Goal: Information Seeking & Learning: Compare options

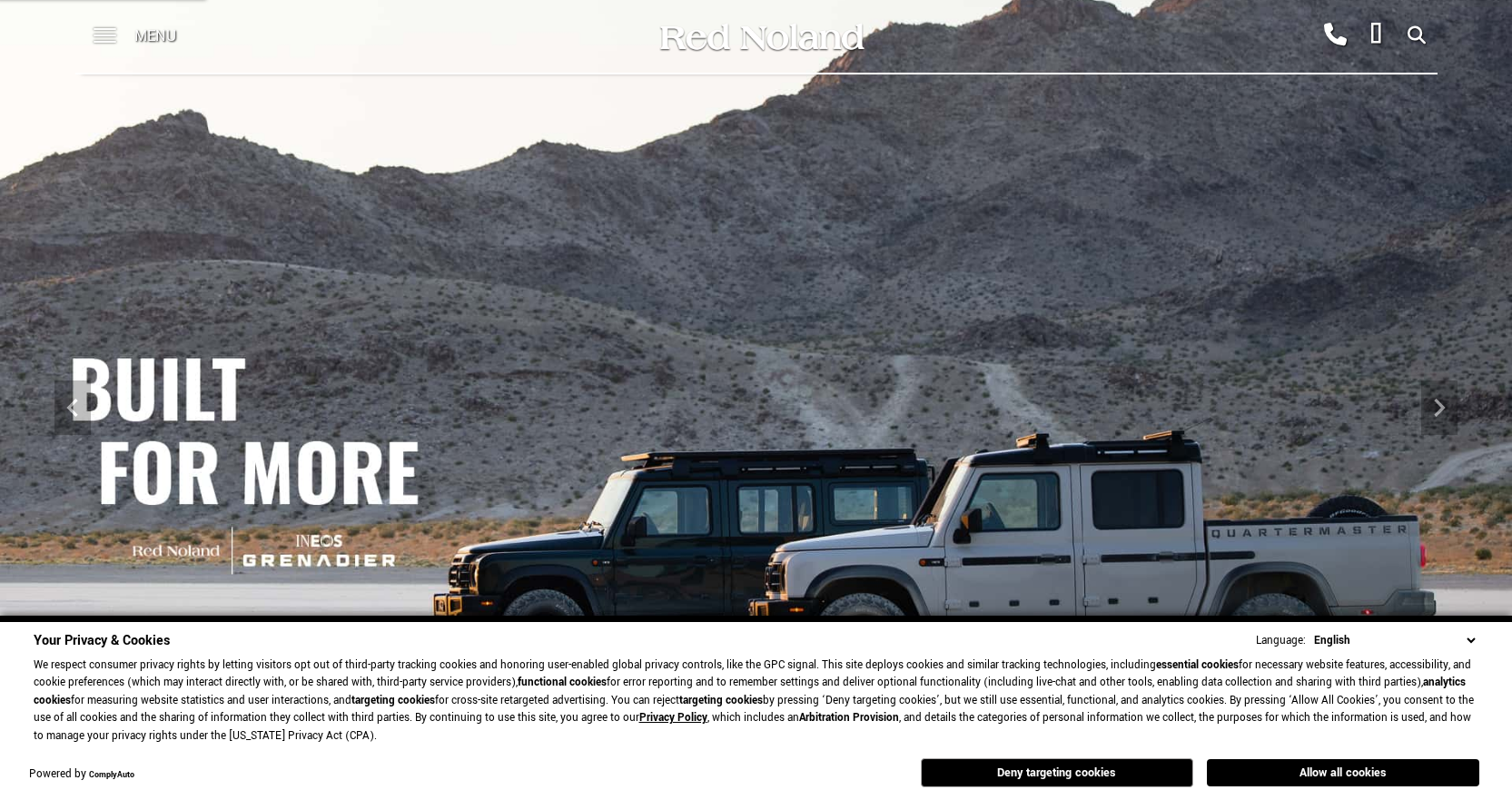
click at [108, 43] on span at bounding box center [105, 36] width 23 height 72
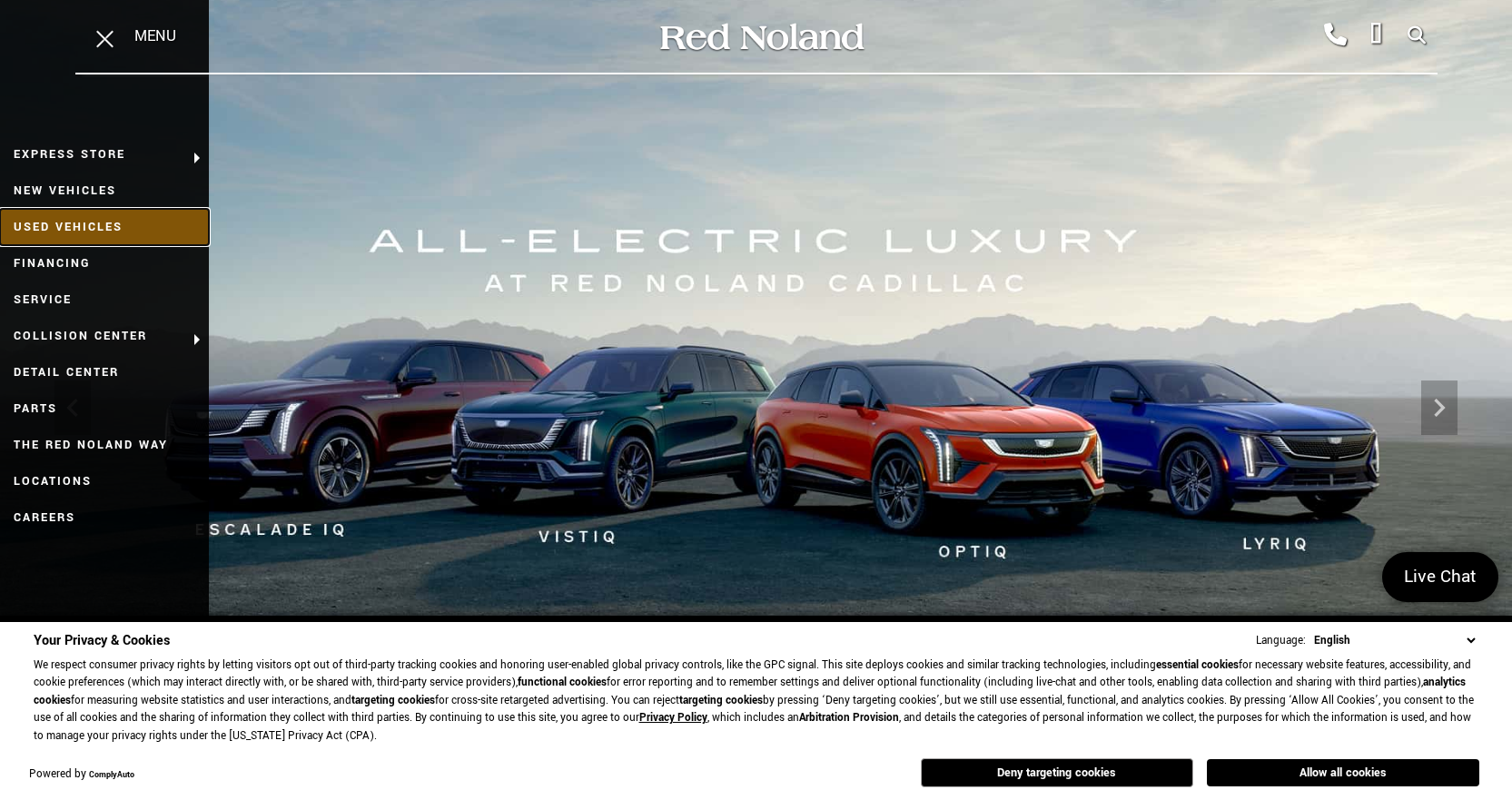
click at [81, 227] on link "Used Vehicles" at bounding box center [104, 226] width 209 height 37
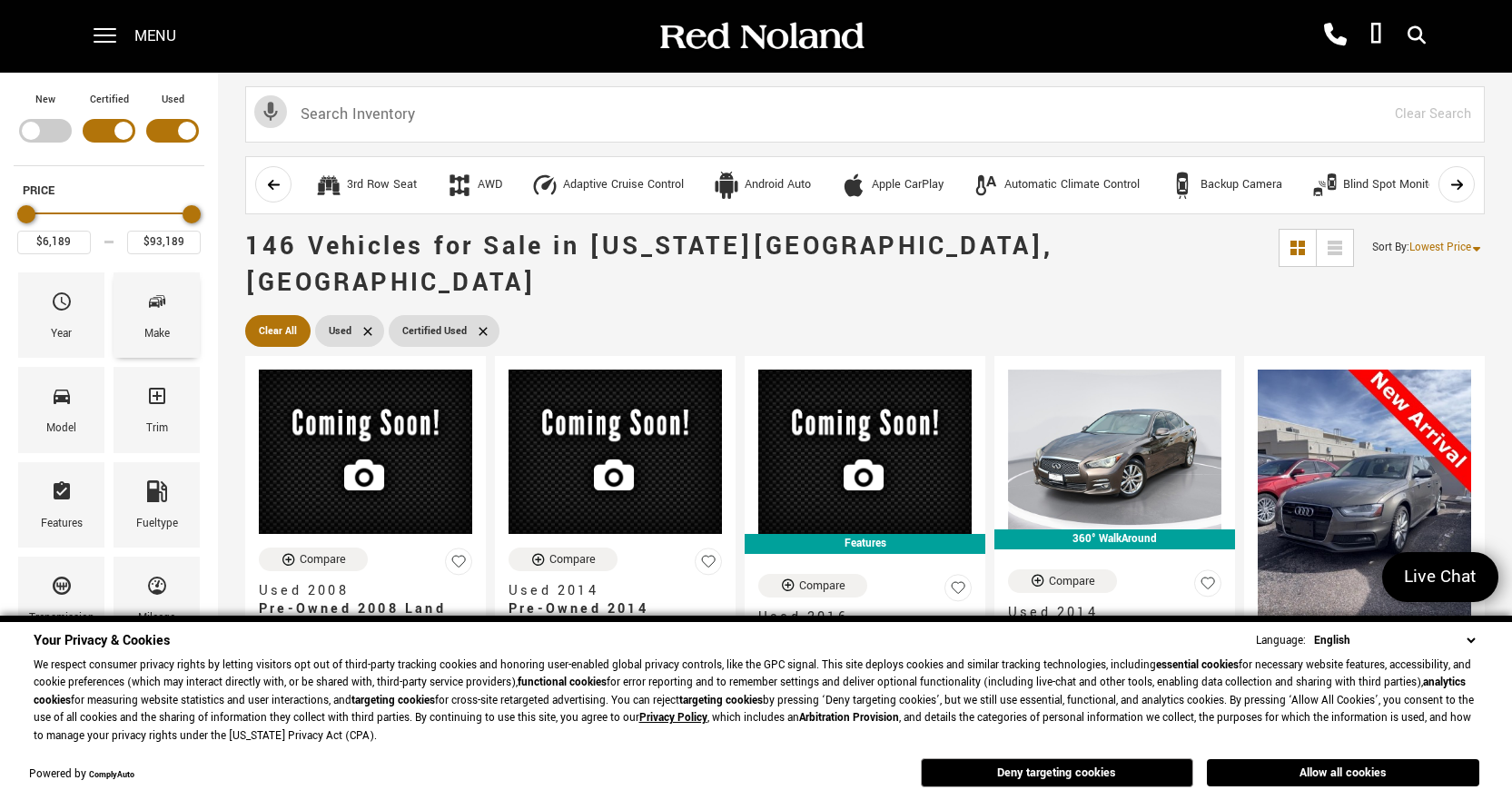
click at [160, 335] on div "Make" at bounding box center [157, 334] width 26 height 20
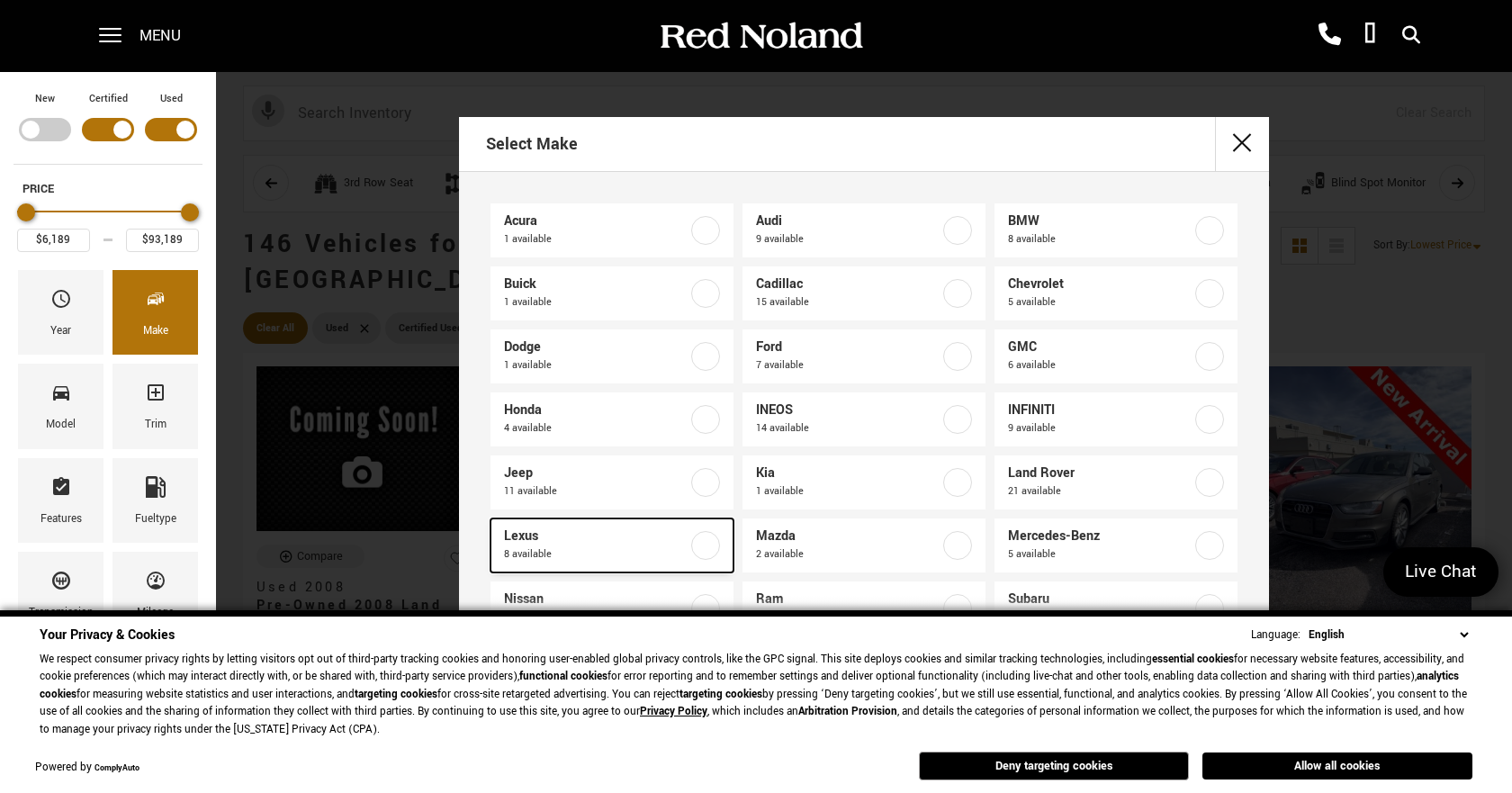
click at [699, 545] on label at bounding box center [705, 545] width 28 height 28
type input "$25,678"
type input "$60,787"
checkbox input "true"
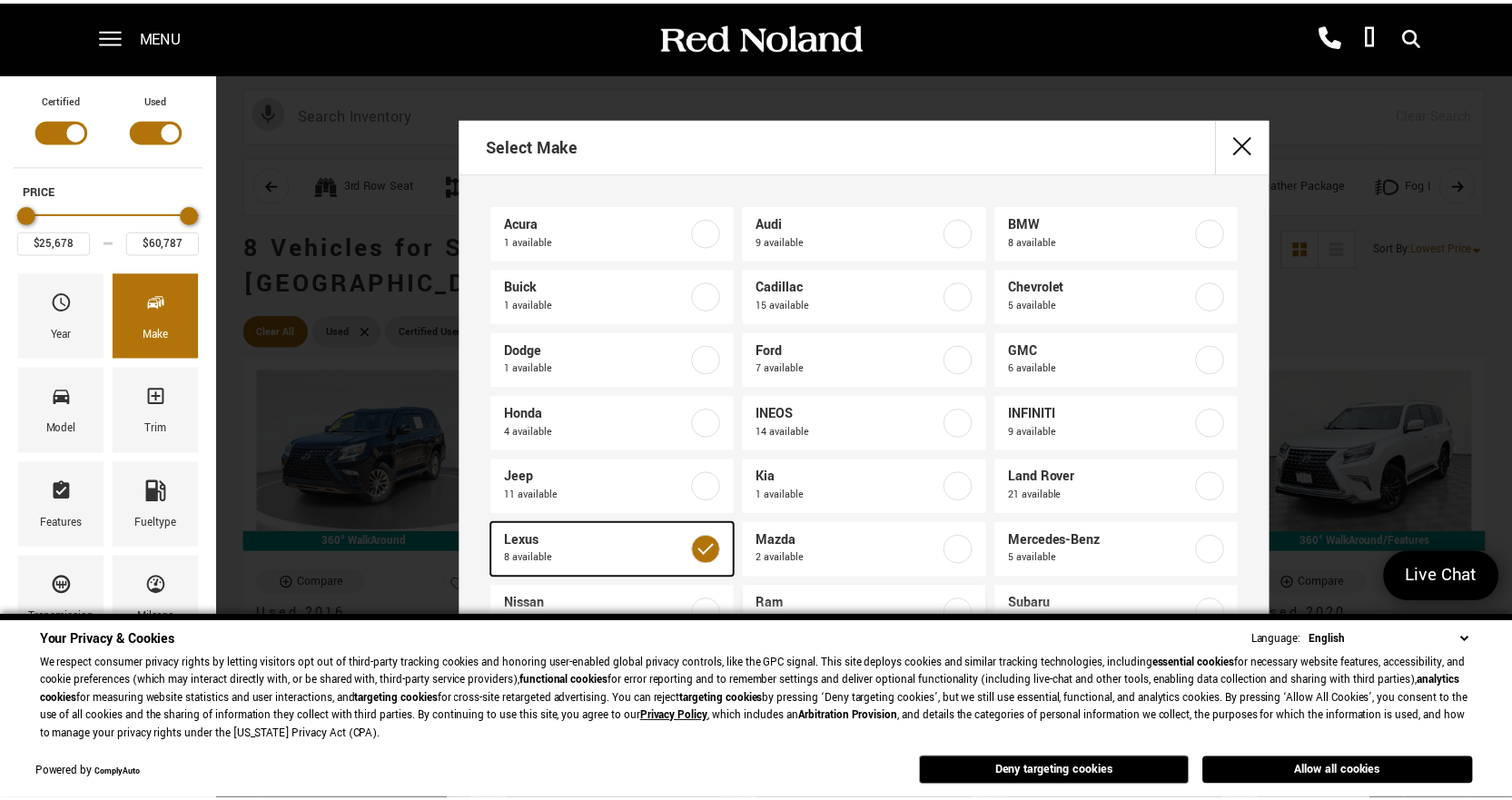
scroll to position [108, 0]
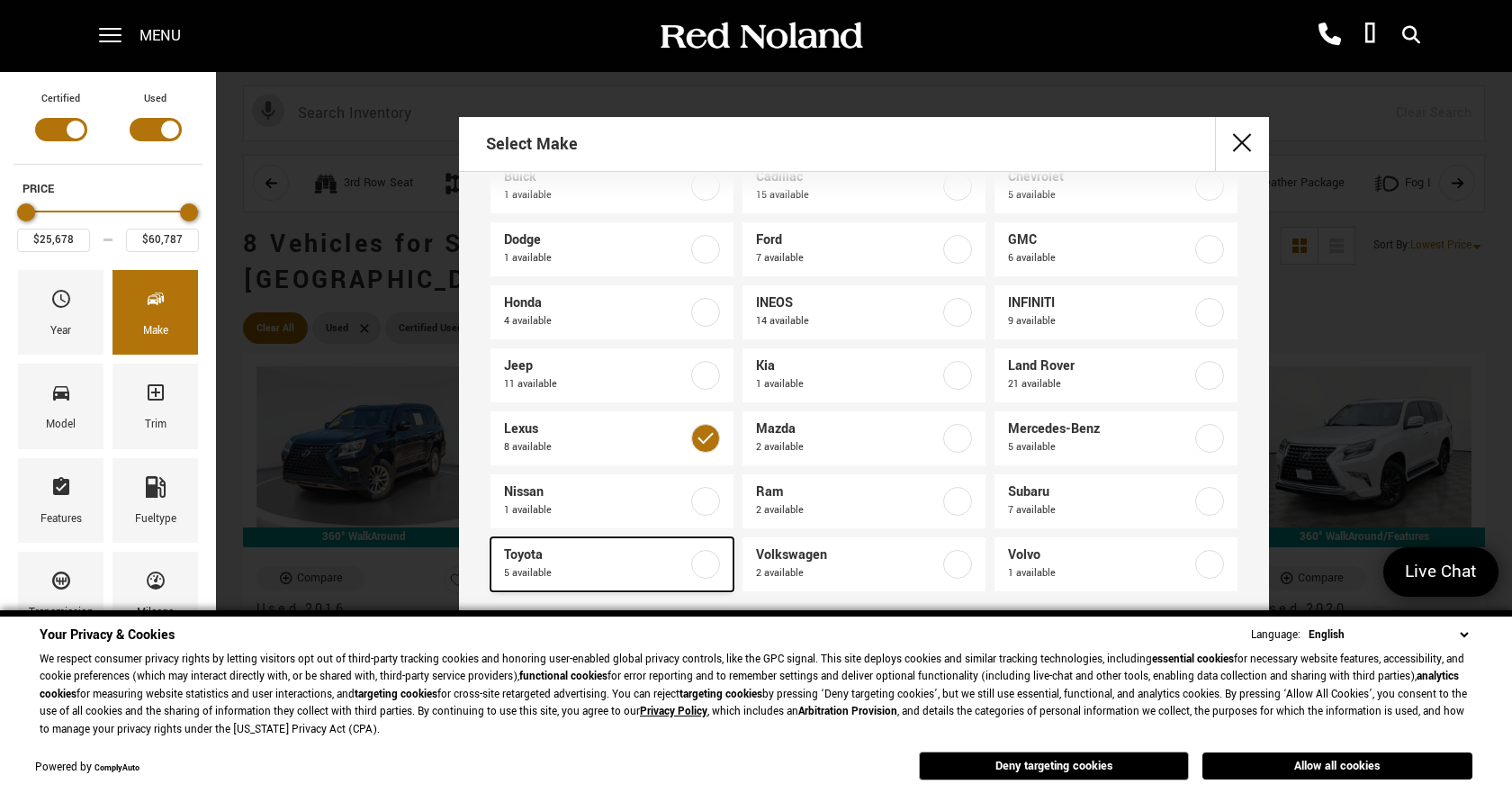
click at [701, 570] on label at bounding box center [705, 564] width 28 height 28
checkbox input "true"
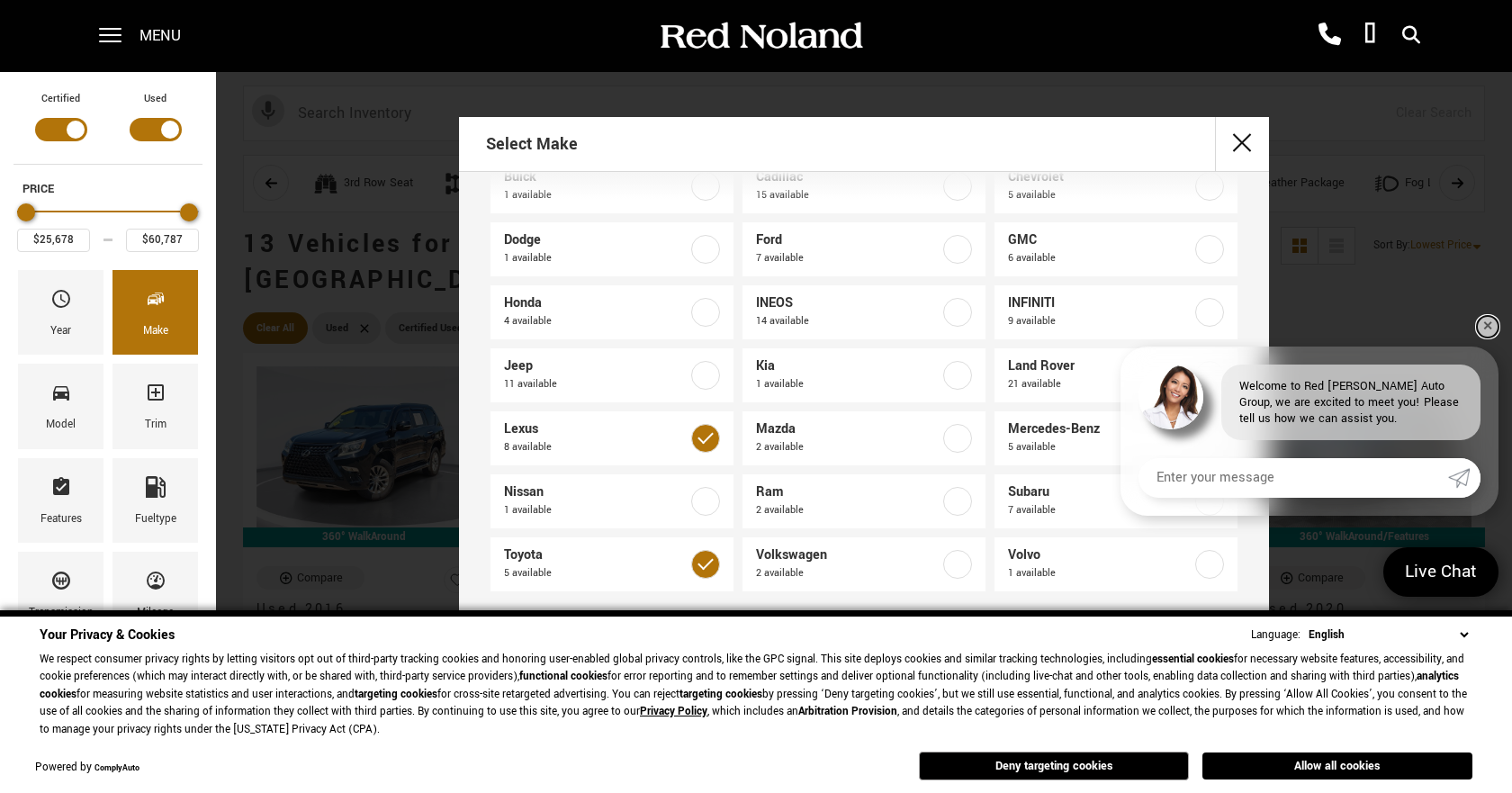
click at [1490, 325] on link "✕" at bounding box center [1488, 326] width 22 height 22
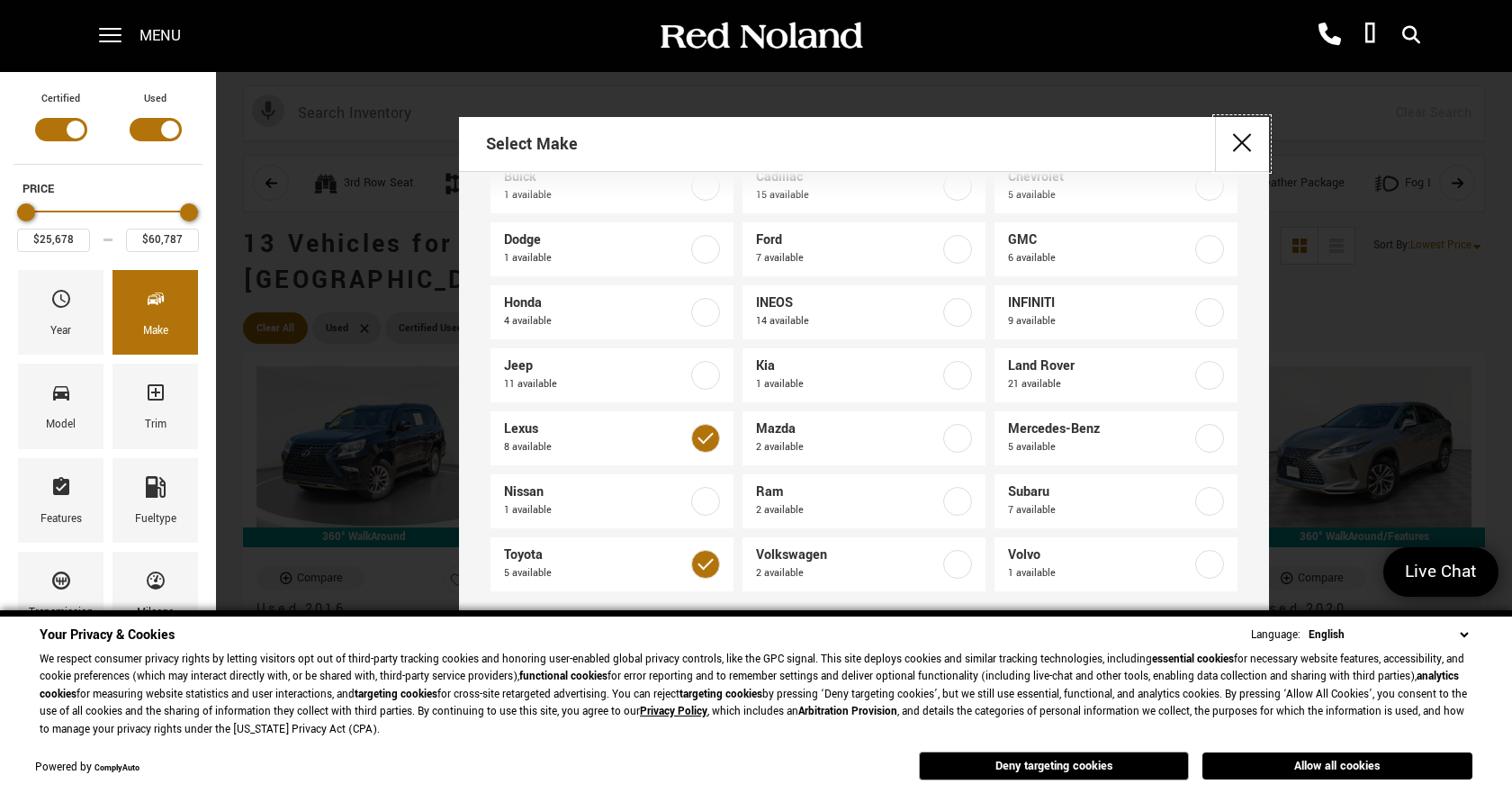
click at [1244, 147] on button "close" at bounding box center [1242, 143] width 54 height 54
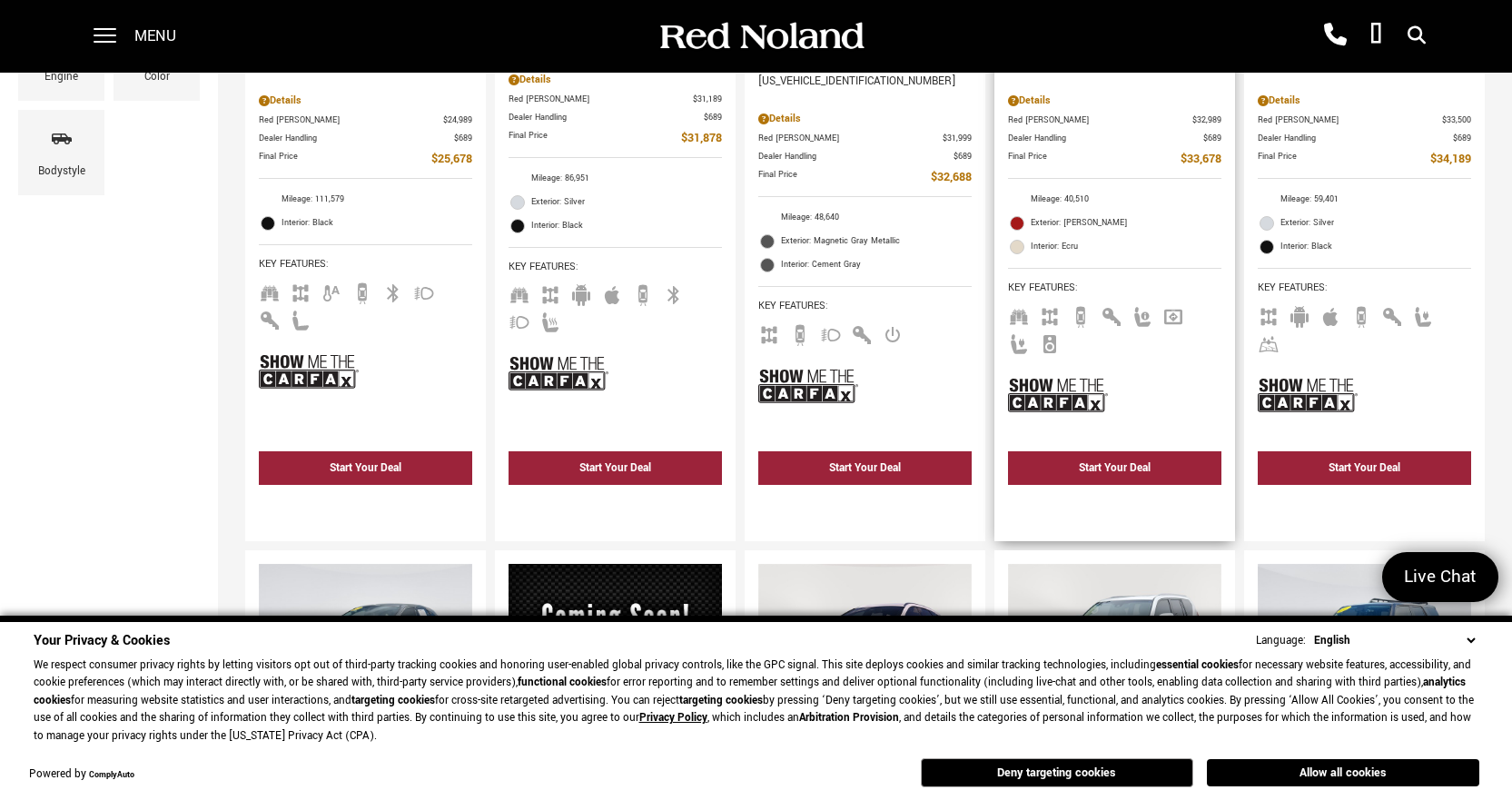
scroll to position [818, 0]
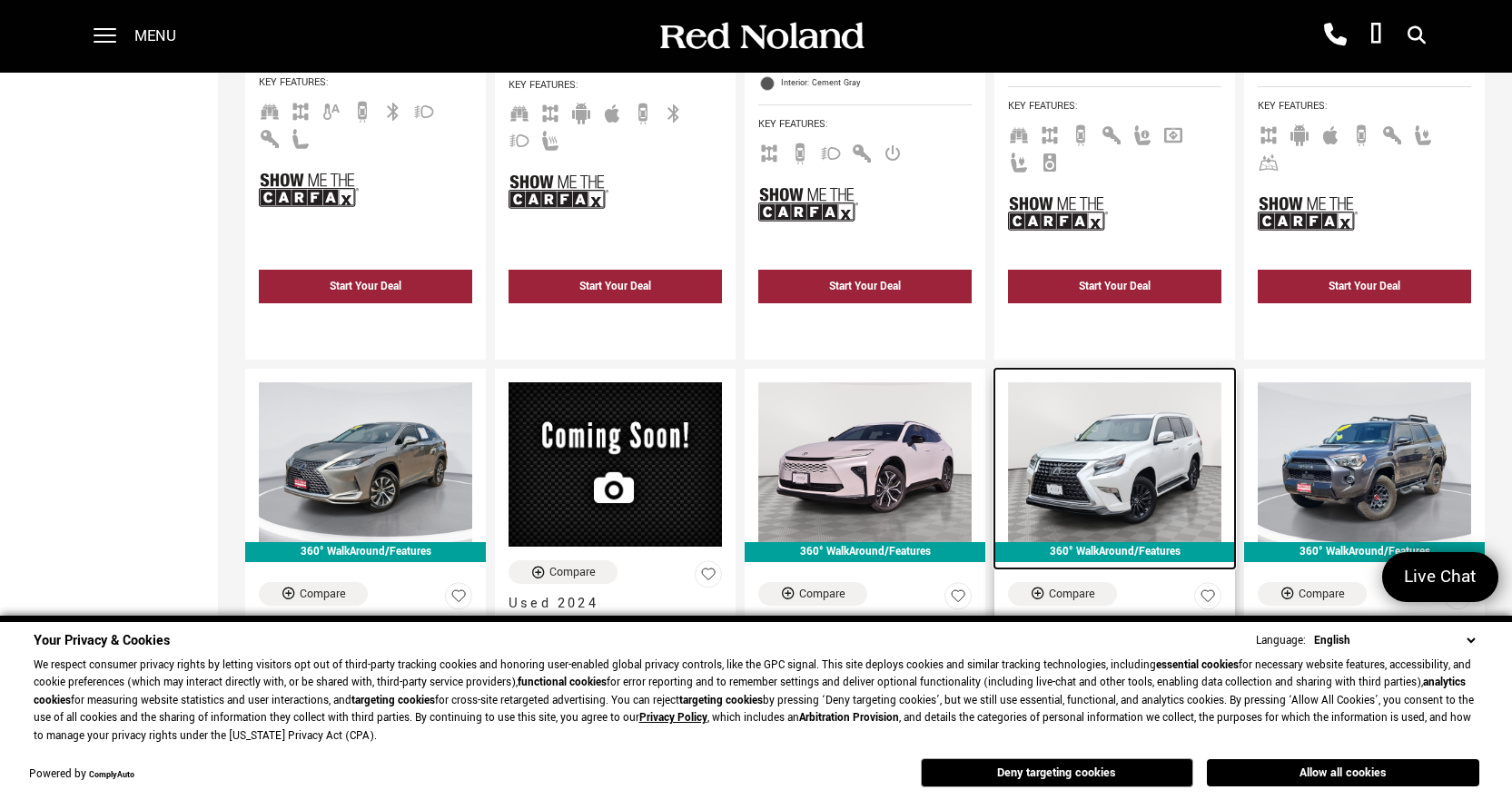
click at [1122, 453] on img at bounding box center [1115, 463] width 214 height 160
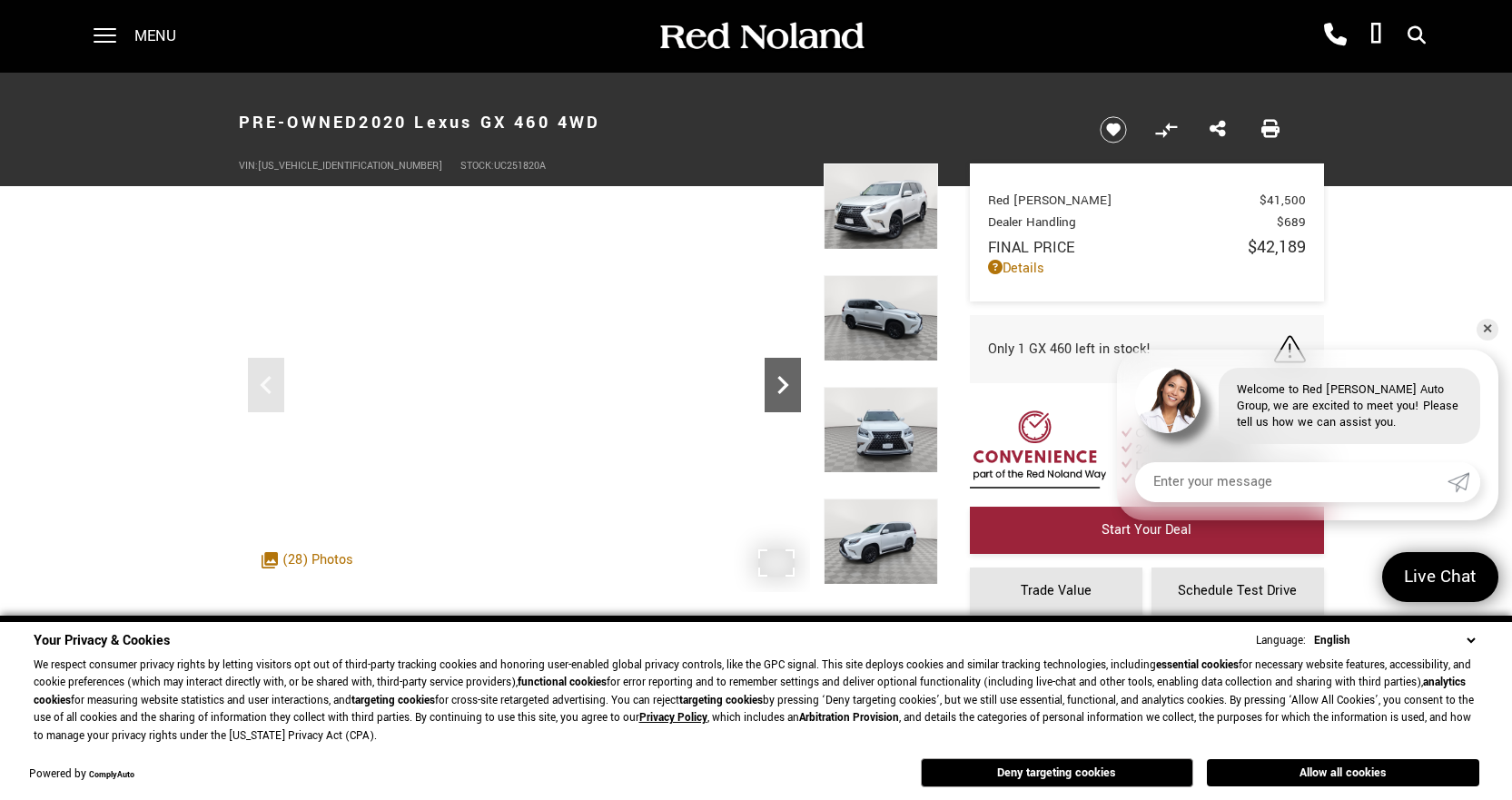
click at [787, 388] on icon "Next" at bounding box center [782, 385] width 37 height 37
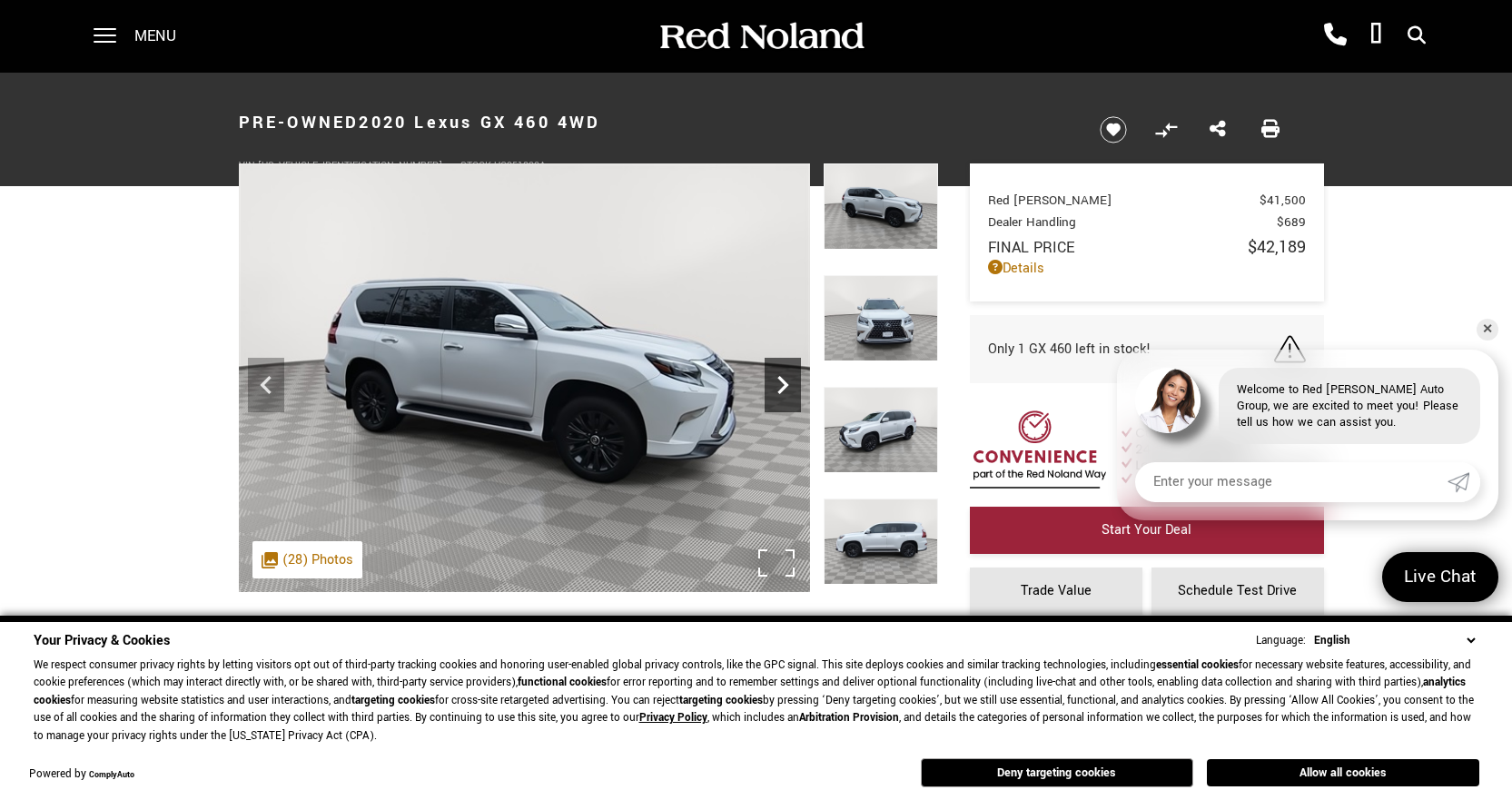
click at [787, 388] on icon "Next" at bounding box center [782, 385] width 37 height 37
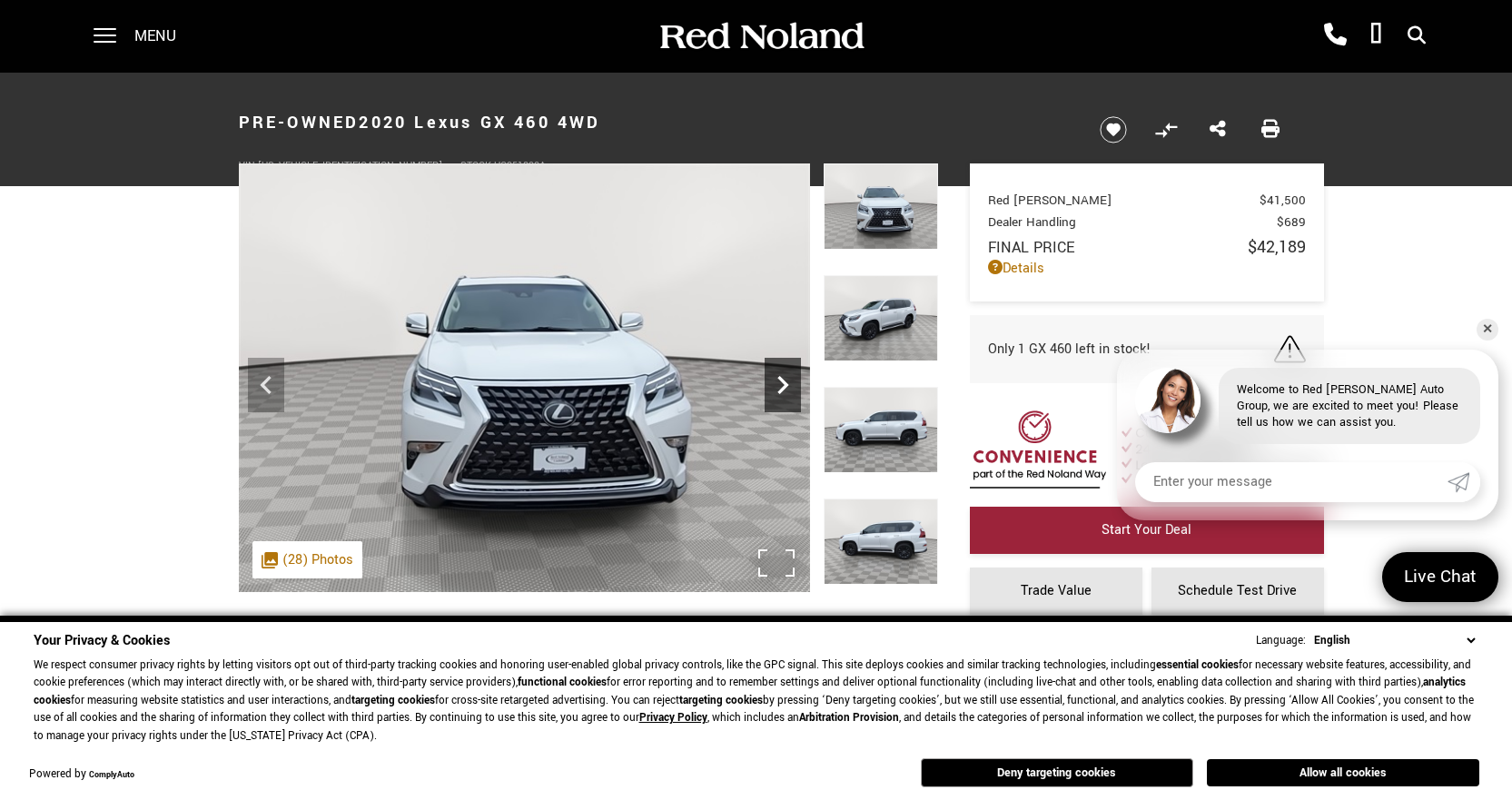
click at [787, 388] on icon "Next" at bounding box center [782, 385] width 37 height 37
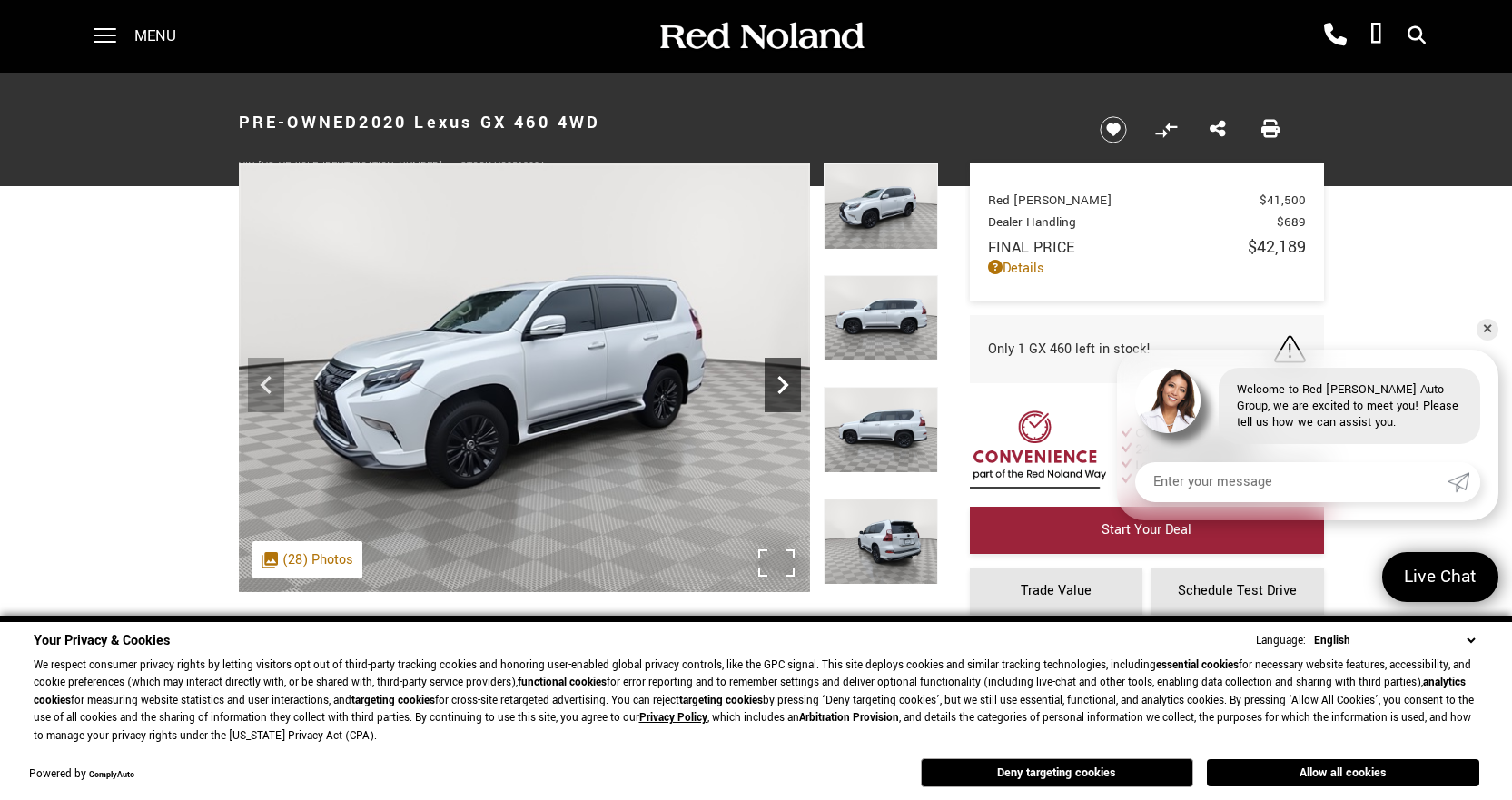
click at [787, 388] on icon "Next" at bounding box center [782, 385] width 37 height 37
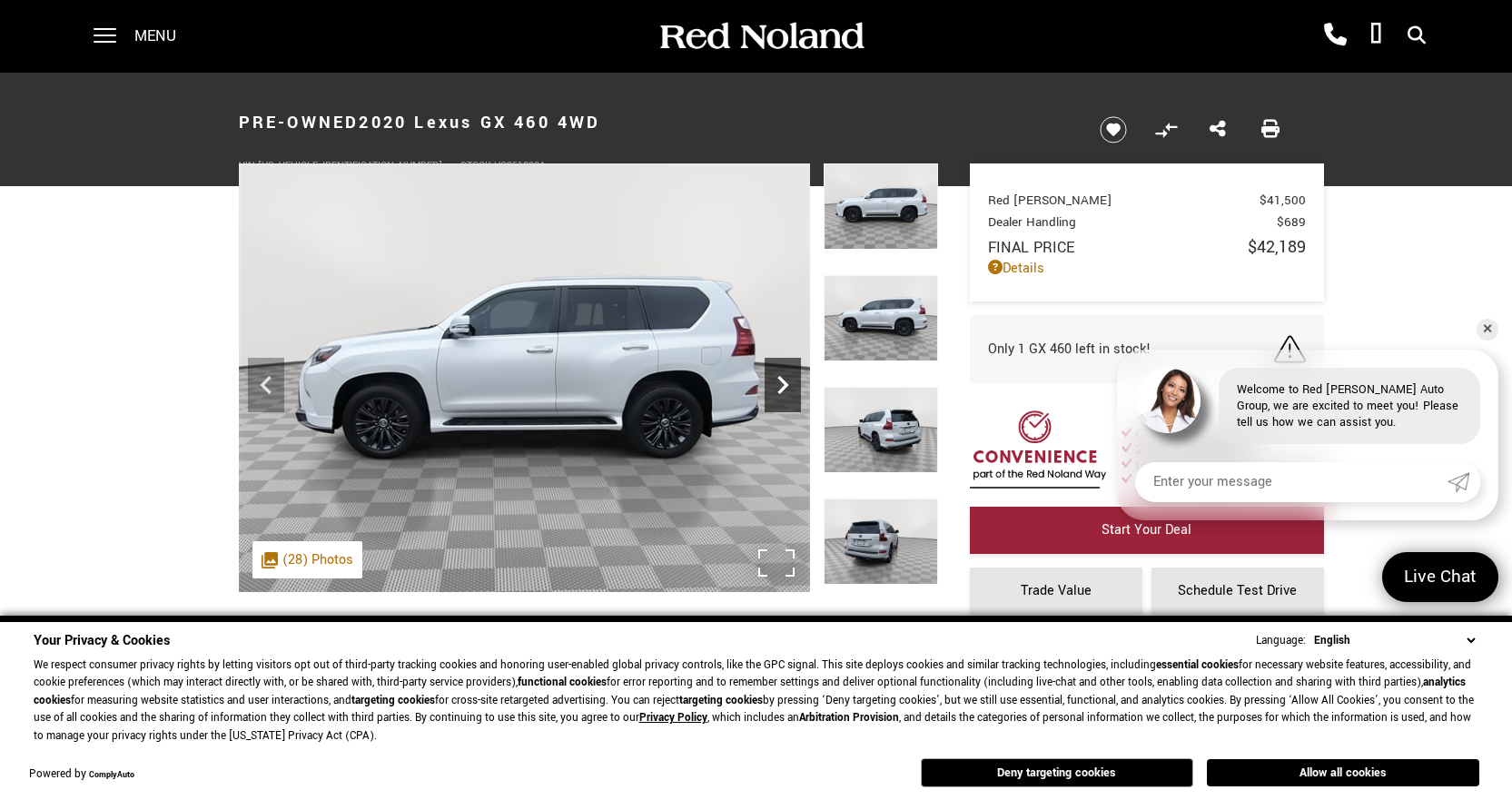
click at [787, 388] on icon "Next" at bounding box center [782, 385] width 37 height 37
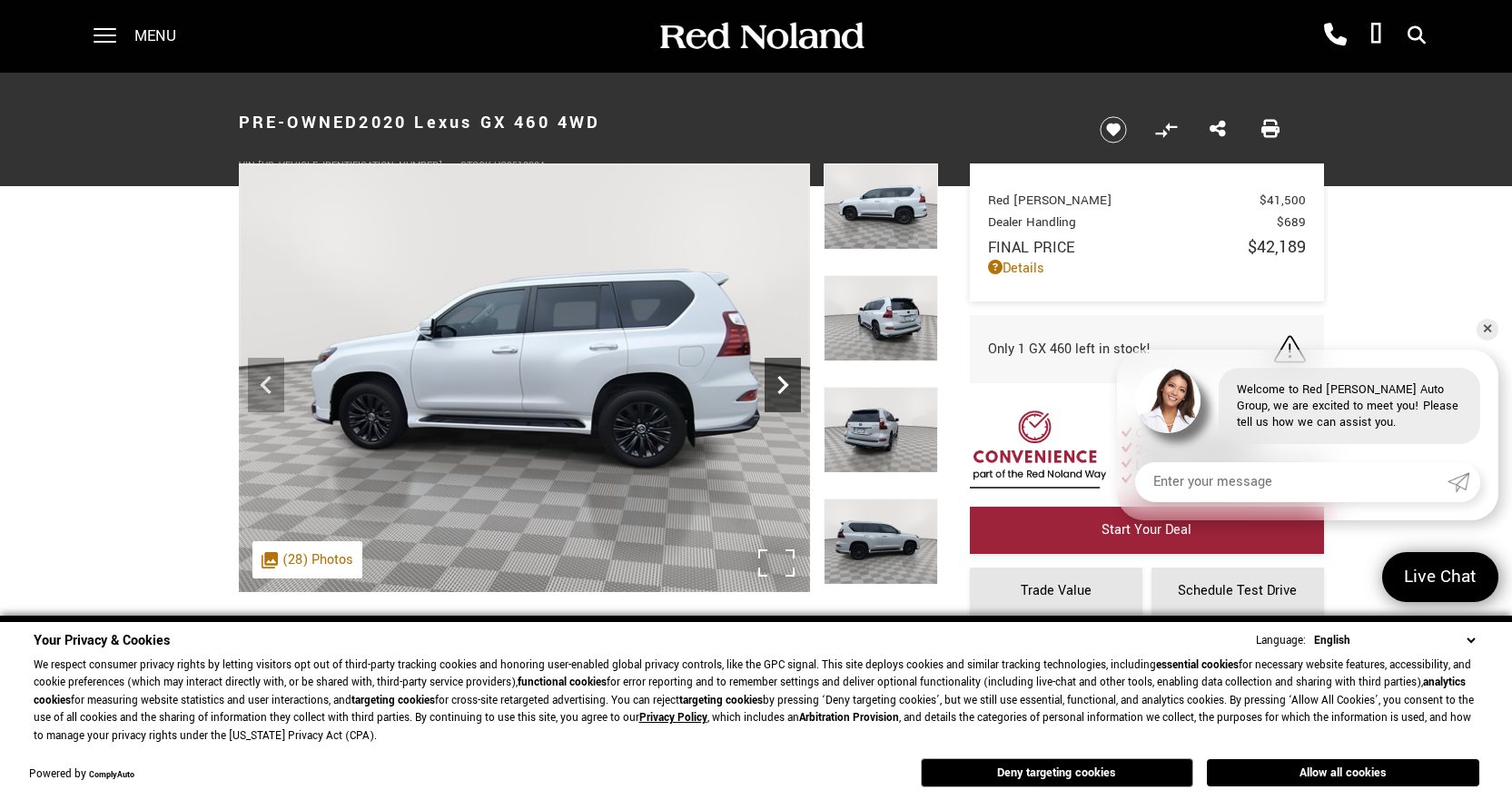
click at [787, 388] on icon "Next" at bounding box center [782, 385] width 37 height 37
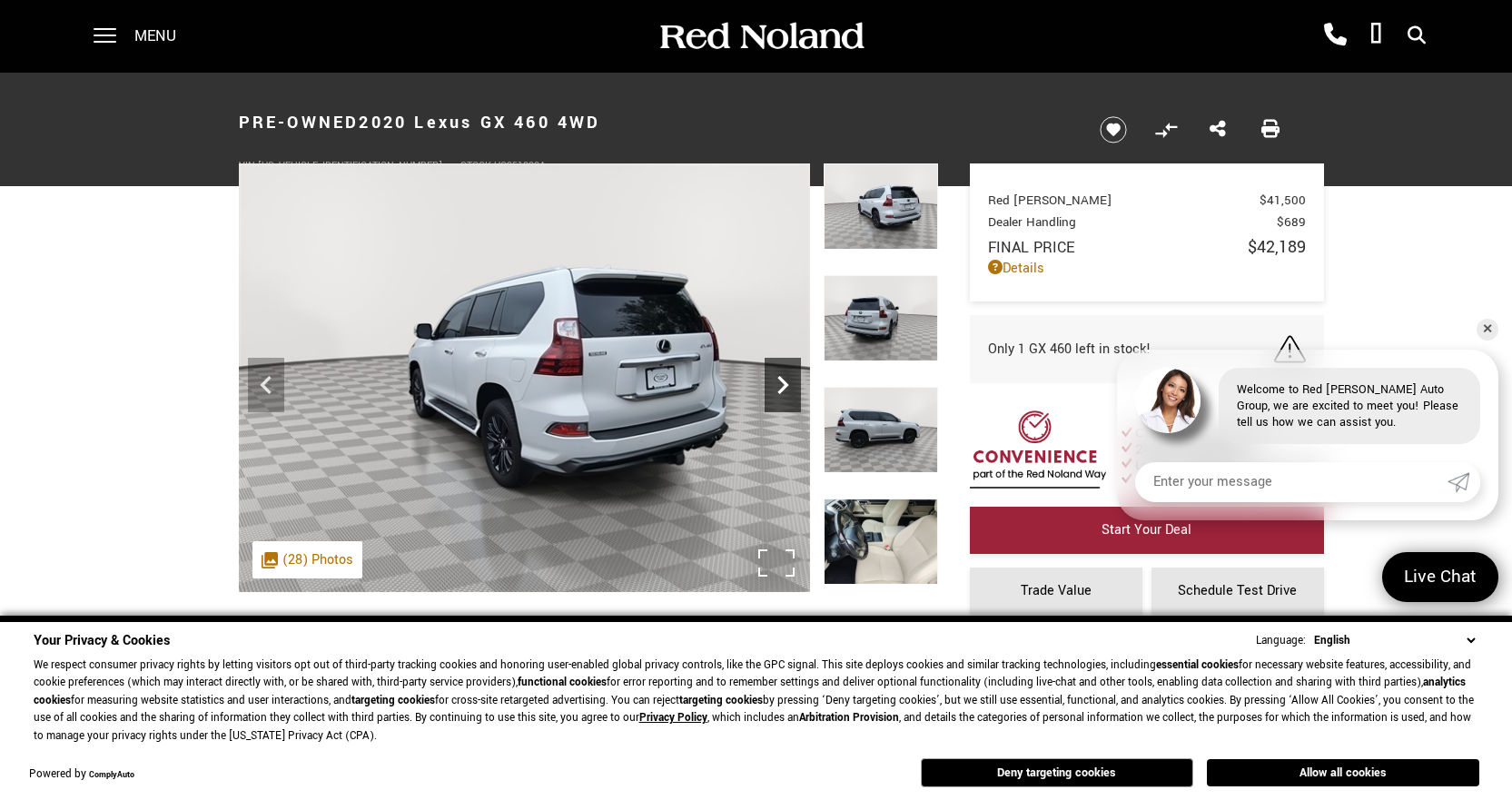
click at [787, 388] on icon "Next" at bounding box center [782, 385] width 37 height 37
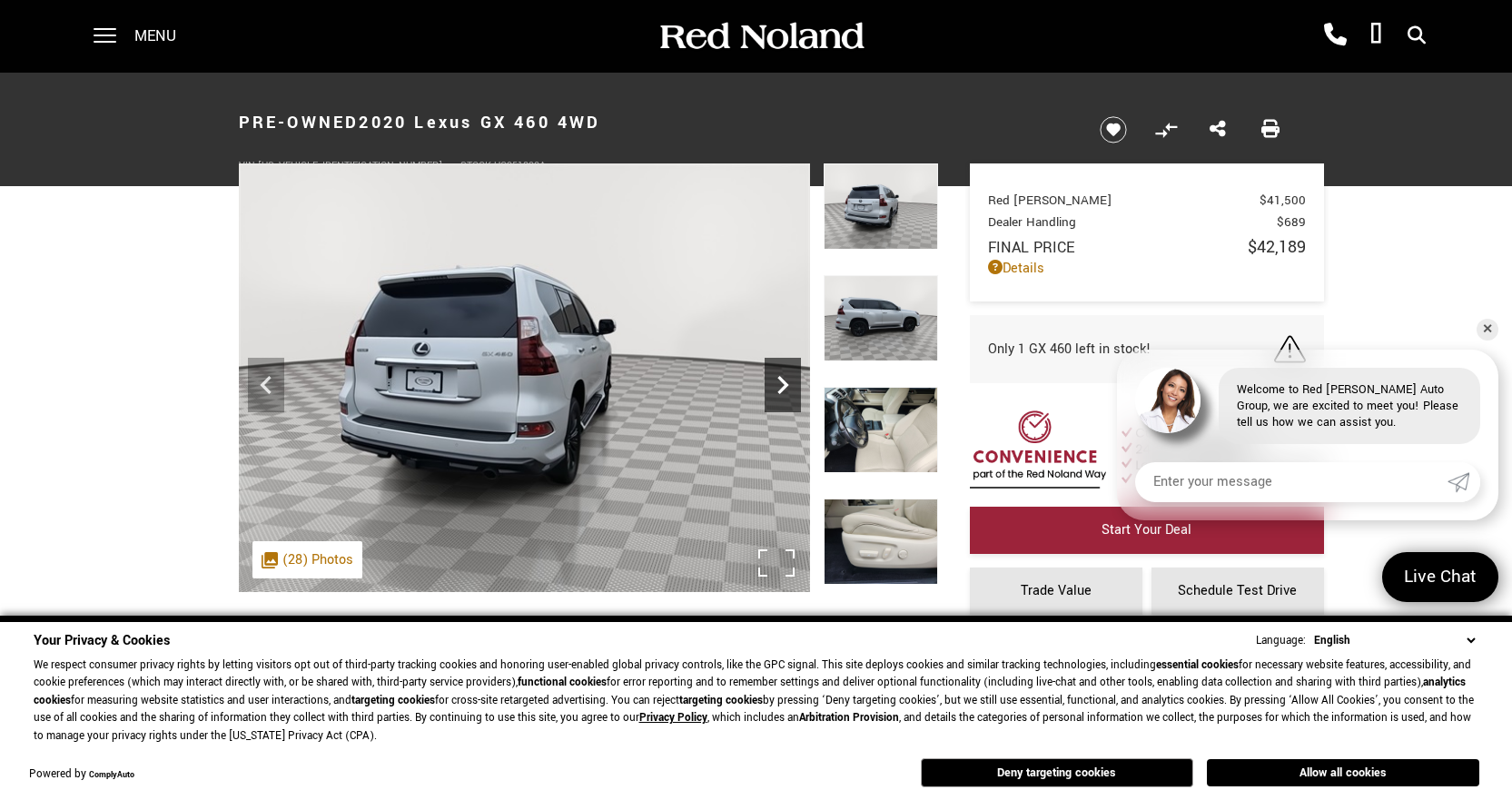
click at [787, 388] on icon "Next" at bounding box center [782, 385] width 37 height 37
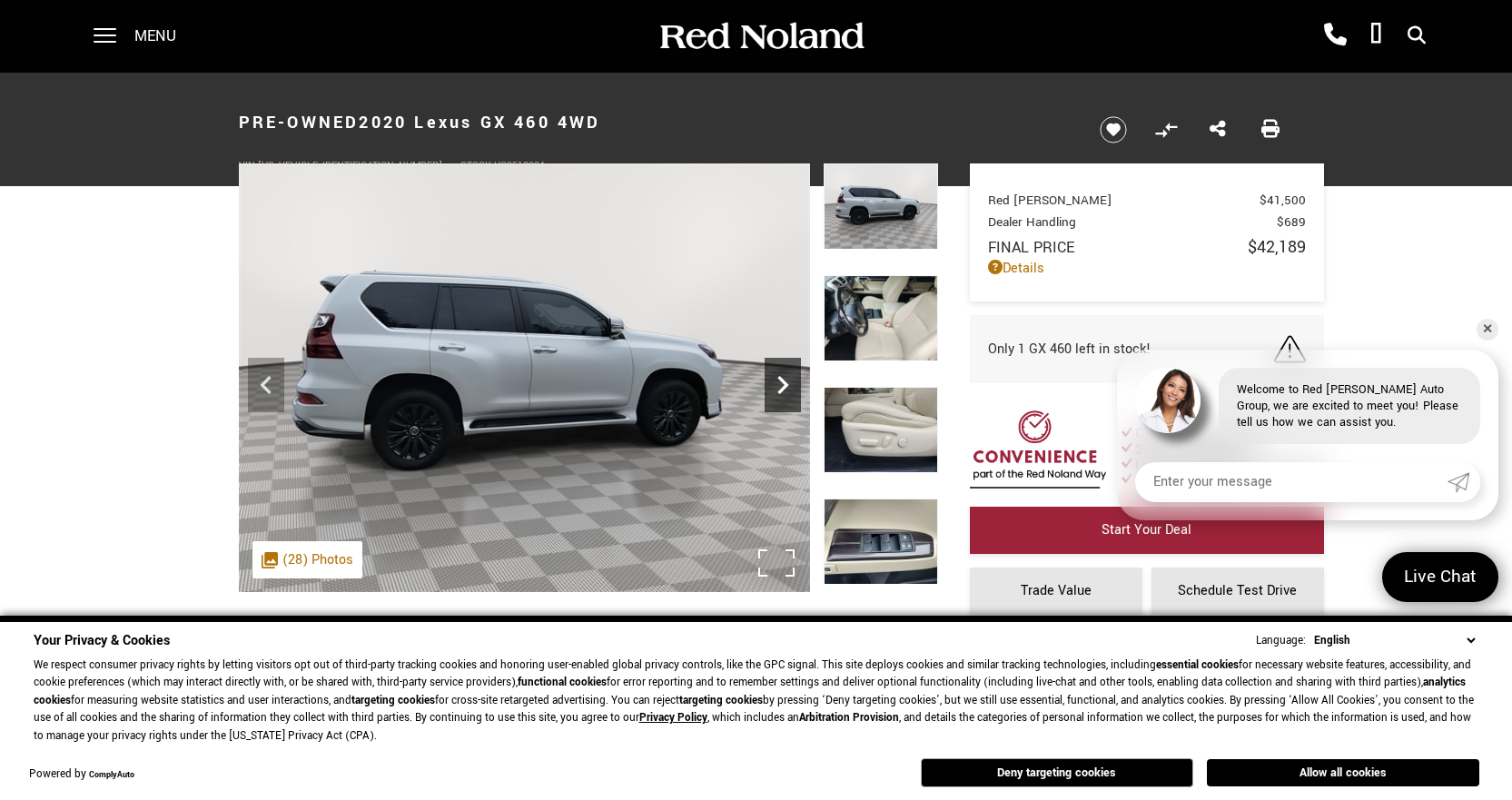
click at [787, 388] on icon "Next" at bounding box center [782, 385] width 37 height 37
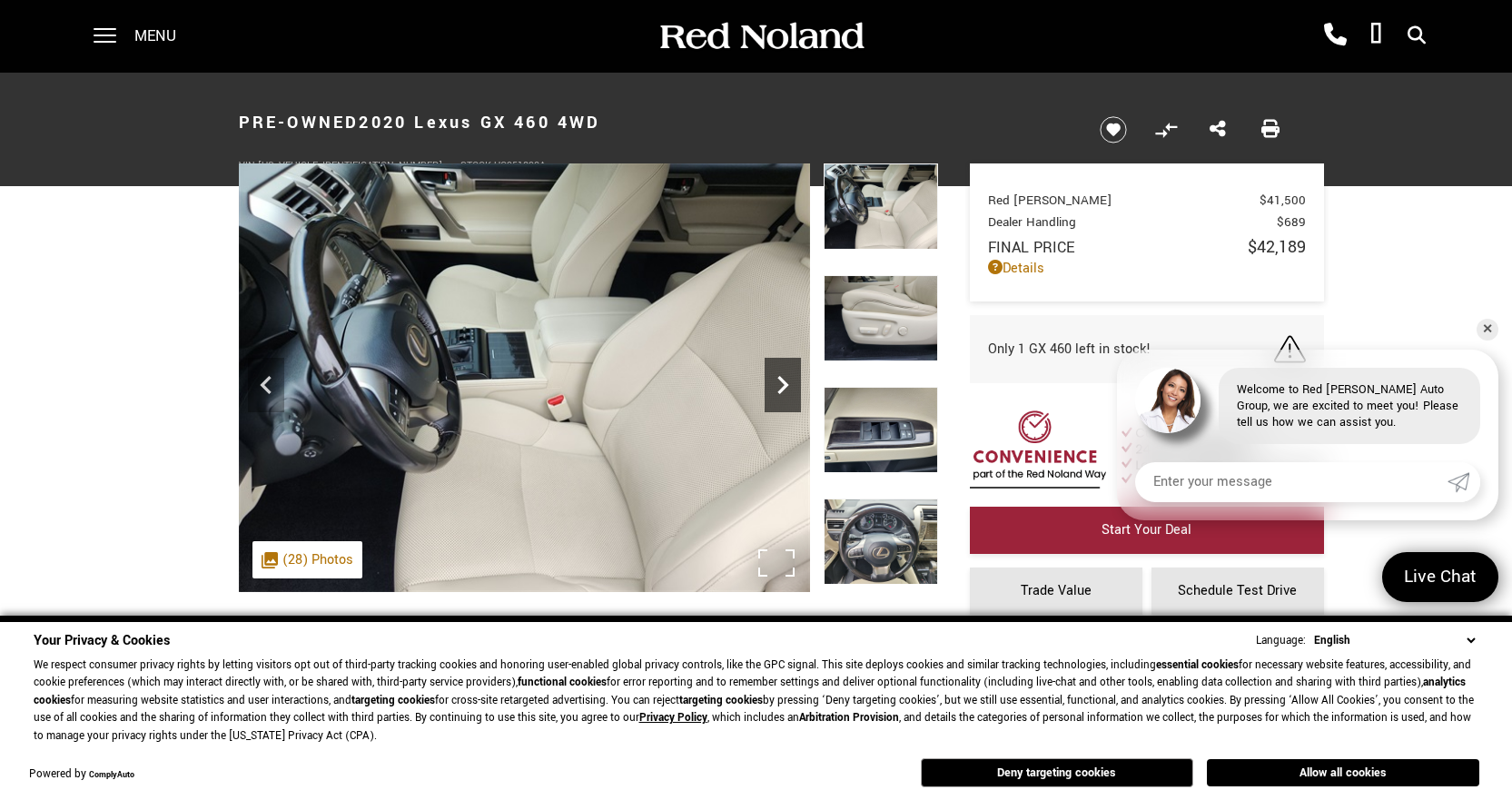
click at [787, 388] on icon "Next" at bounding box center [782, 385] width 37 height 37
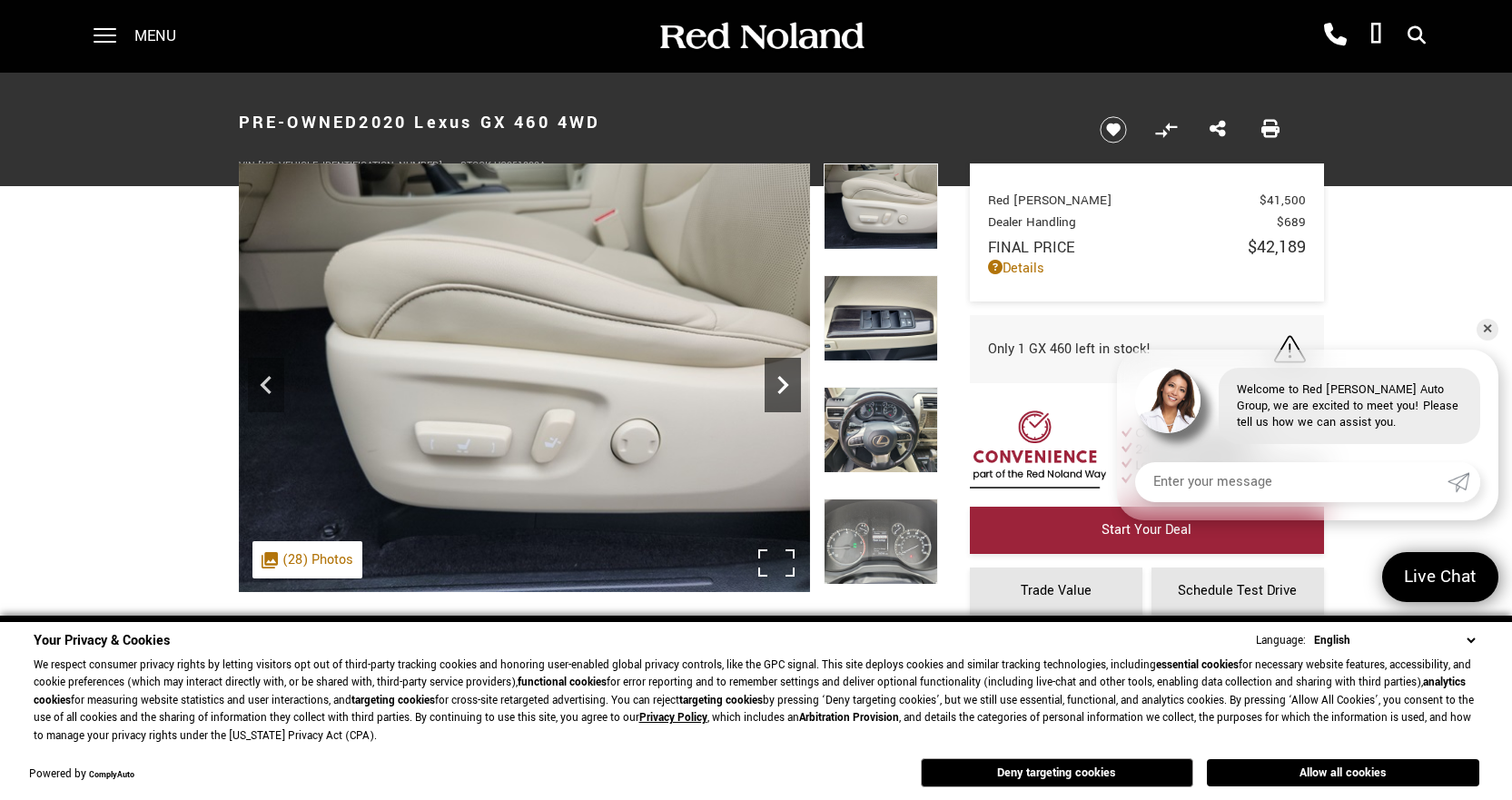
click at [787, 388] on icon "Next" at bounding box center [782, 385] width 37 height 37
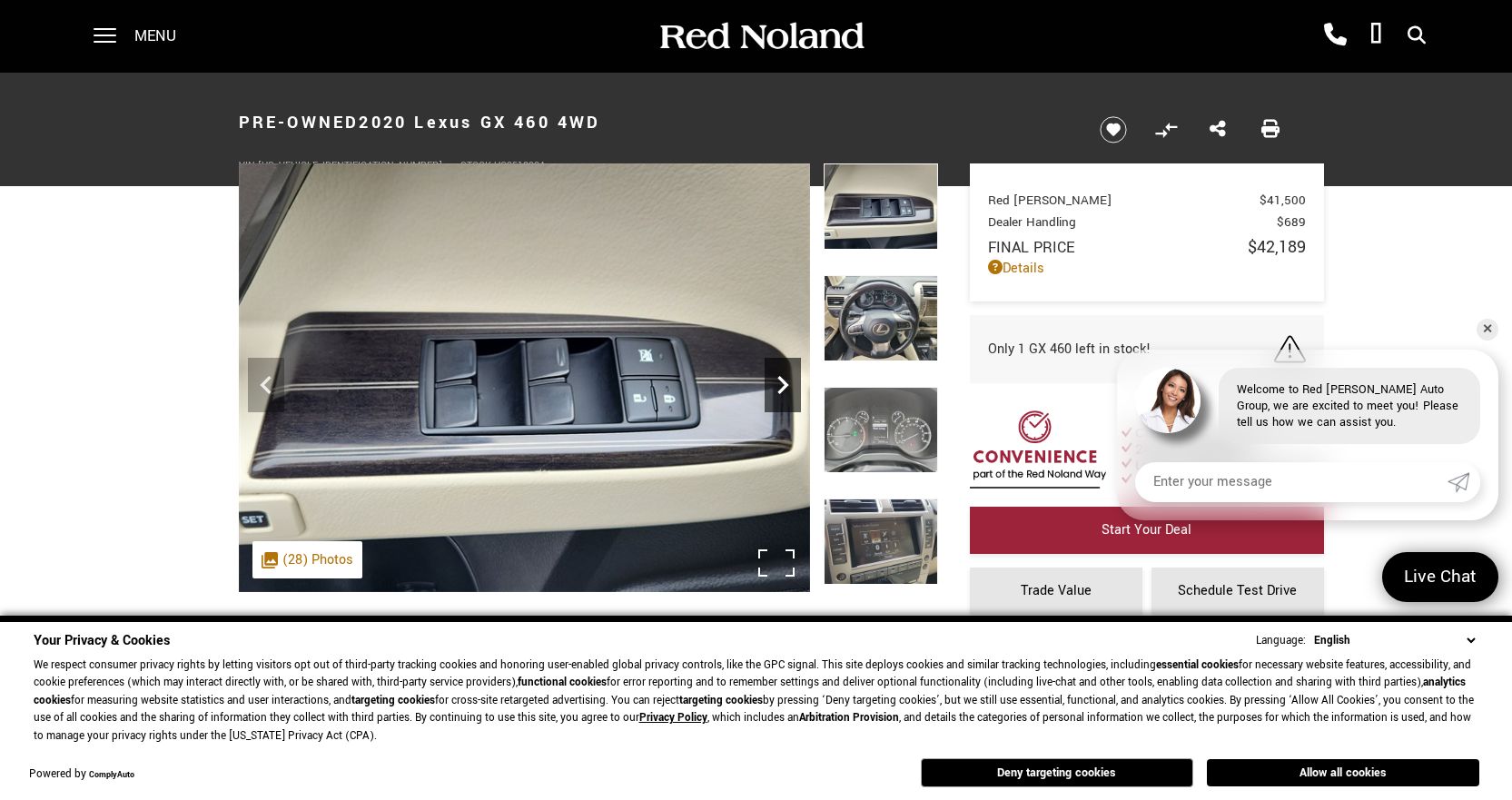
click at [787, 388] on icon "Next" at bounding box center [782, 385] width 37 height 37
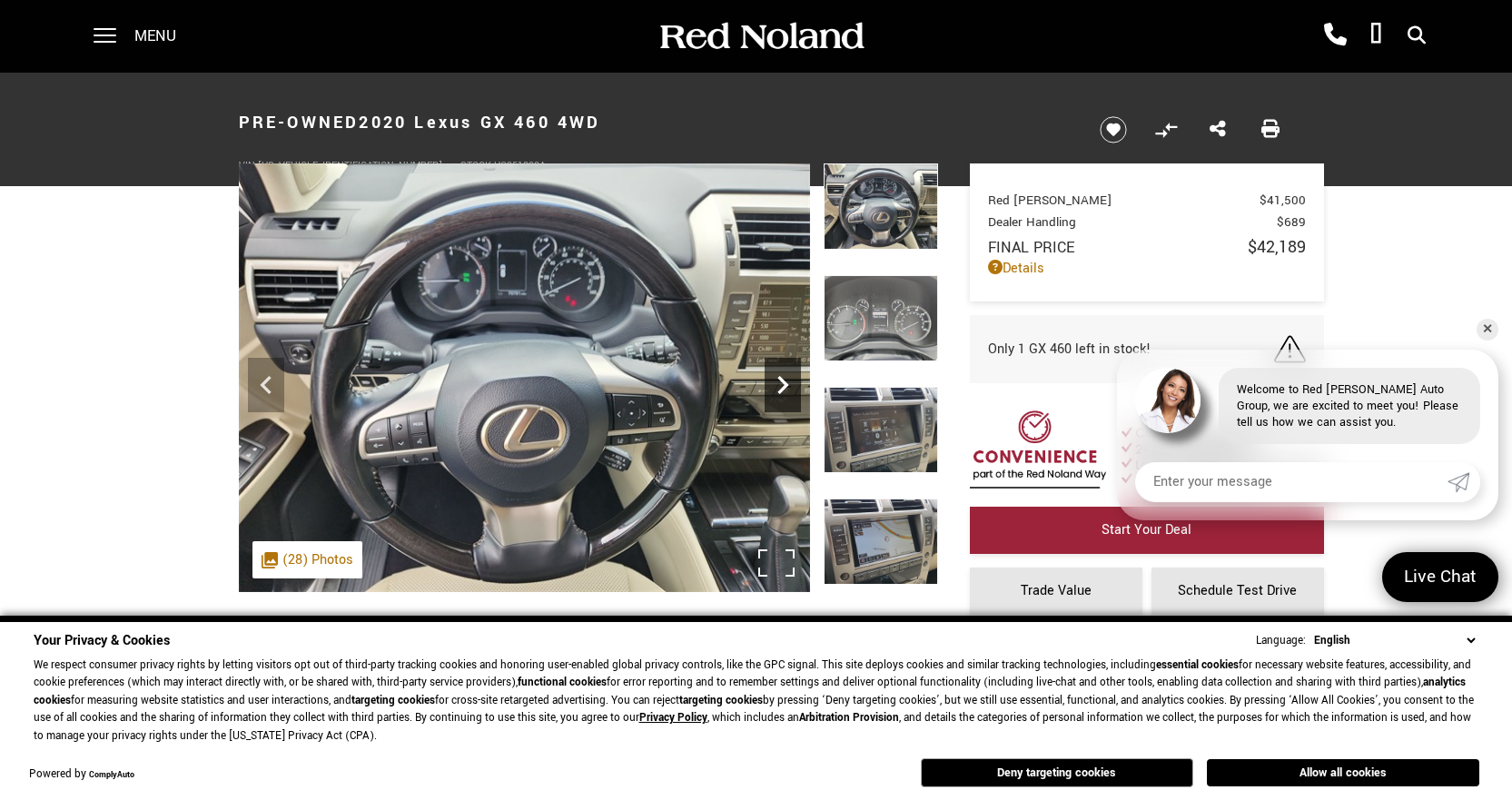
click at [787, 388] on icon "Next" at bounding box center [782, 385] width 37 height 37
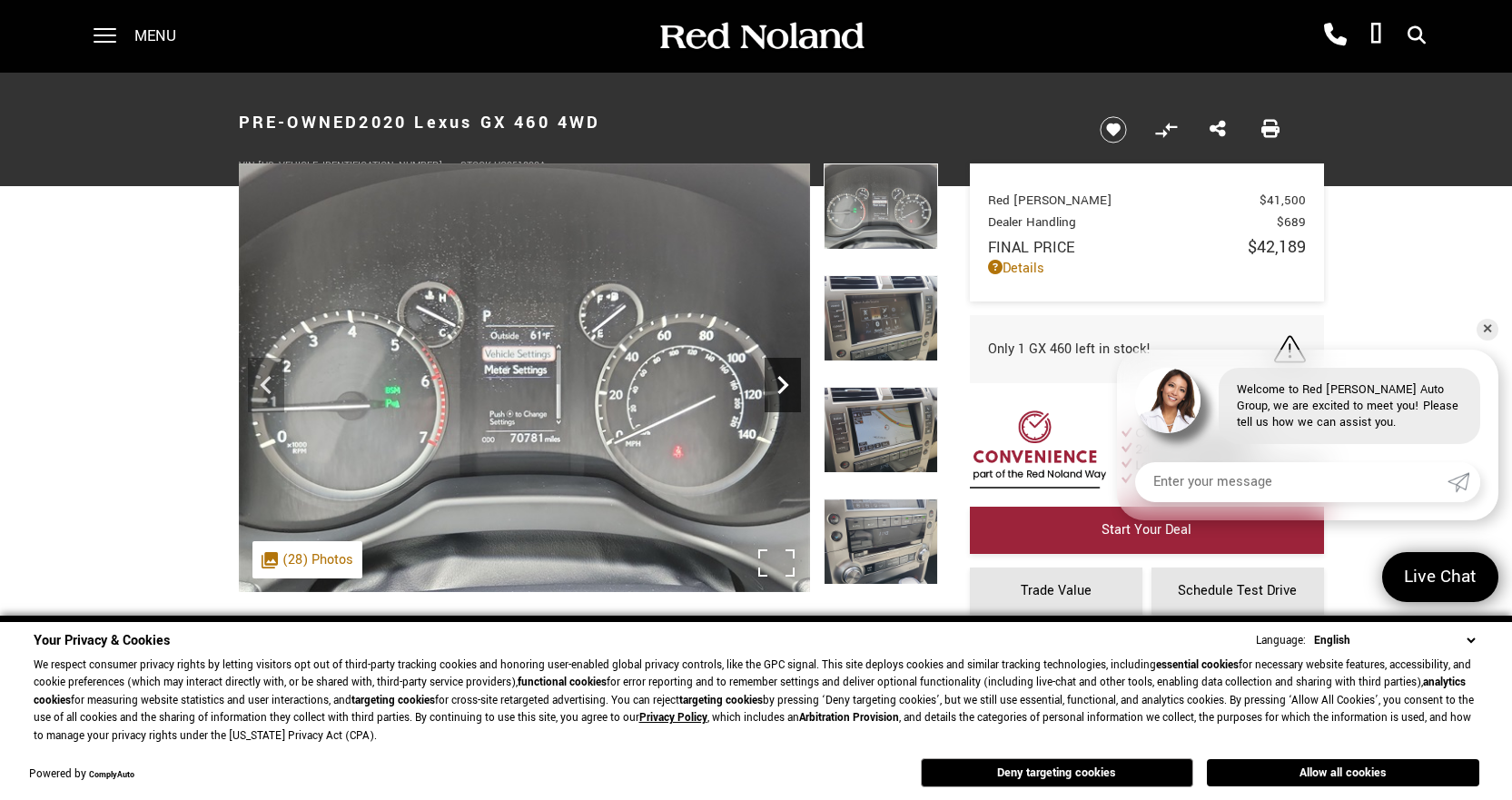
click at [787, 389] on icon "Next" at bounding box center [782, 385] width 37 height 37
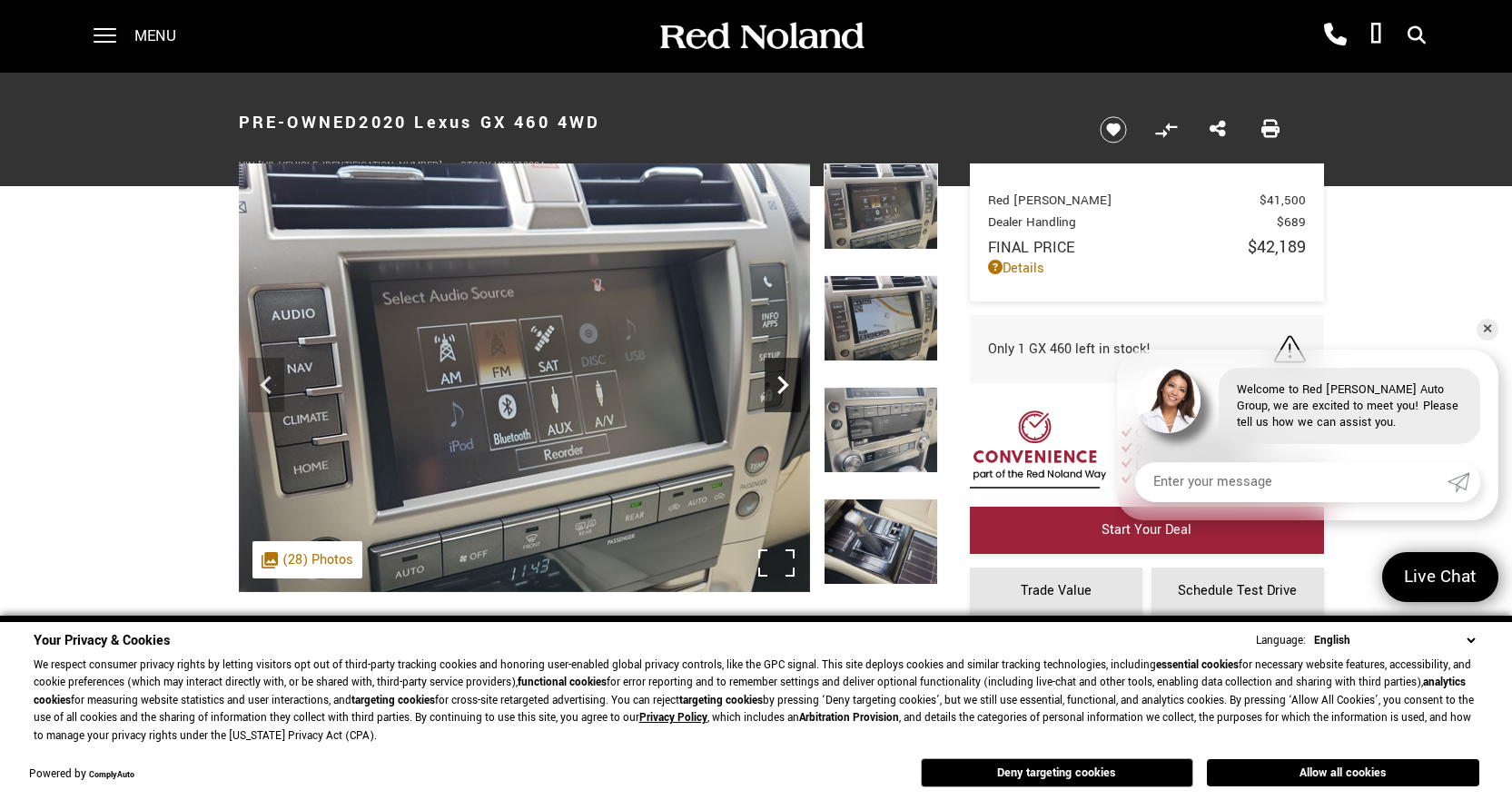
click at [787, 389] on icon "Next" at bounding box center [782, 385] width 37 height 37
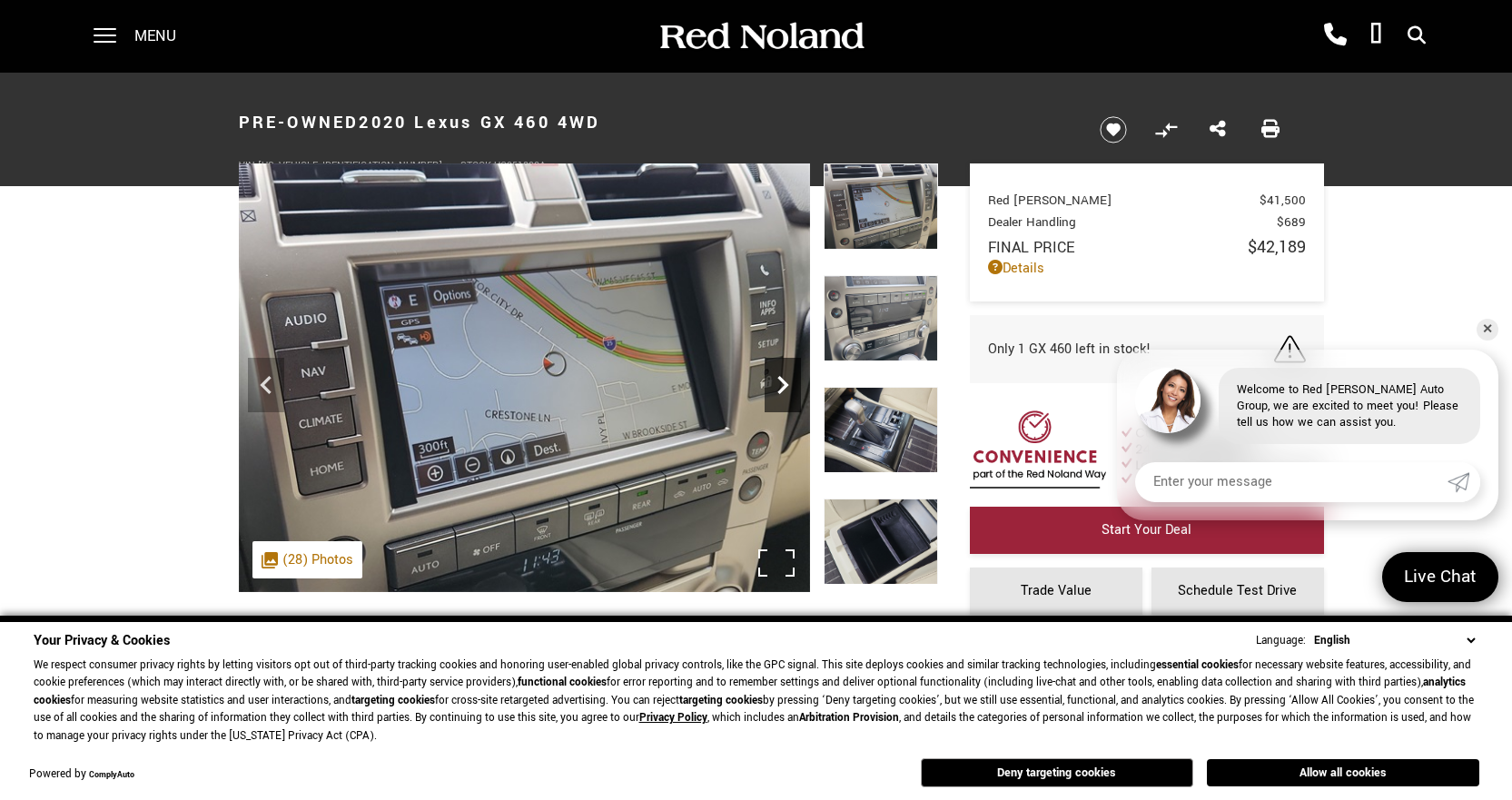
click at [787, 389] on icon "Next" at bounding box center [782, 385] width 37 height 37
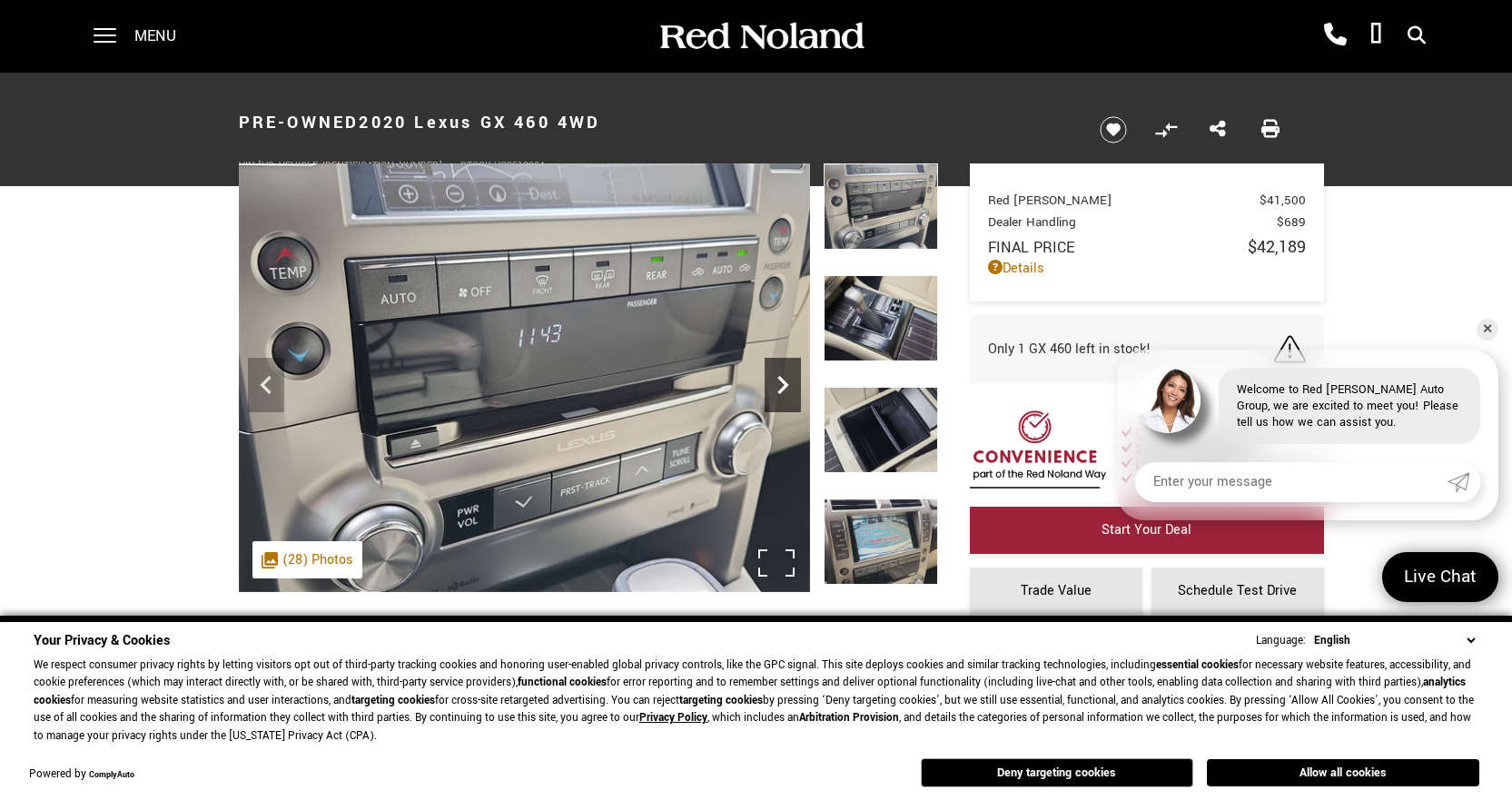
click at [787, 389] on icon "Next" at bounding box center [782, 385] width 37 height 37
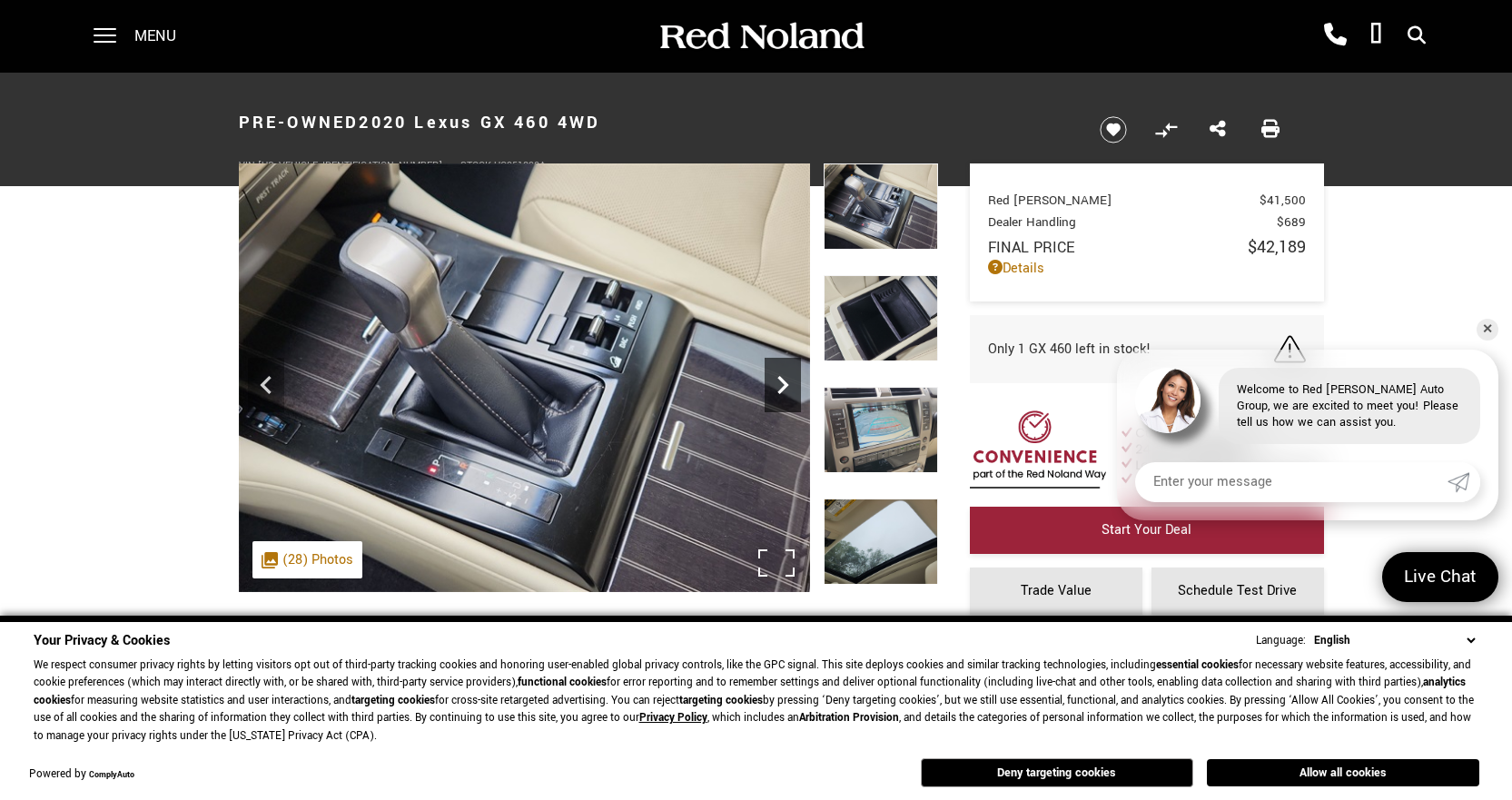
click at [787, 389] on icon "Next" at bounding box center [782, 385] width 37 height 37
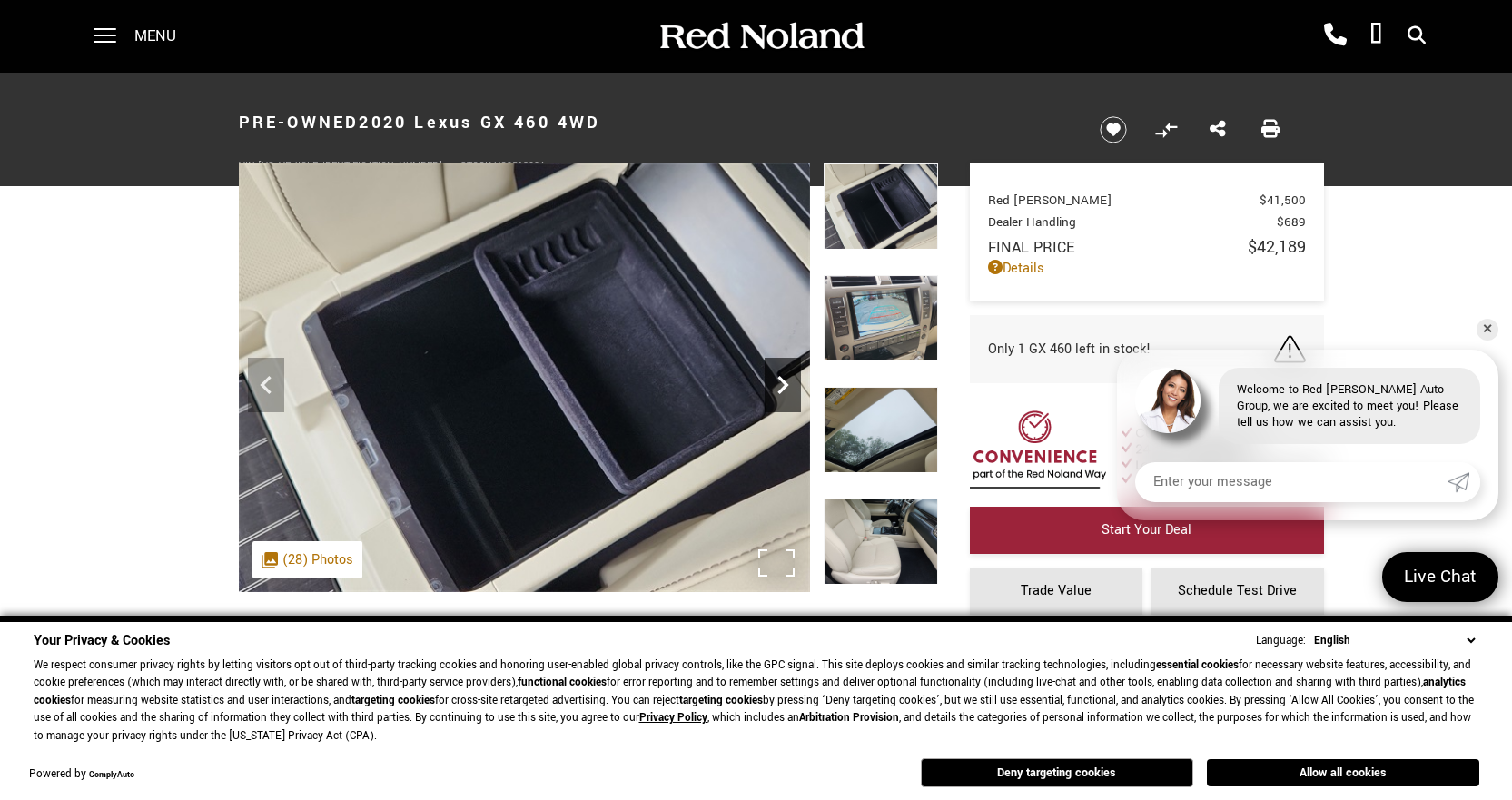
click at [787, 389] on icon "Next" at bounding box center [782, 385] width 37 height 37
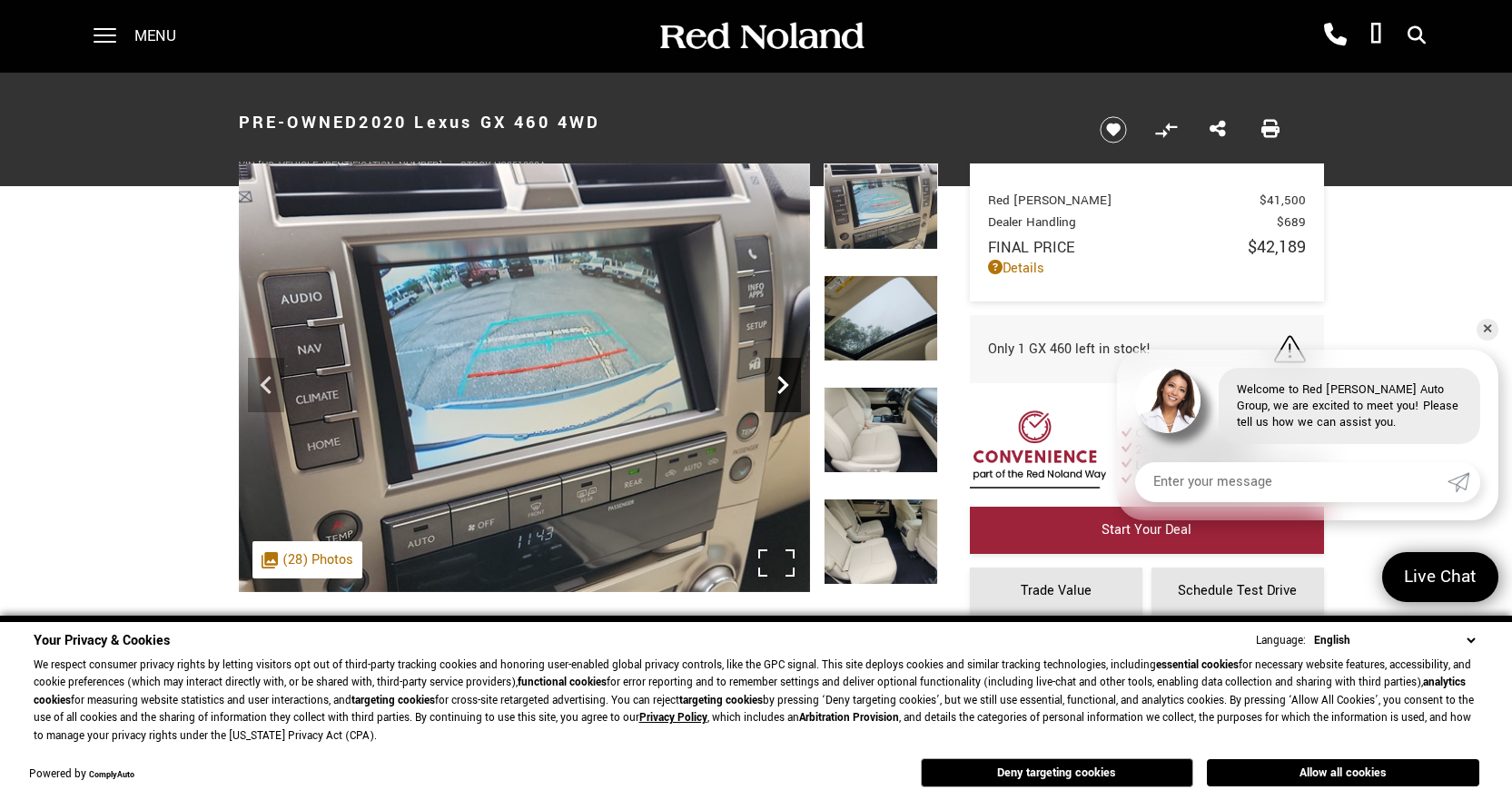
click at [787, 389] on icon "Next" at bounding box center [782, 385] width 37 height 37
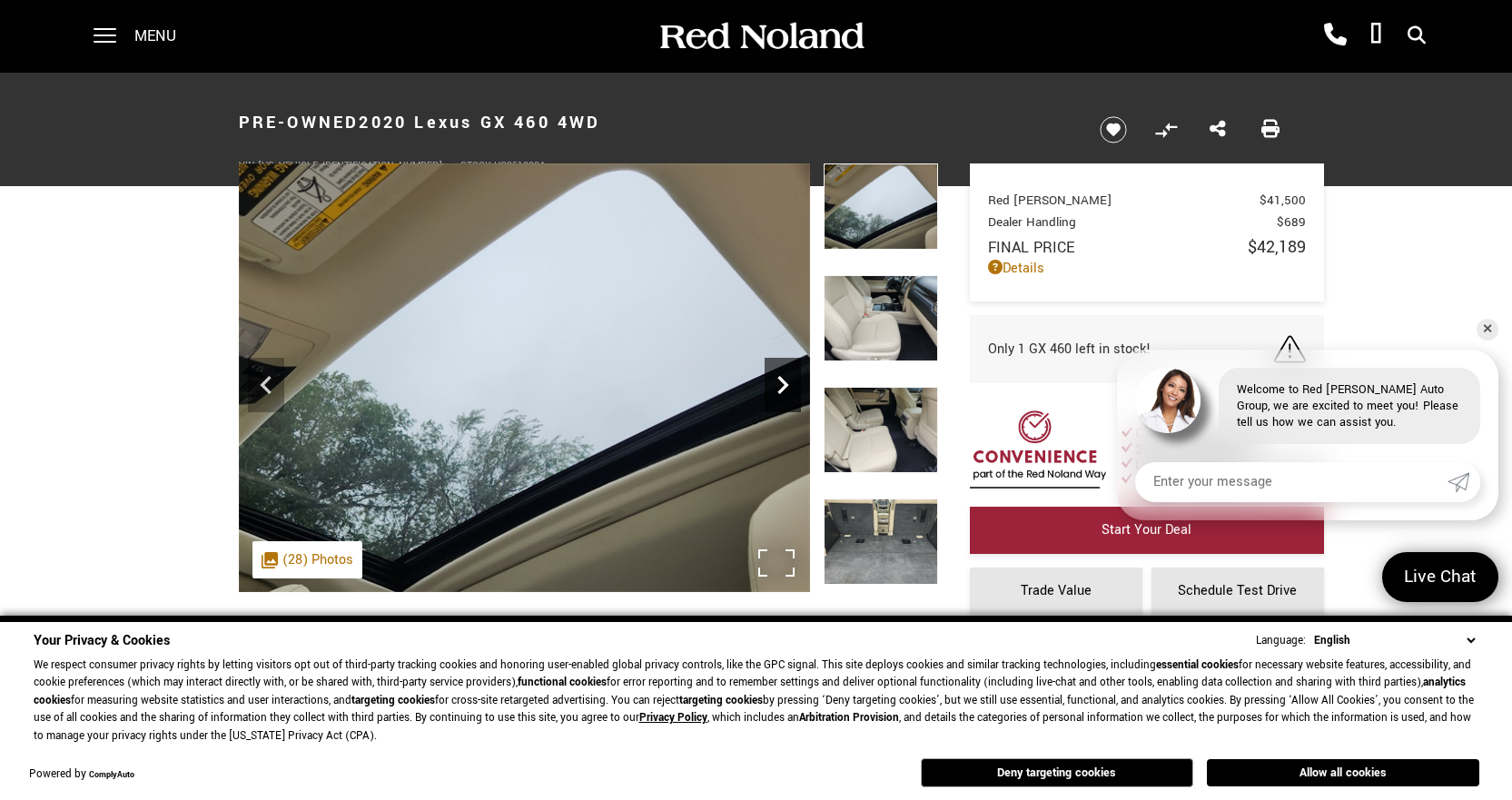
click at [787, 389] on icon "Next" at bounding box center [782, 385] width 37 height 37
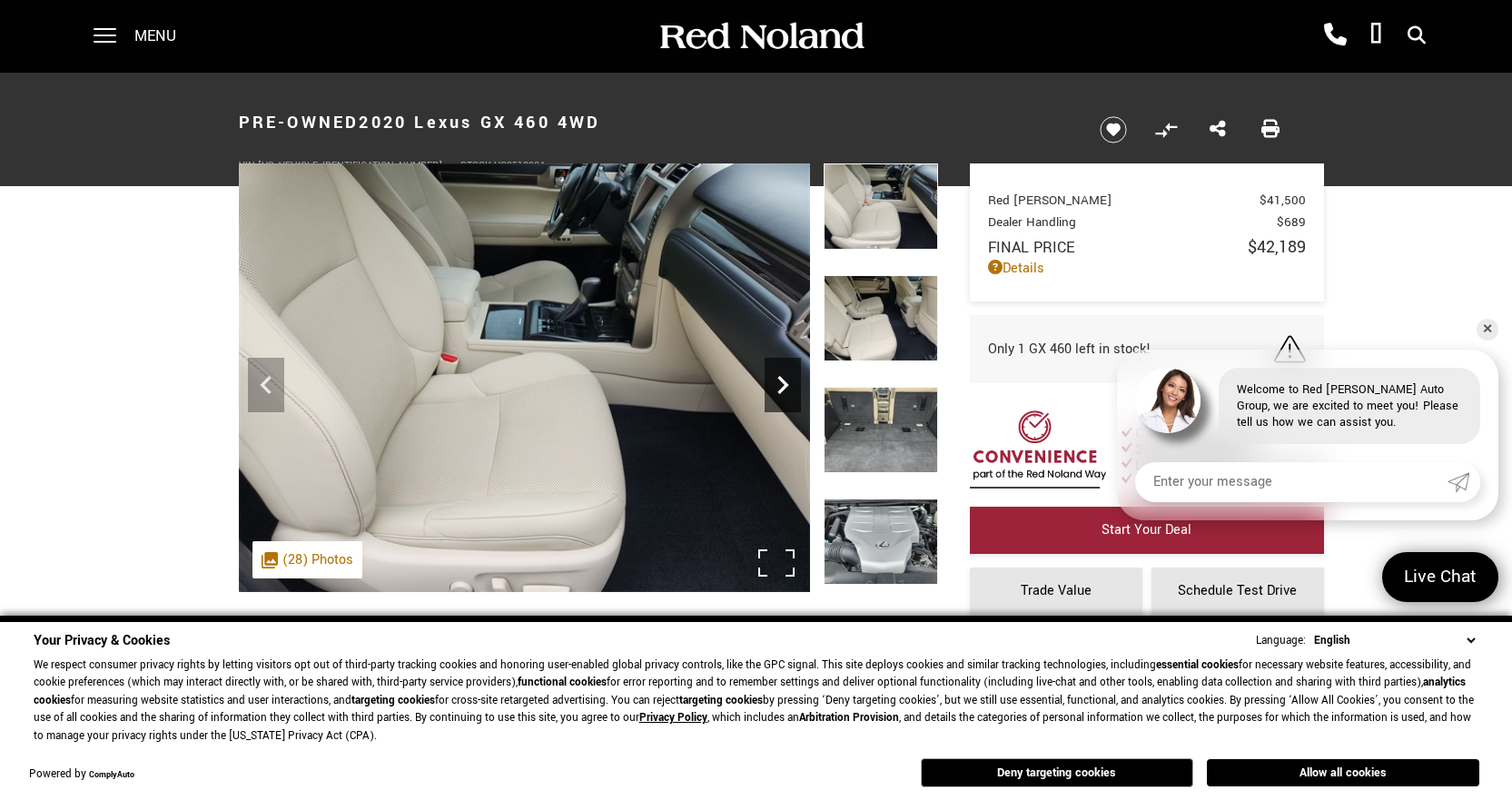
click at [787, 389] on icon "Next" at bounding box center [782, 385] width 37 height 37
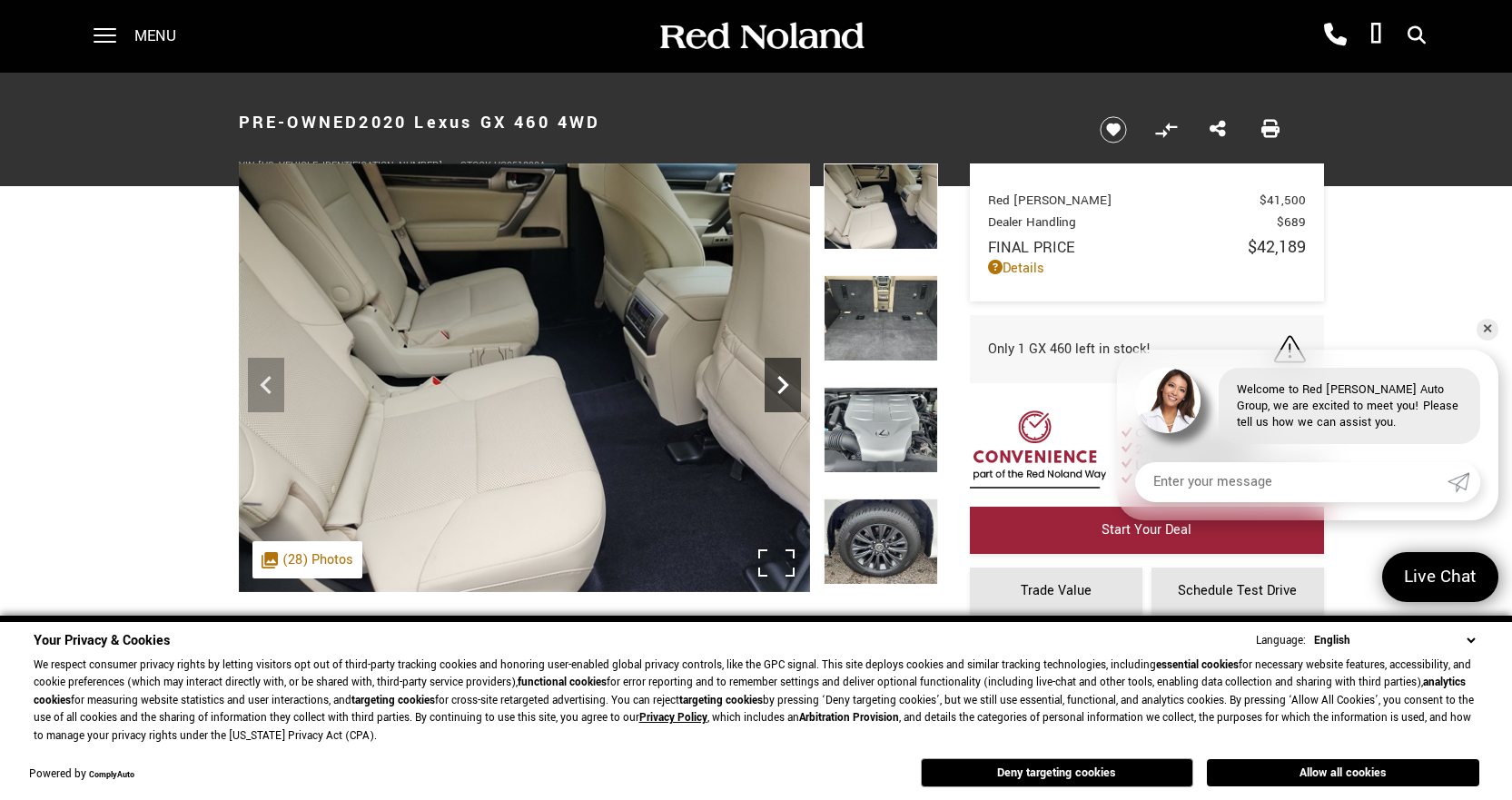
click at [787, 389] on icon "Next" at bounding box center [782, 385] width 37 height 37
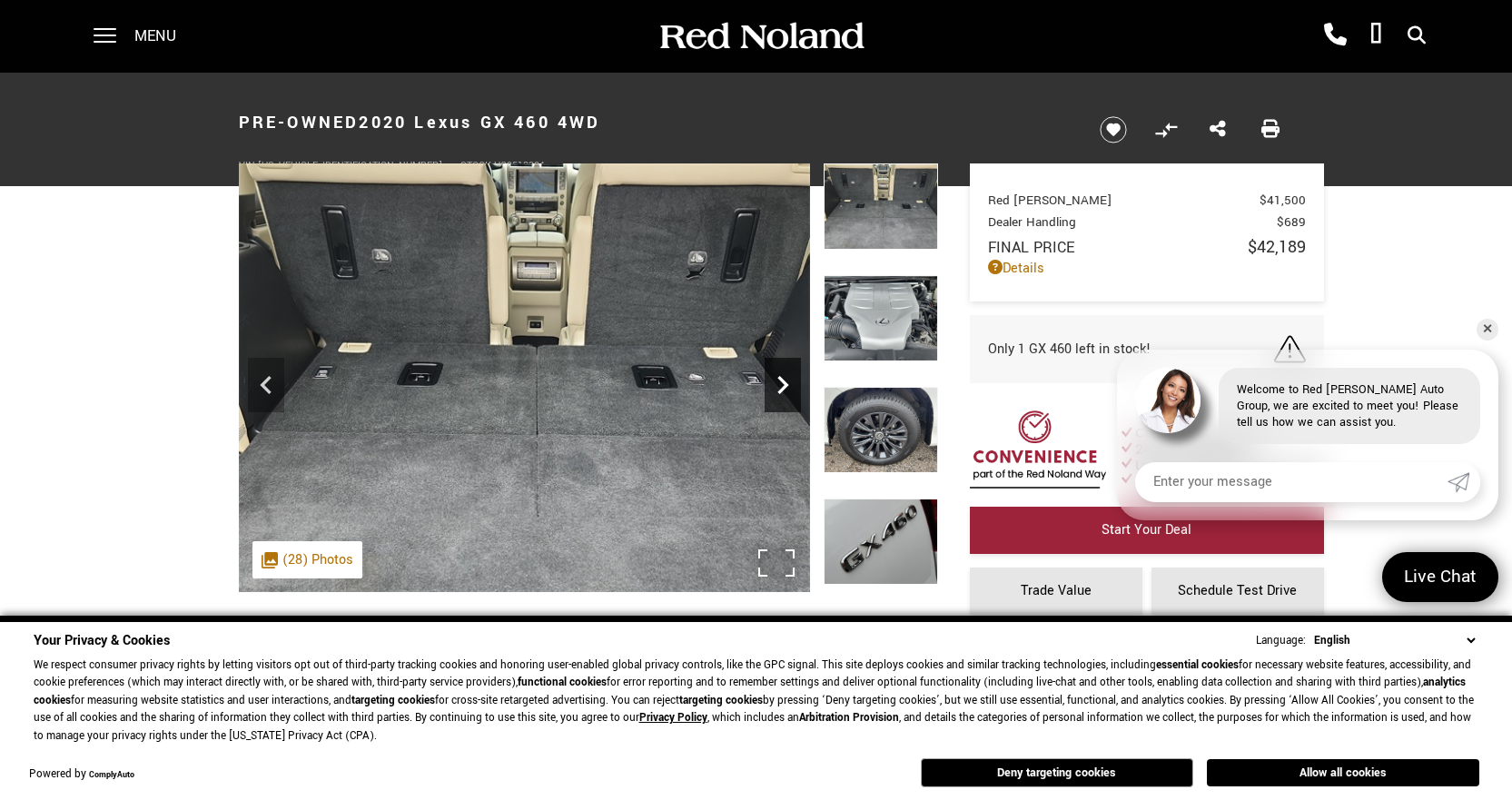
click at [787, 389] on icon "Next" at bounding box center [782, 385] width 37 height 37
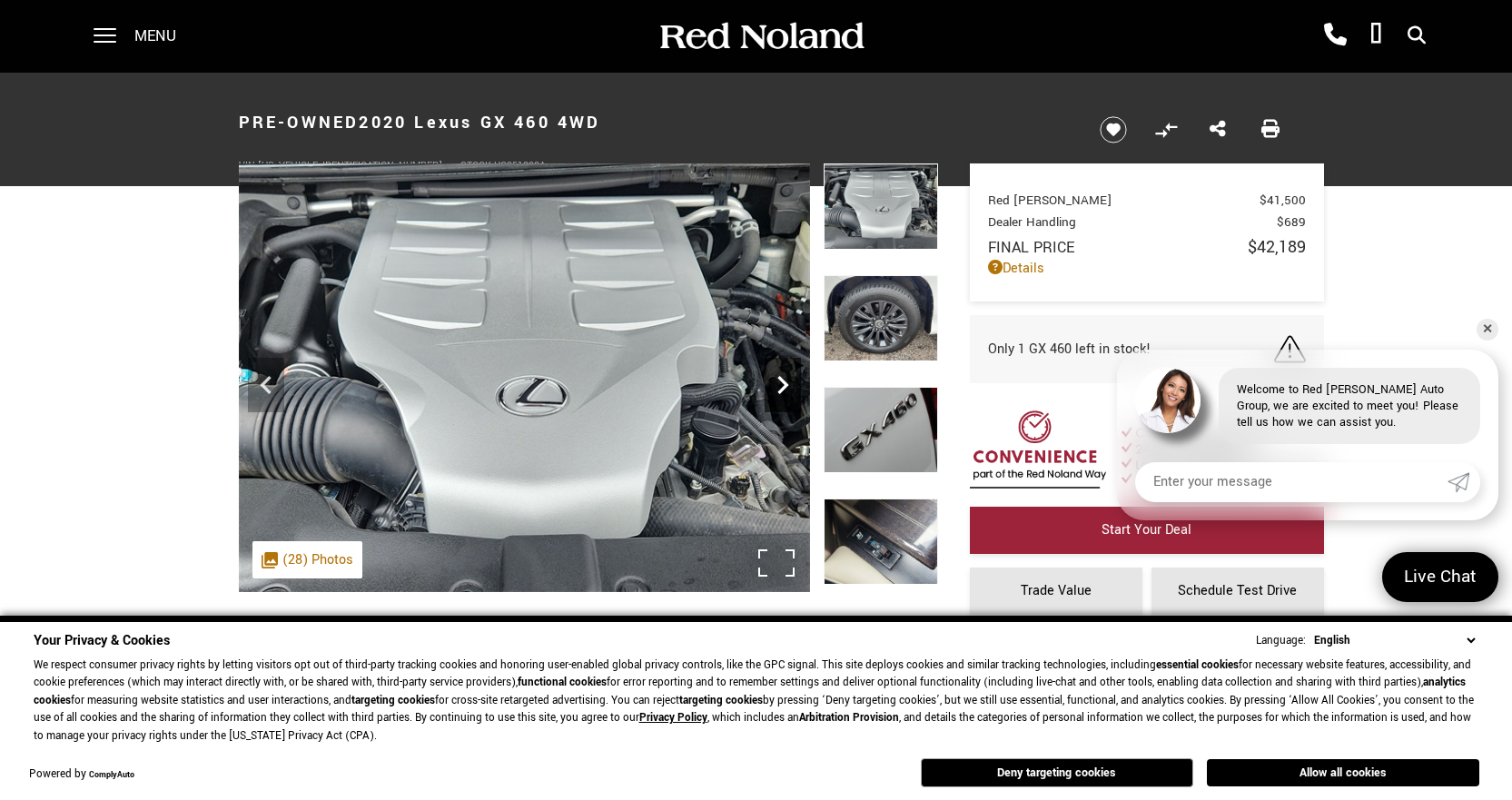
click at [787, 389] on icon "Next" at bounding box center [782, 385] width 37 height 37
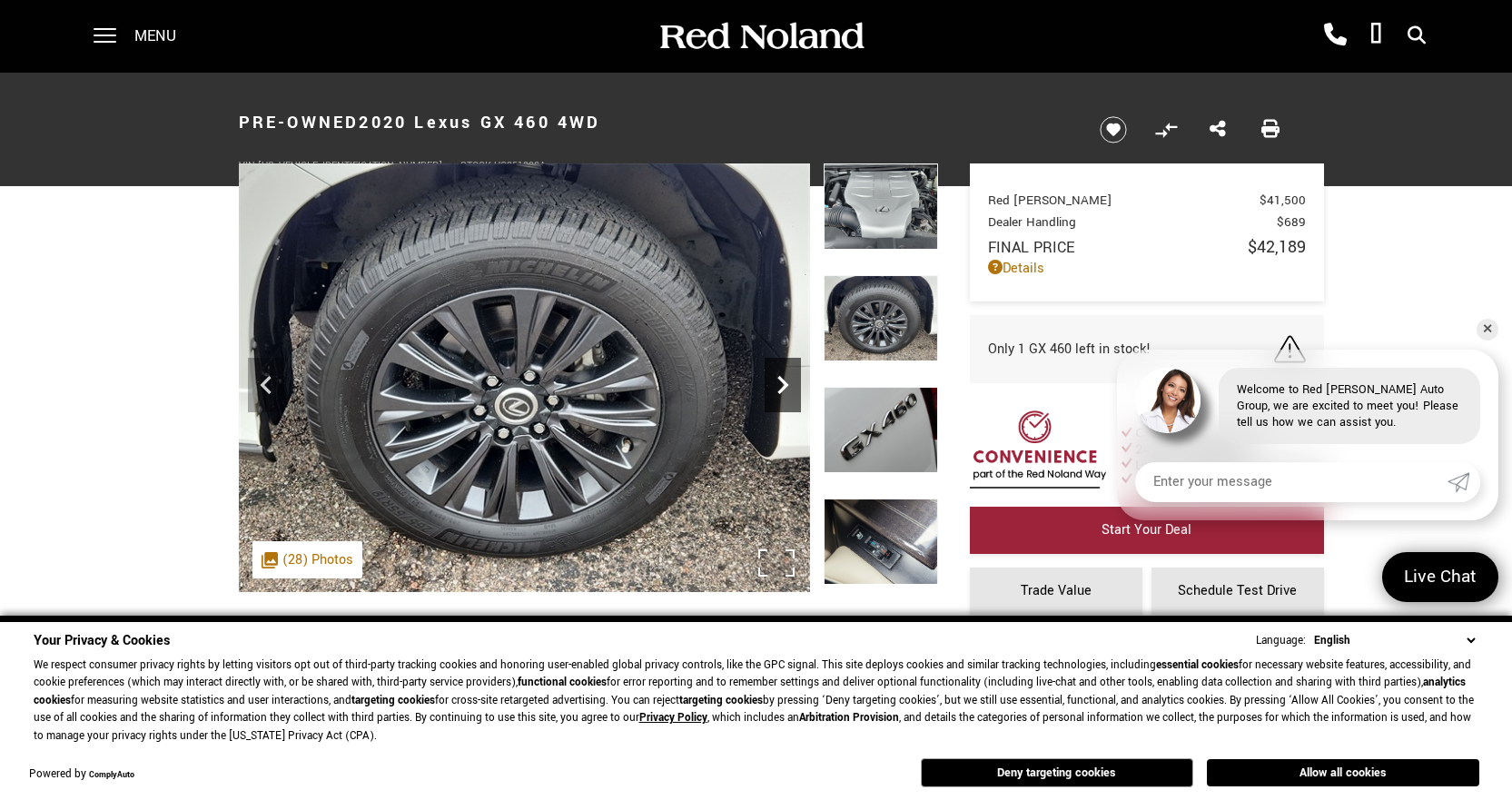
click at [787, 389] on icon "Next" at bounding box center [782, 385] width 37 height 37
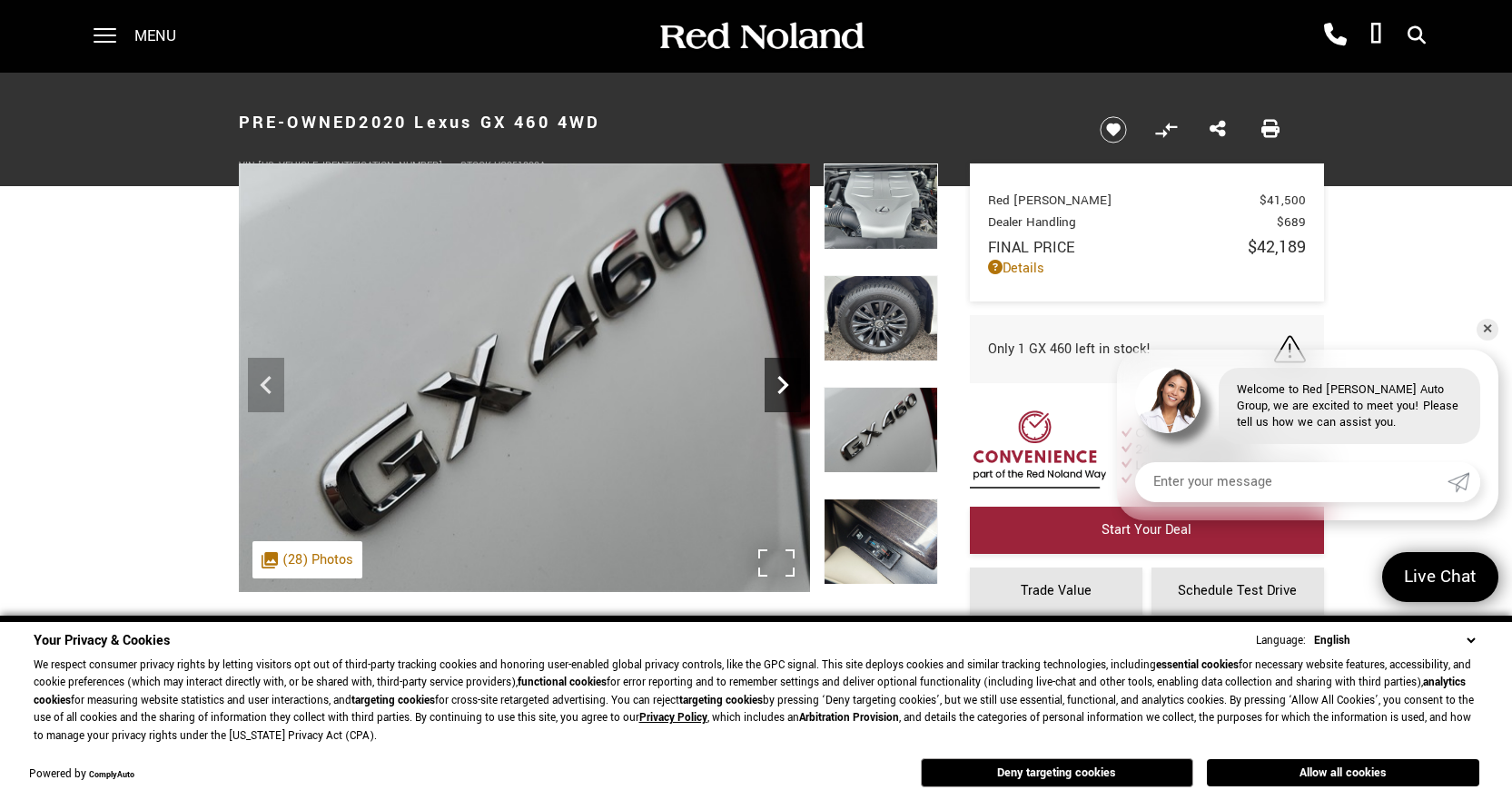
click at [787, 389] on icon "Next" at bounding box center [782, 385] width 37 height 37
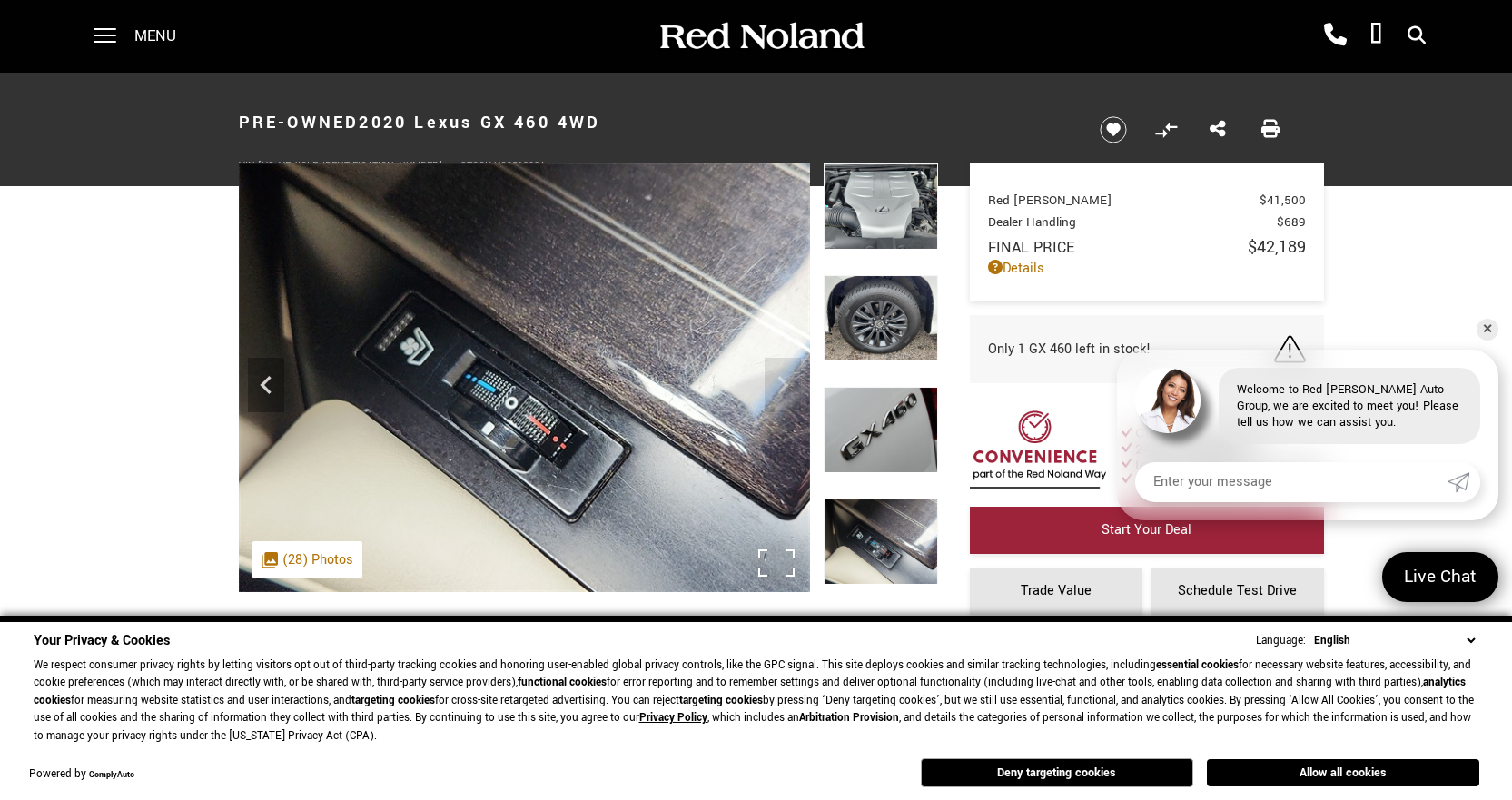
click at [771, 401] on img at bounding box center [525, 378] width 572 height 429
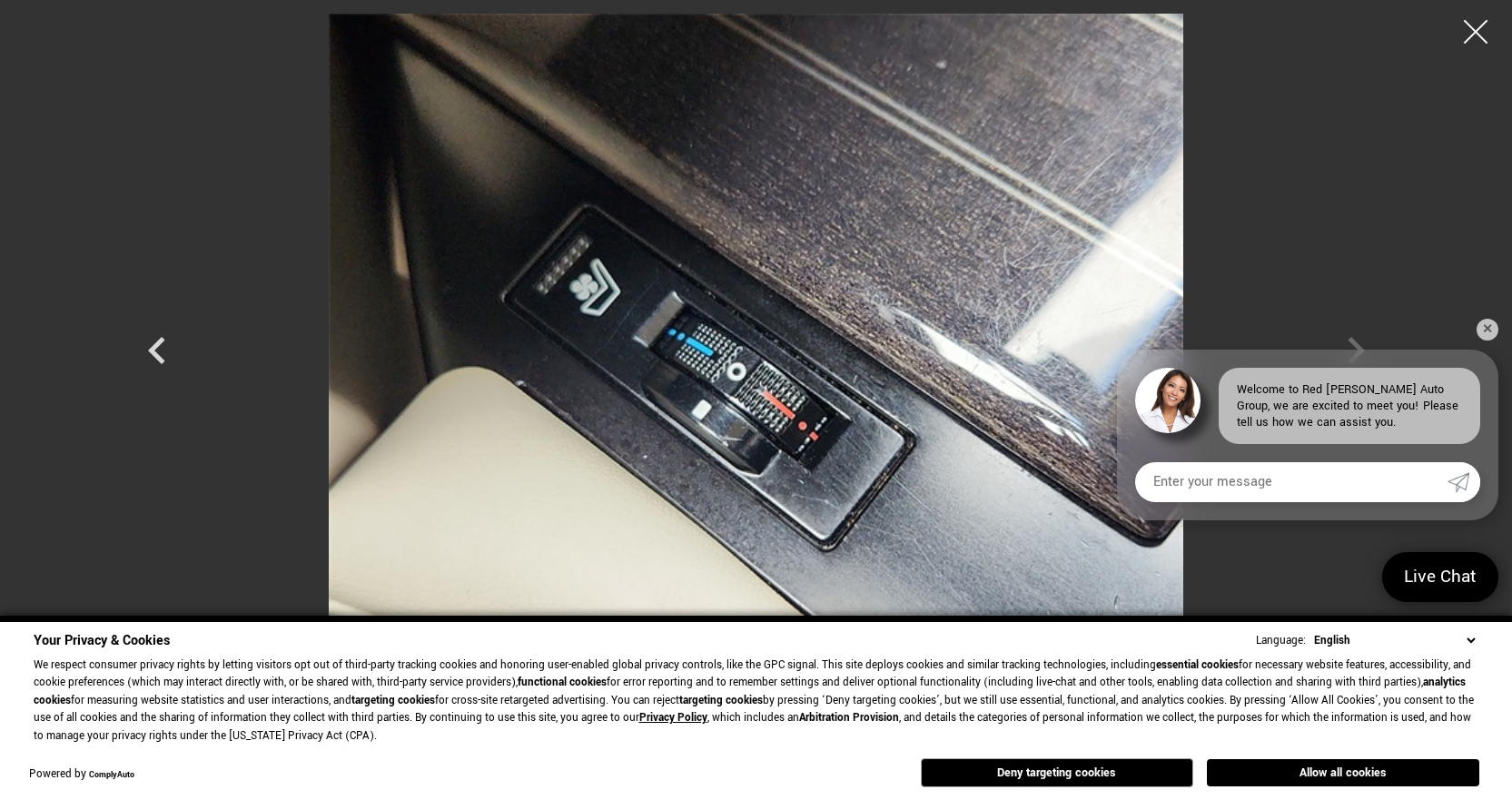
click at [1469, 30] on div at bounding box center [1476, 32] width 48 height 48
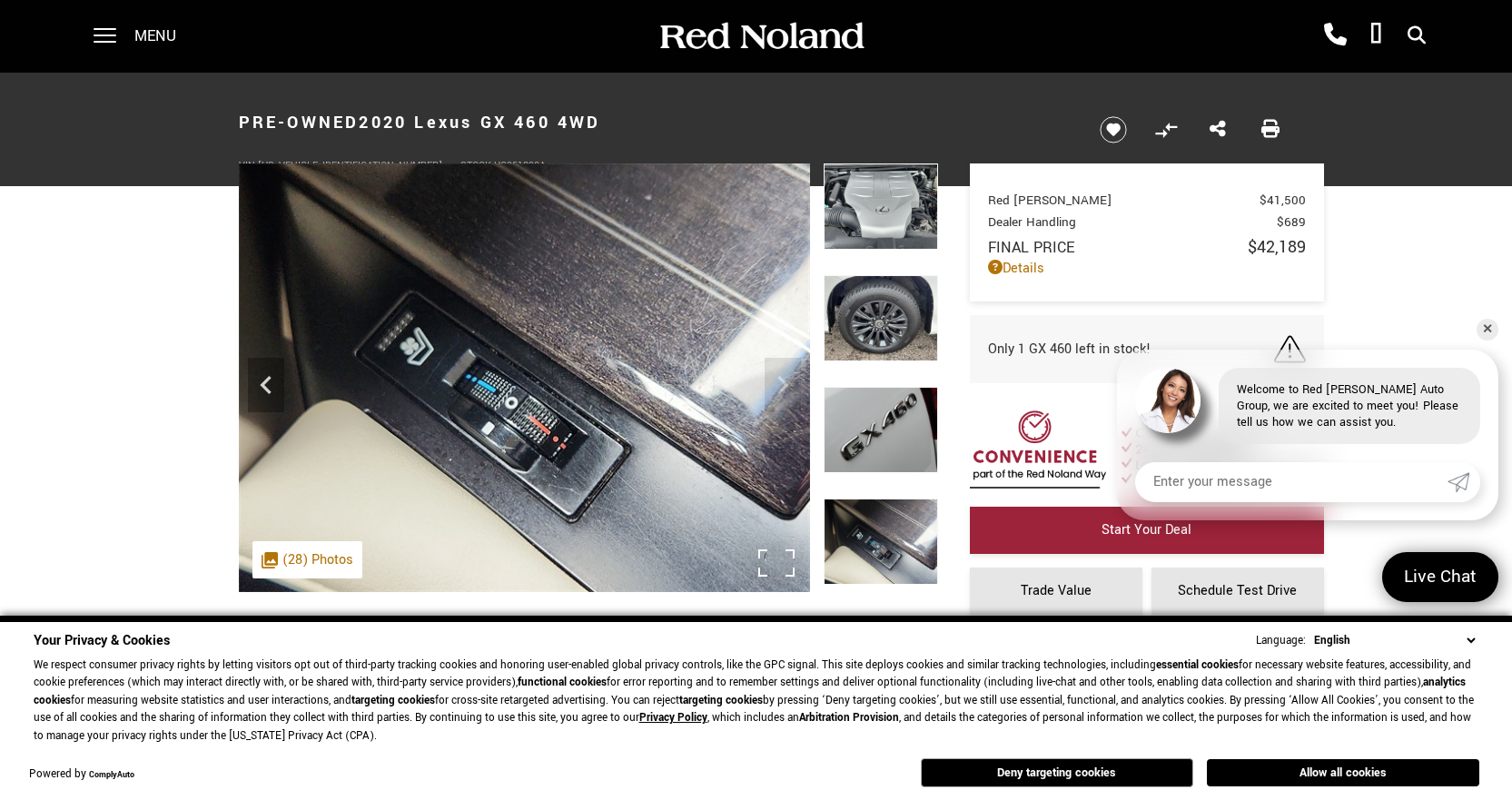
click at [784, 383] on img at bounding box center [525, 378] width 572 height 429
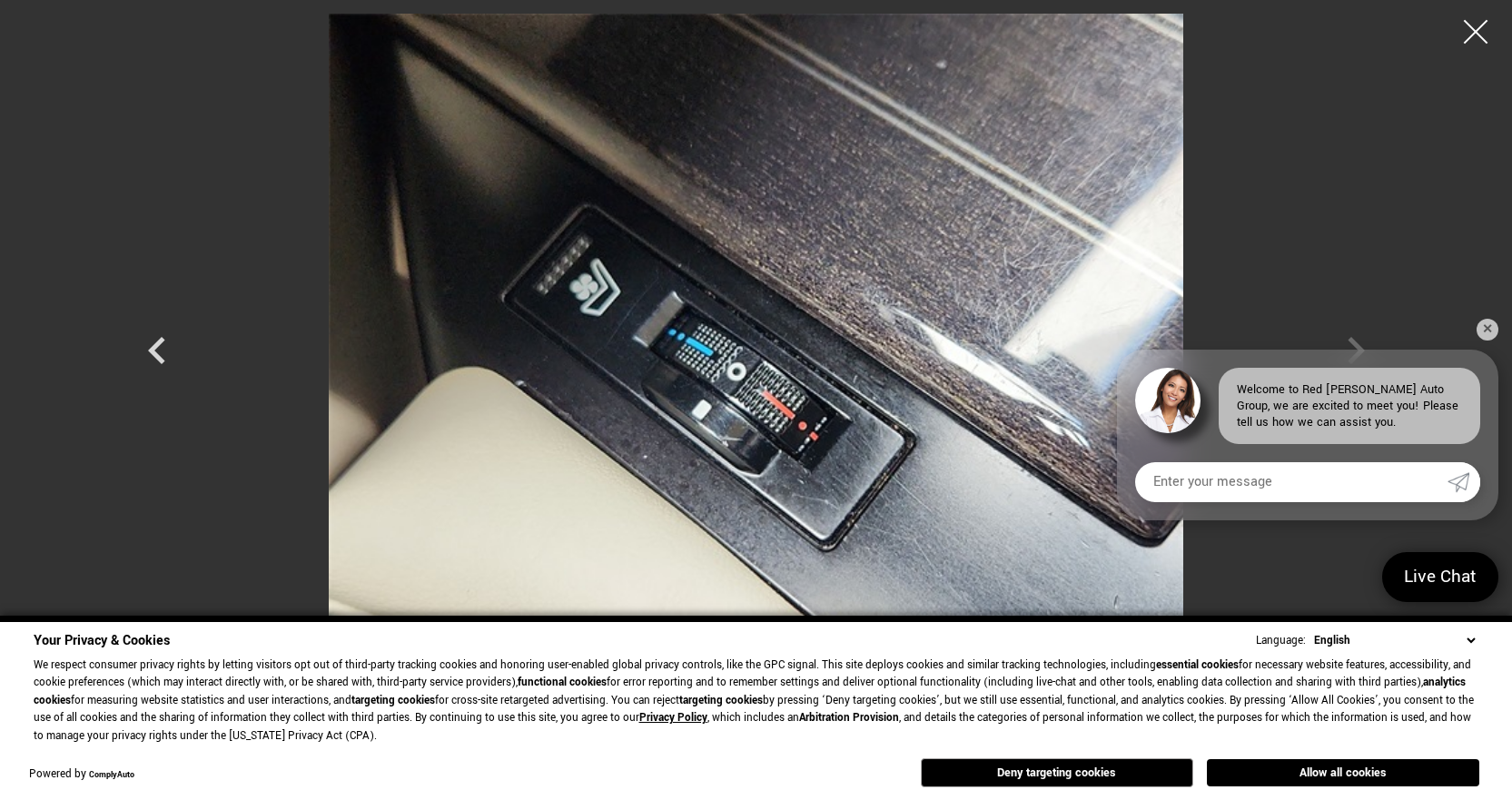
click at [1468, 27] on div at bounding box center [1476, 32] width 48 height 48
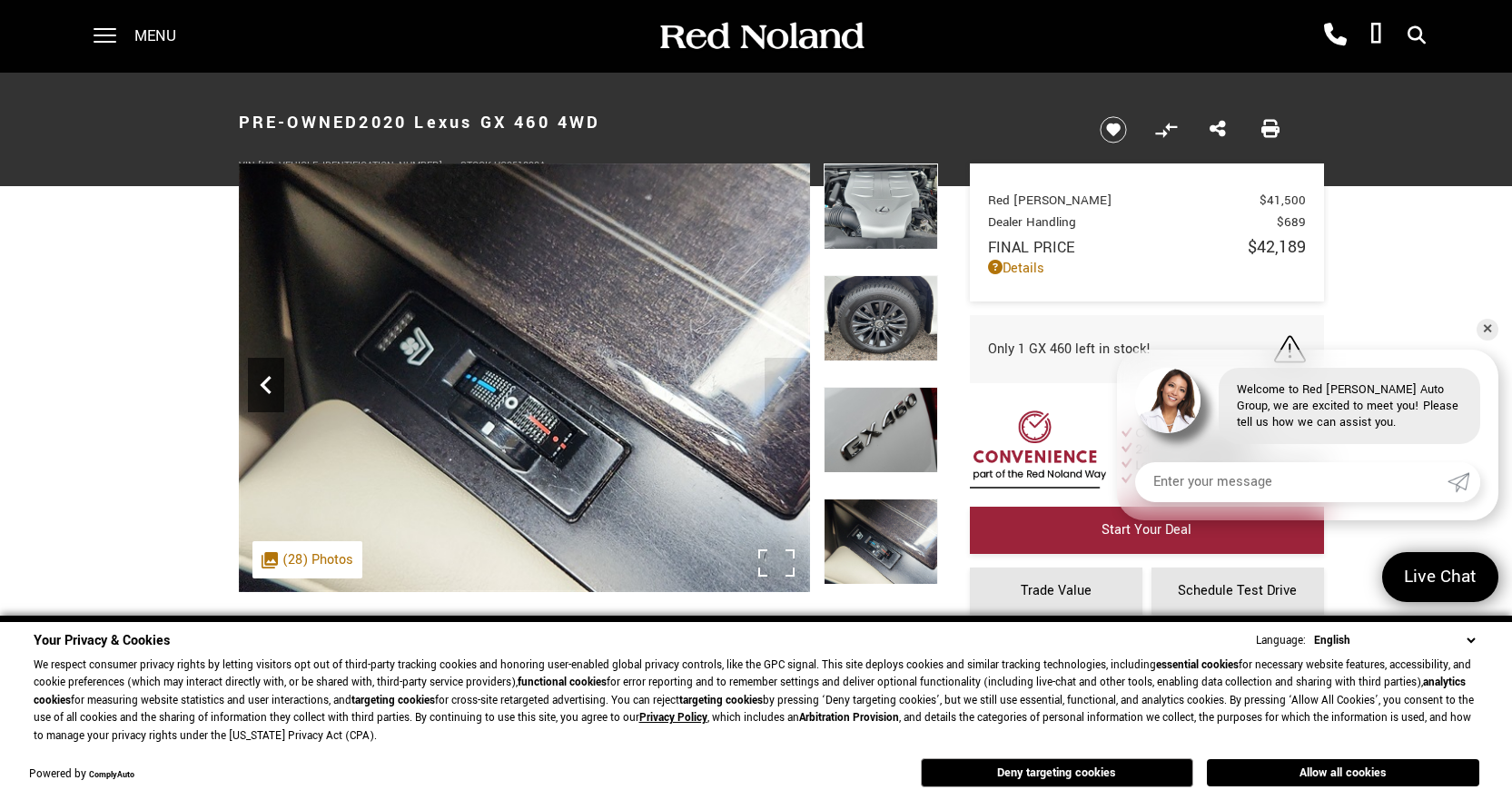
click at [261, 383] on icon "Previous" at bounding box center [266, 385] width 37 height 37
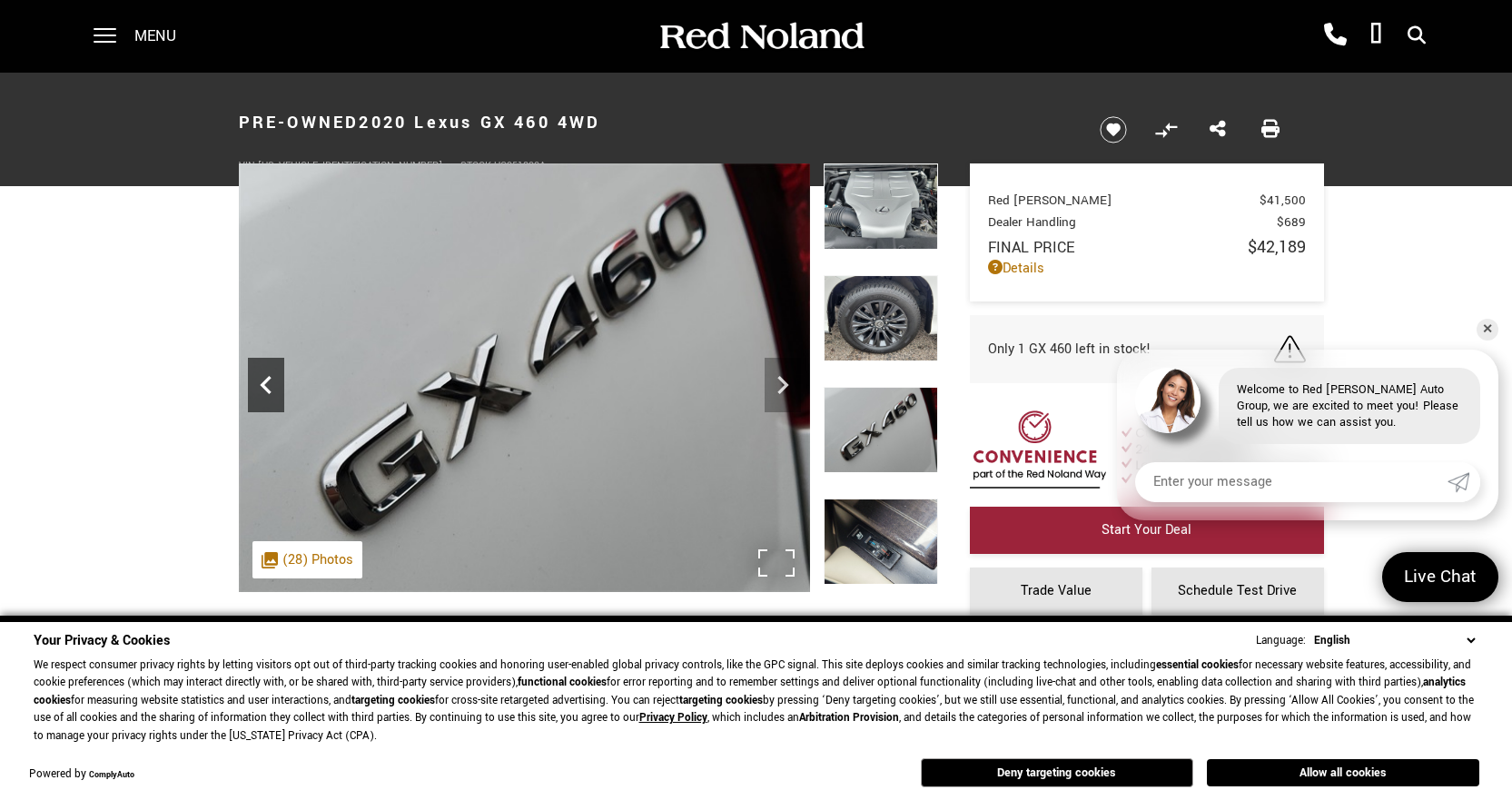
click at [261, 383] on icon "Previous" at bounding box center [266, 385] width 37 height 37
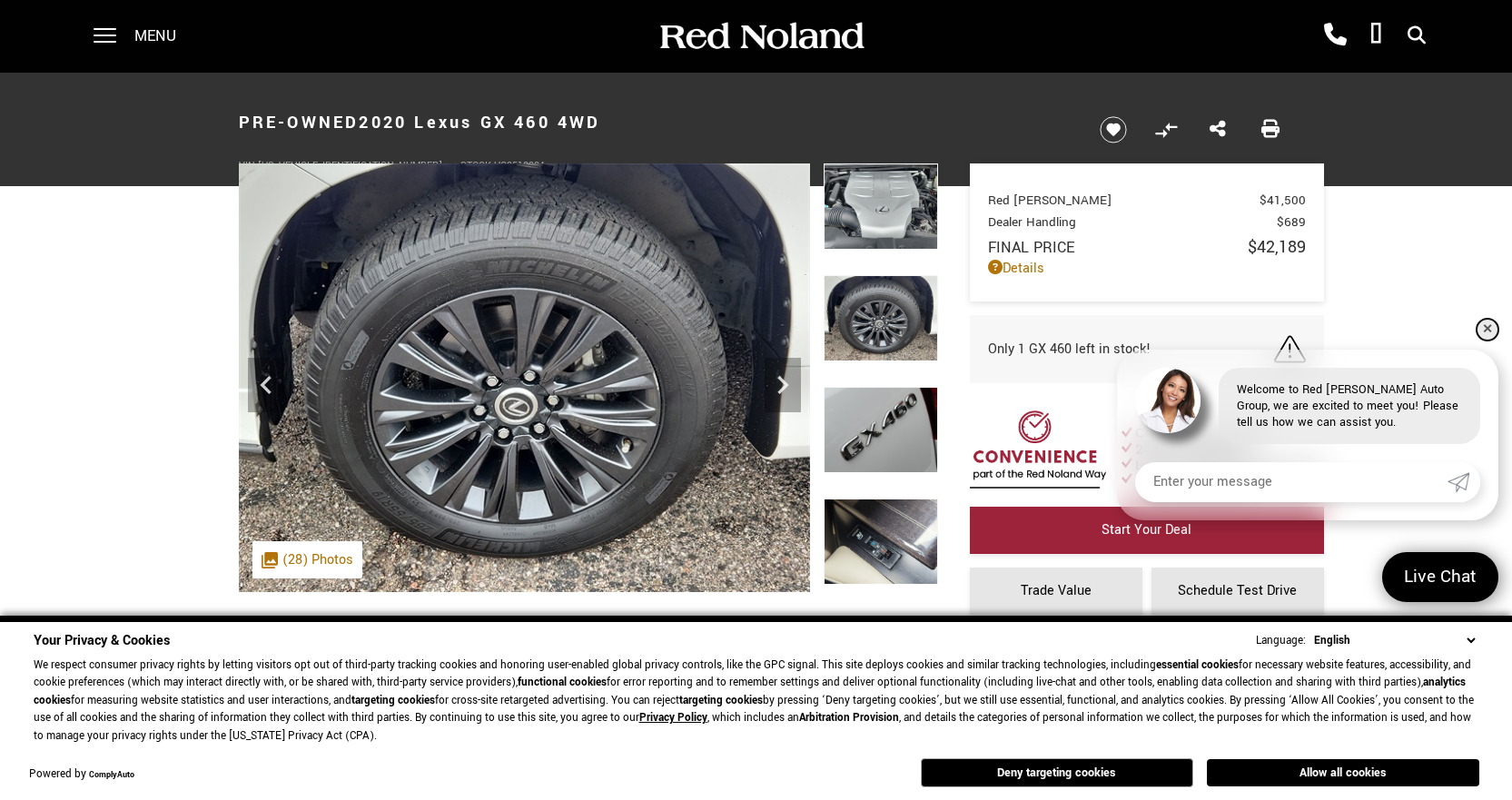
click at [1488, 328] on link "✕" at bounding box center [1488, 329] width 22 height 22
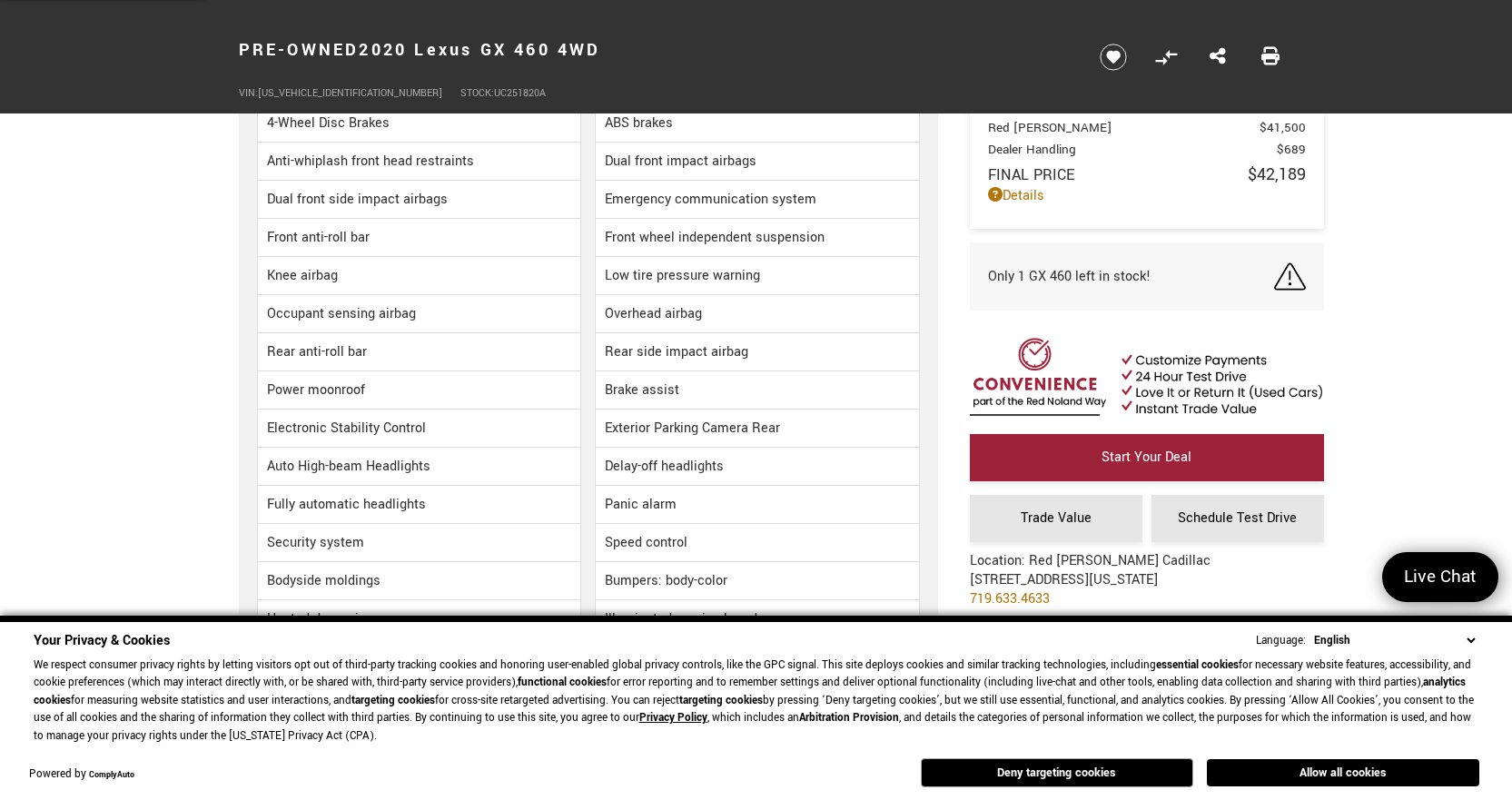
scroll to position [2271, 0]
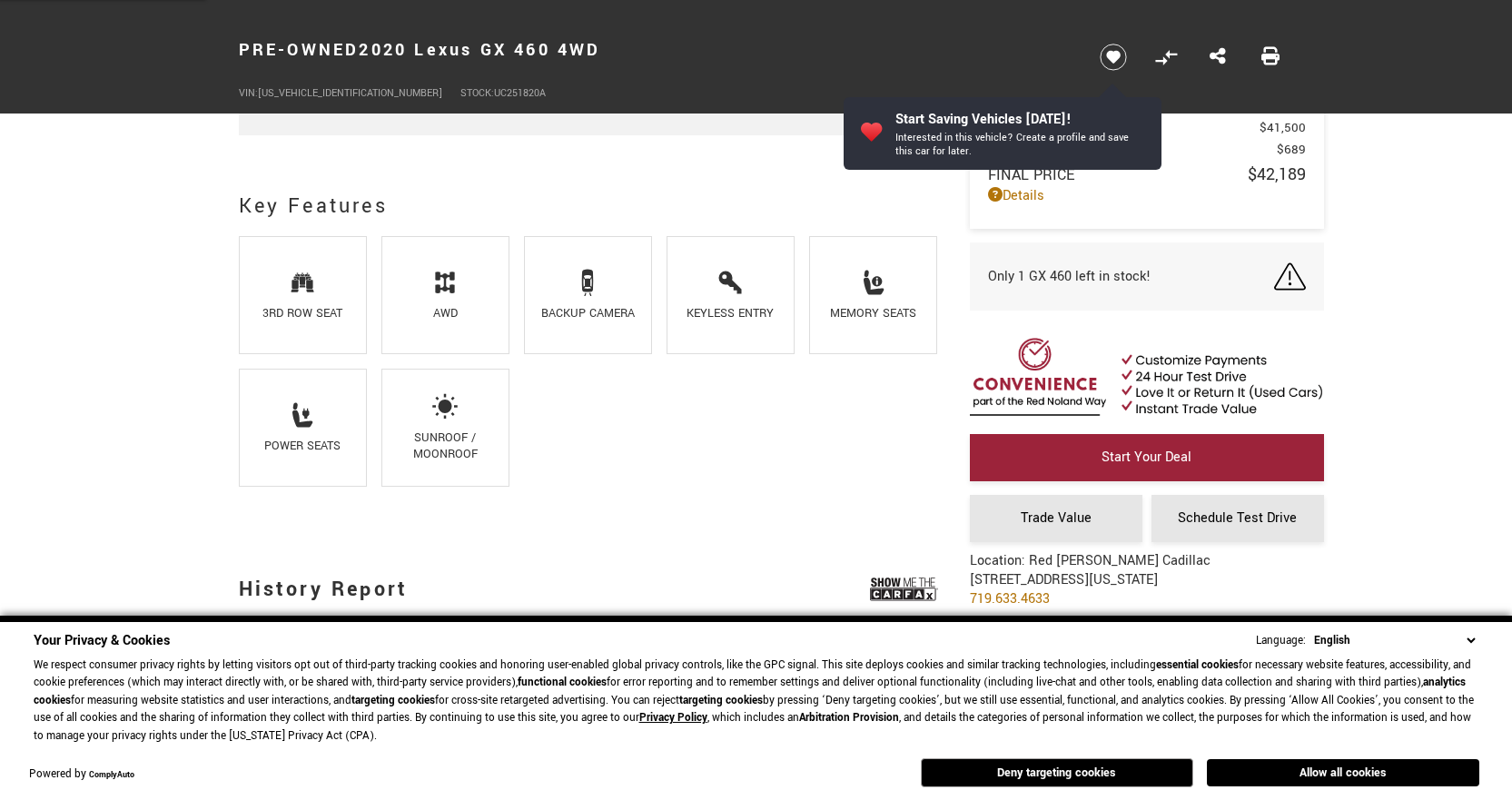
scroll to position [923, 0]
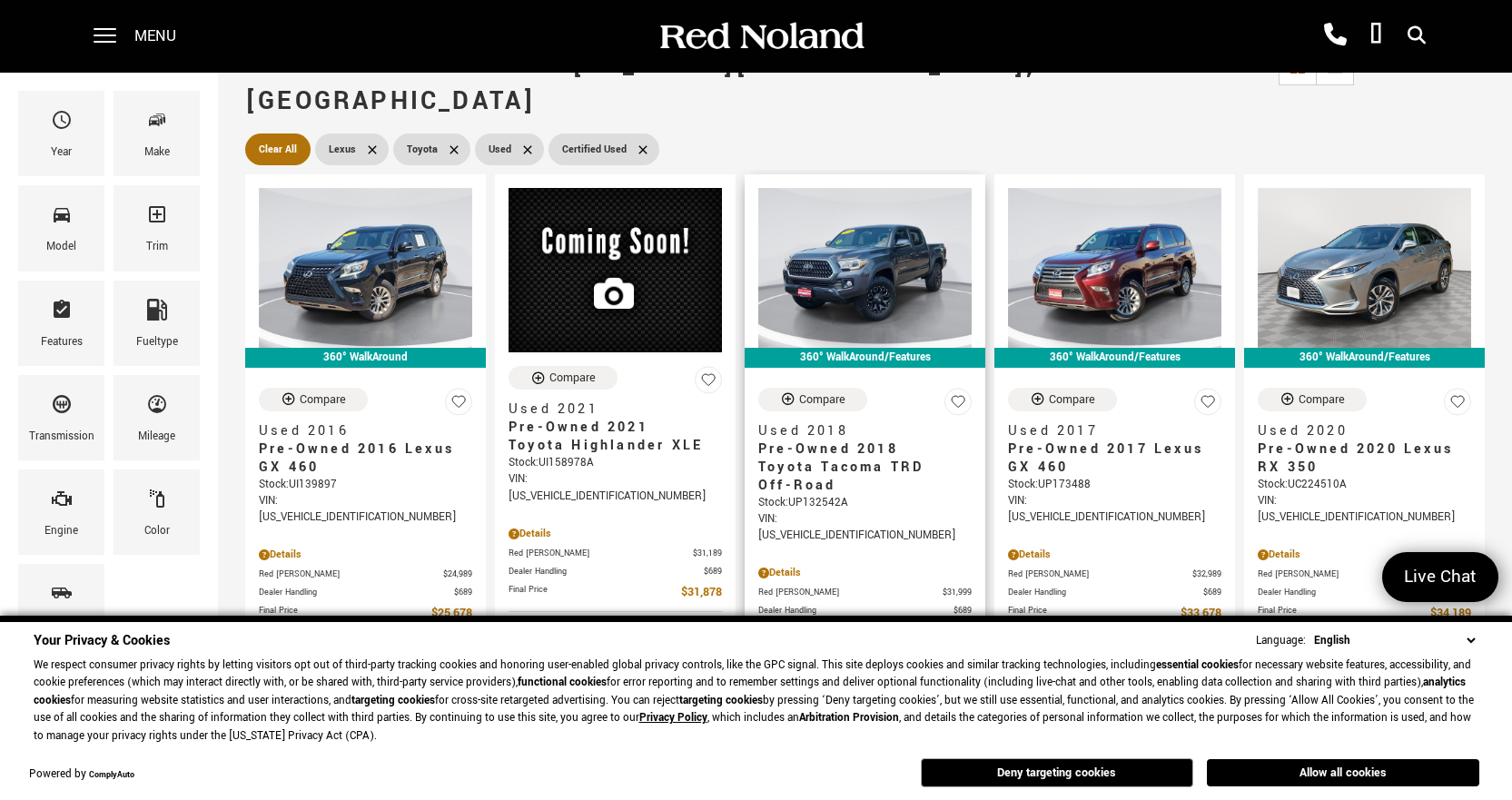
scroll to position [273, 0]
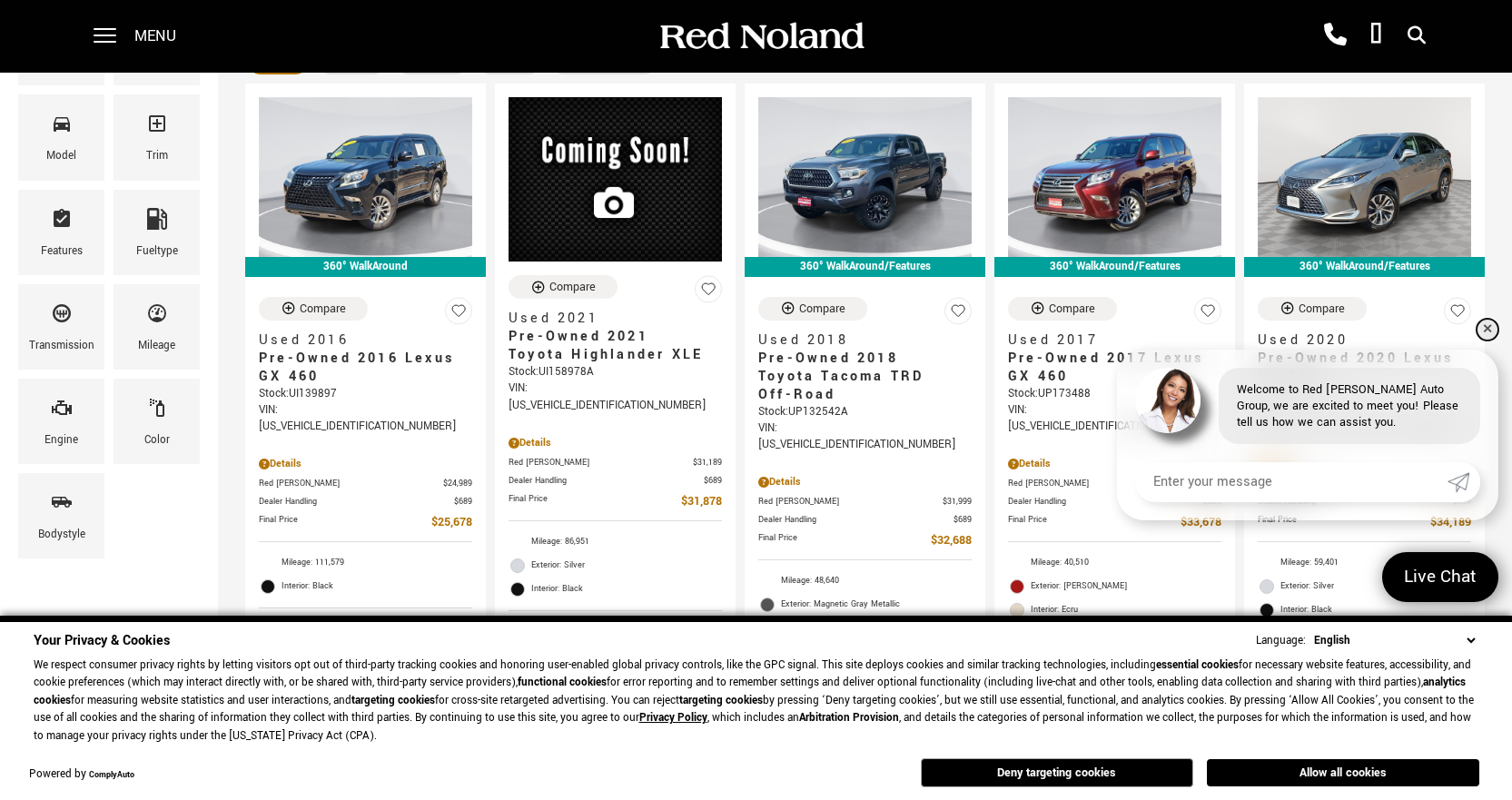
click at [1483, 332] on link "✕" at bounding box center [1488, 329] width 22 height 22
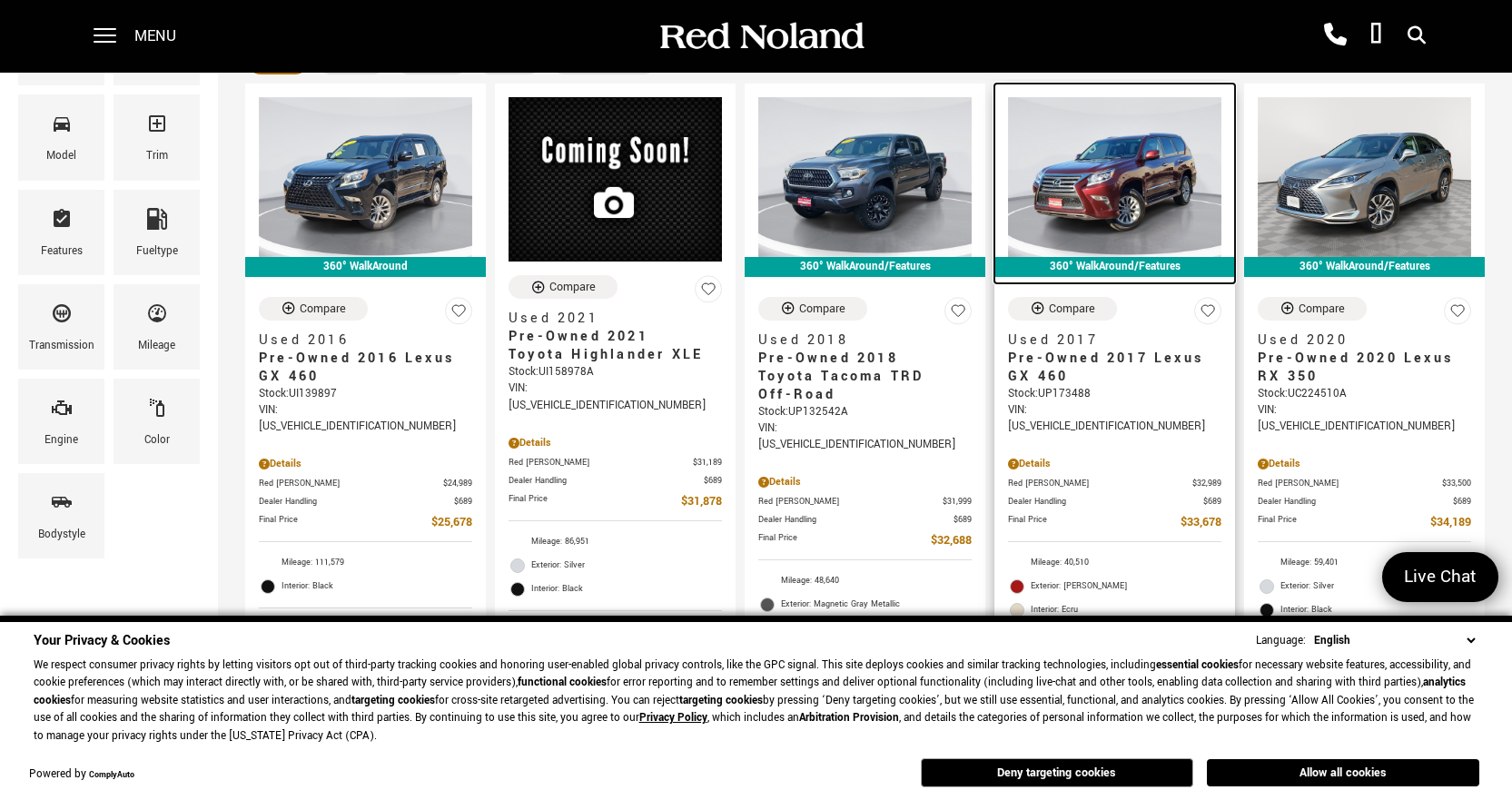
click at [1151, 154] on img at bounding box center [1115, 177] width 214 height 160
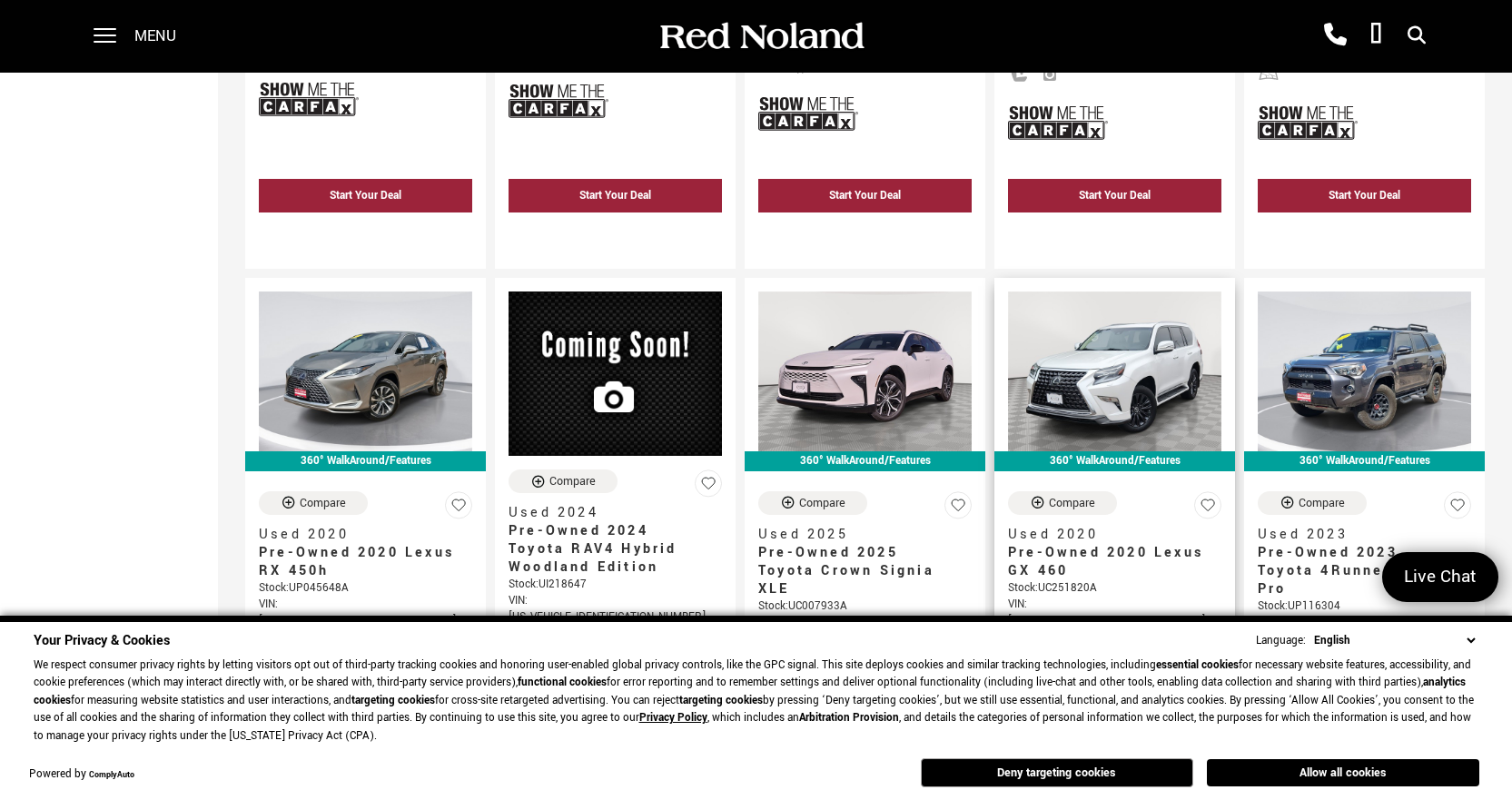
scroll to position [999, 0]
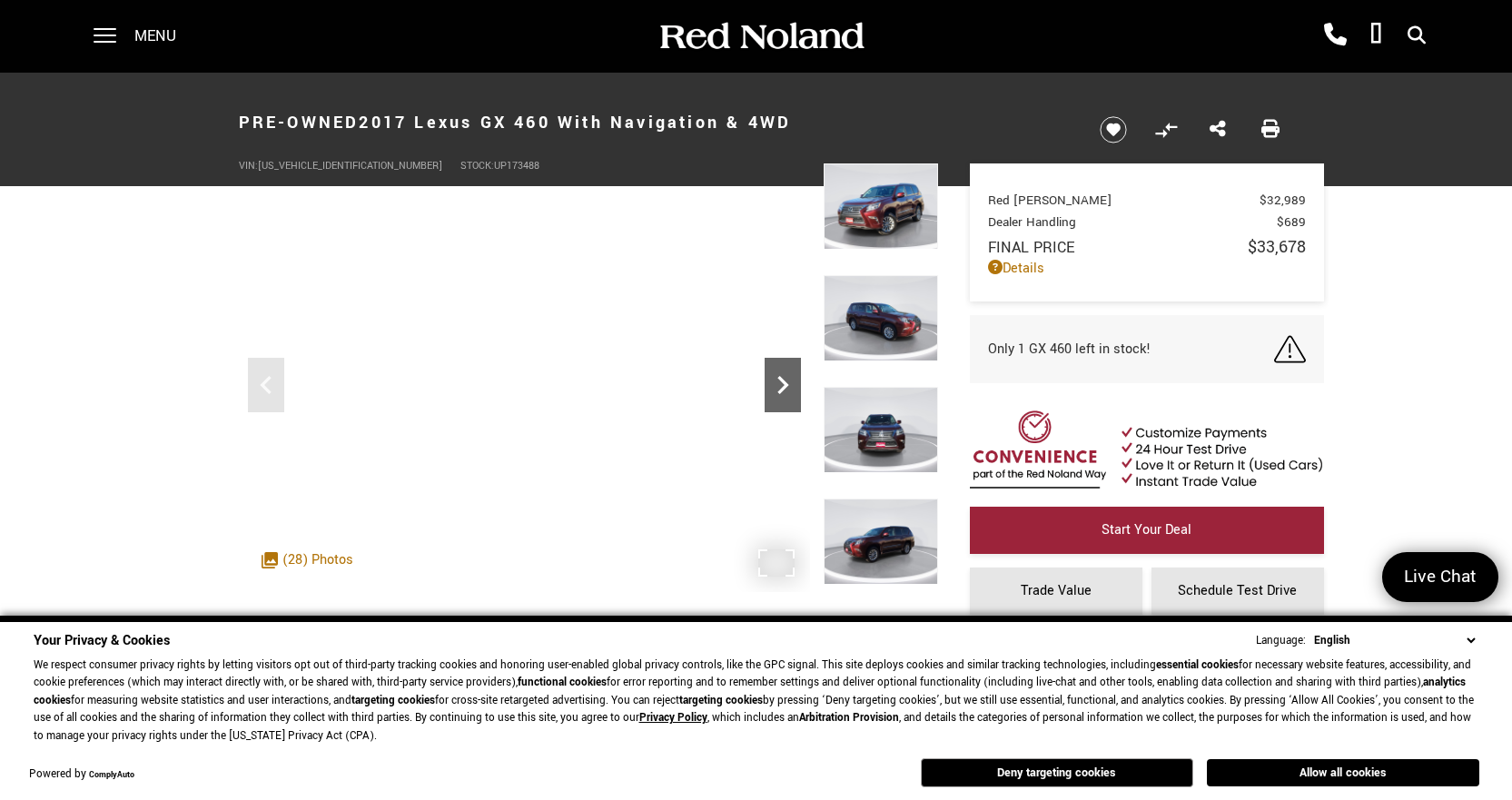
click at [782, 384] on icon "Next" at bounding box center [782, 385] width 37 height 37
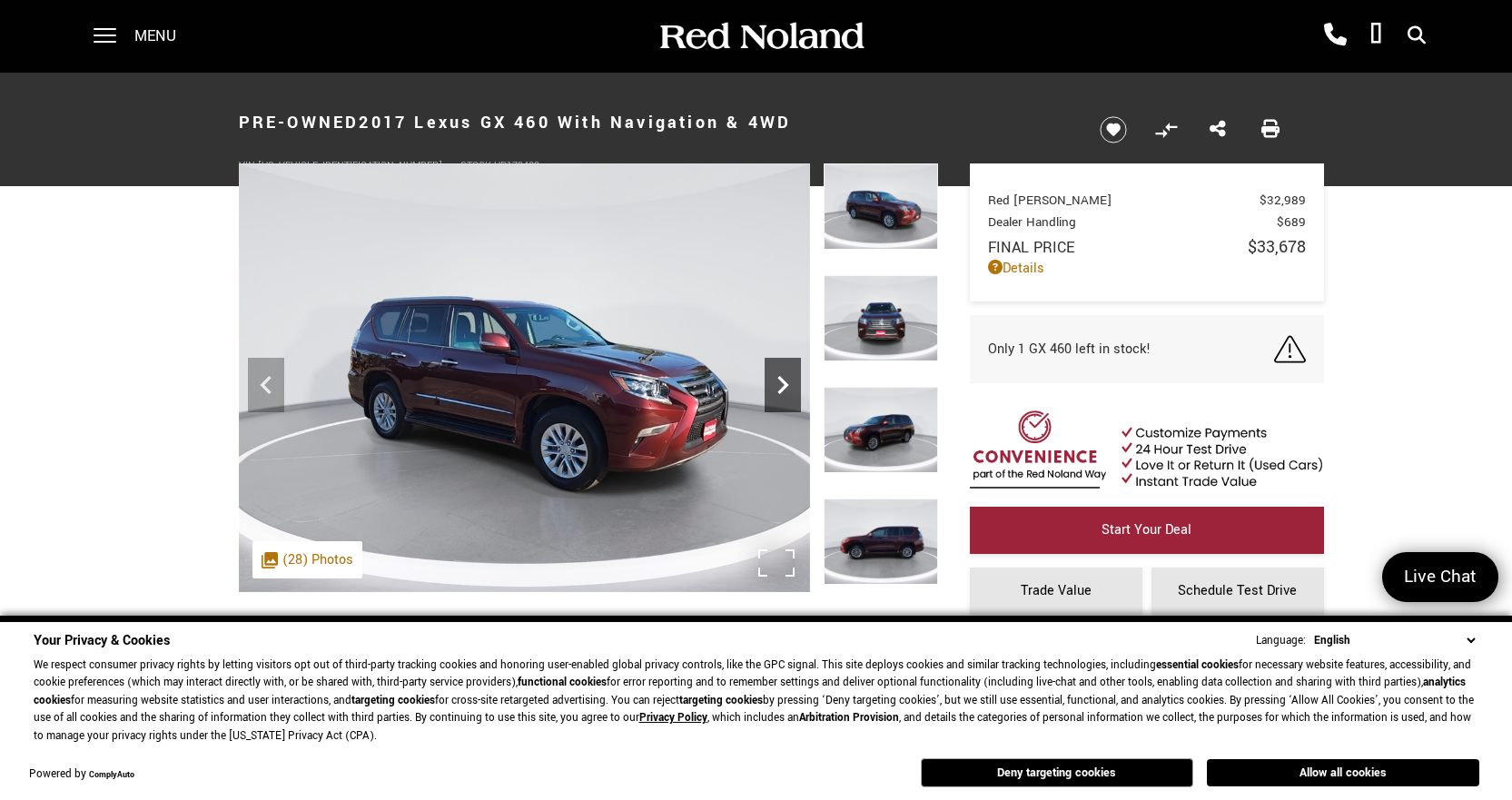
click at [780, 385] on icon "Next" at bounding box center [782, 385] width 37 height 37
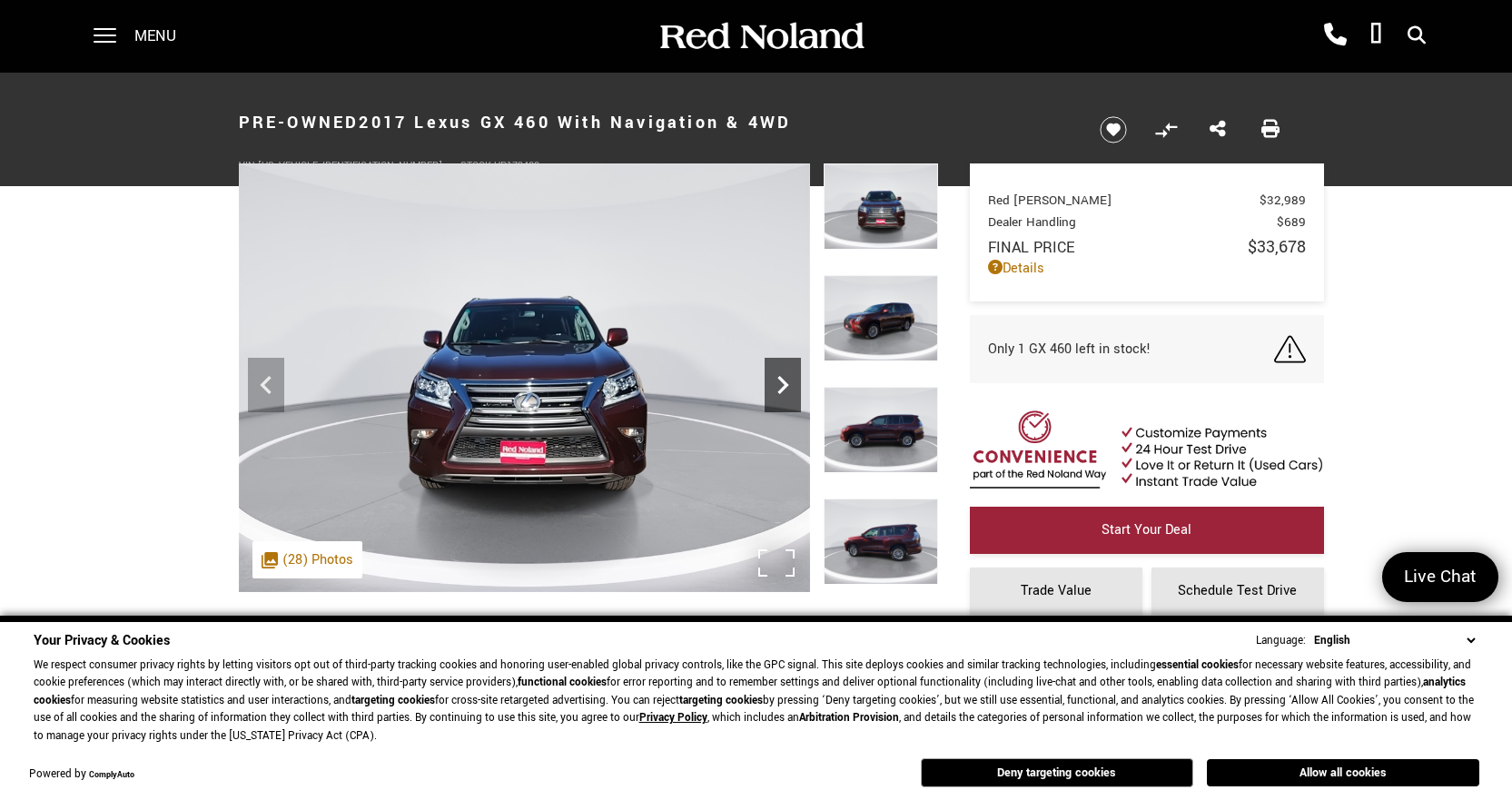
click at [780, 385] on icon "Next" at bounding box center [782, 385] width 37 height 37
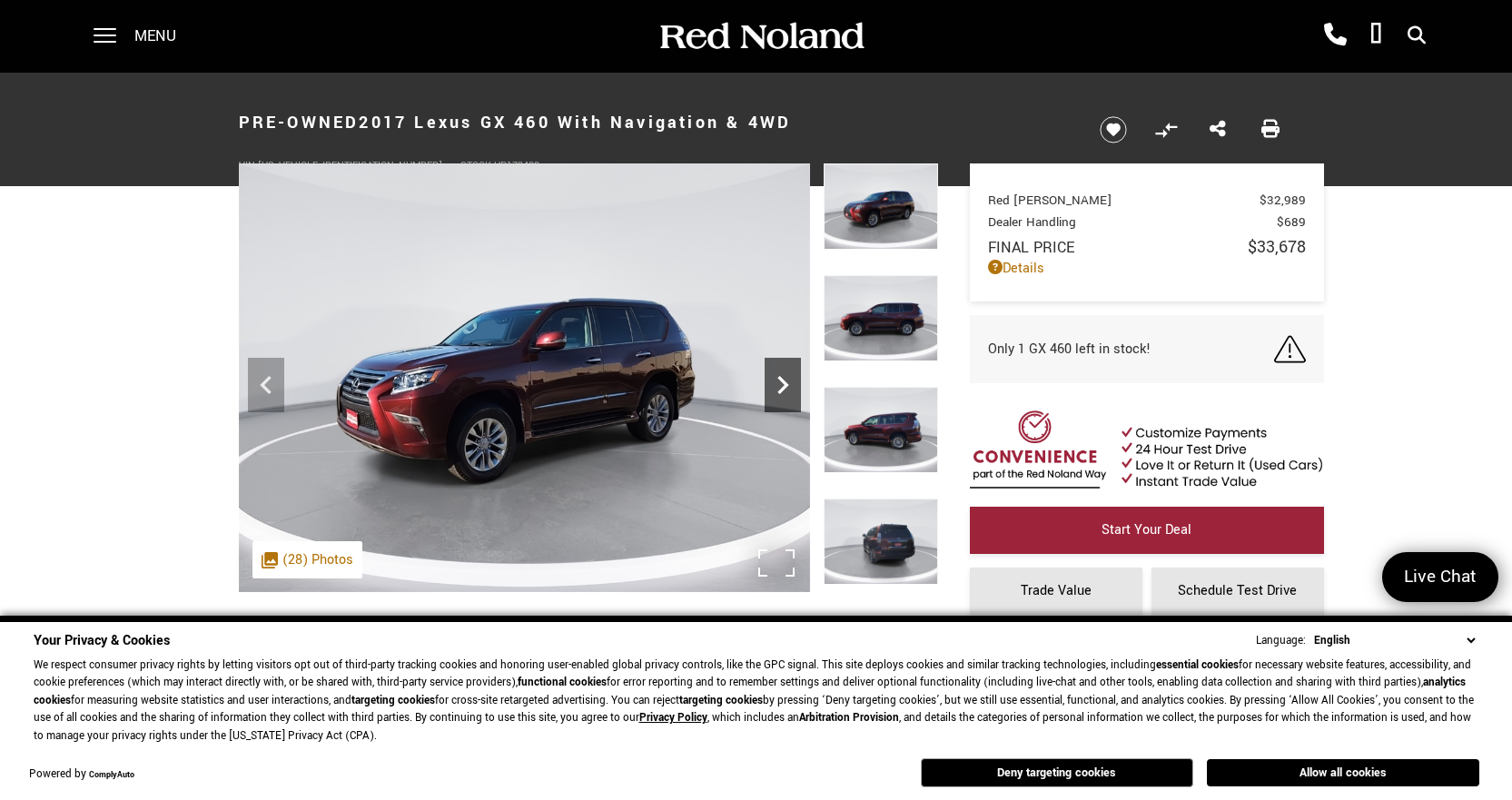
click at [780, 385] on icon "Next" at bounding box center [782, 385] width 37 height 37
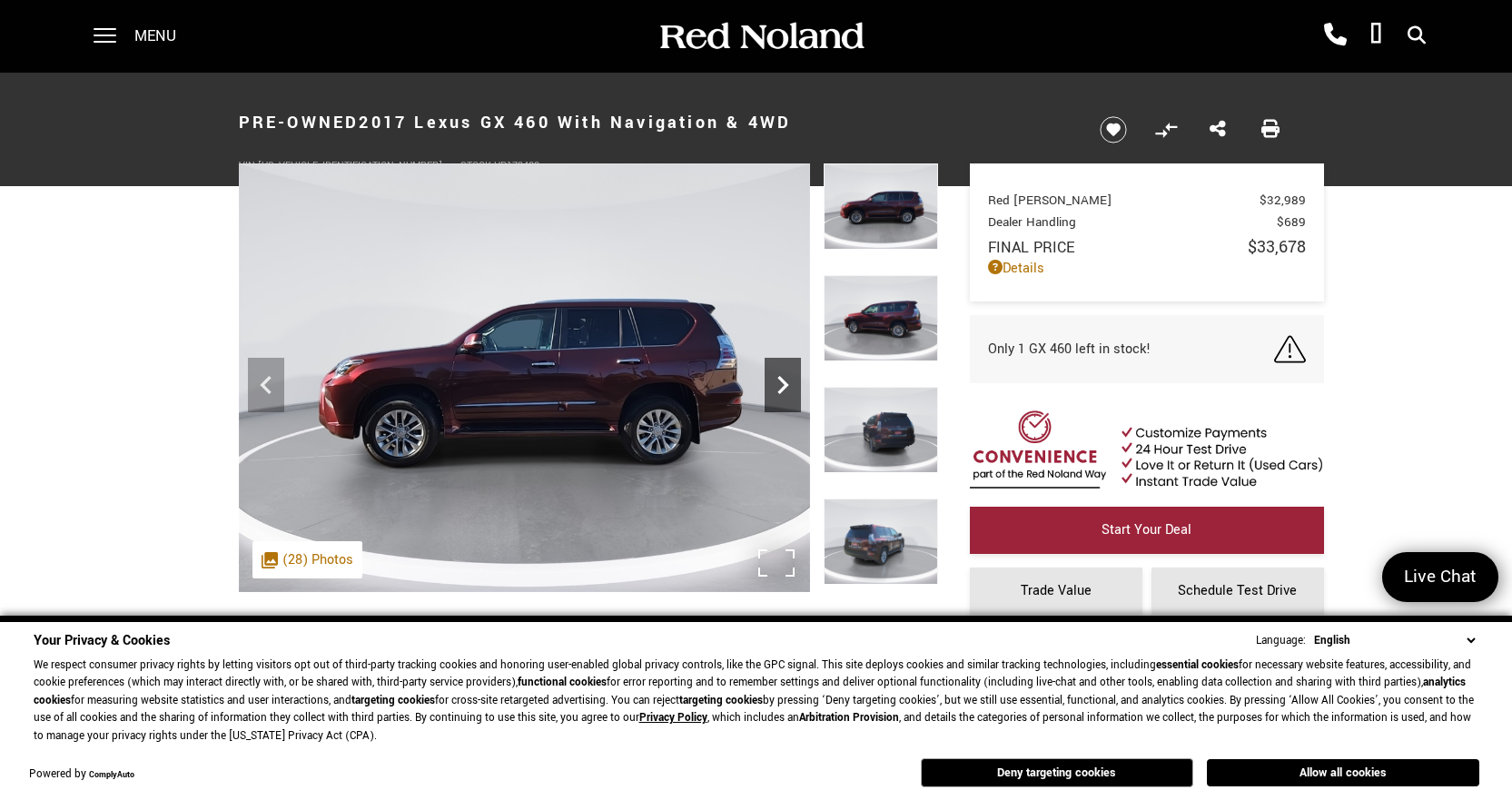
click at [780, 385] on icon "Next" at bounding box center [782, 385] width 37 height 37
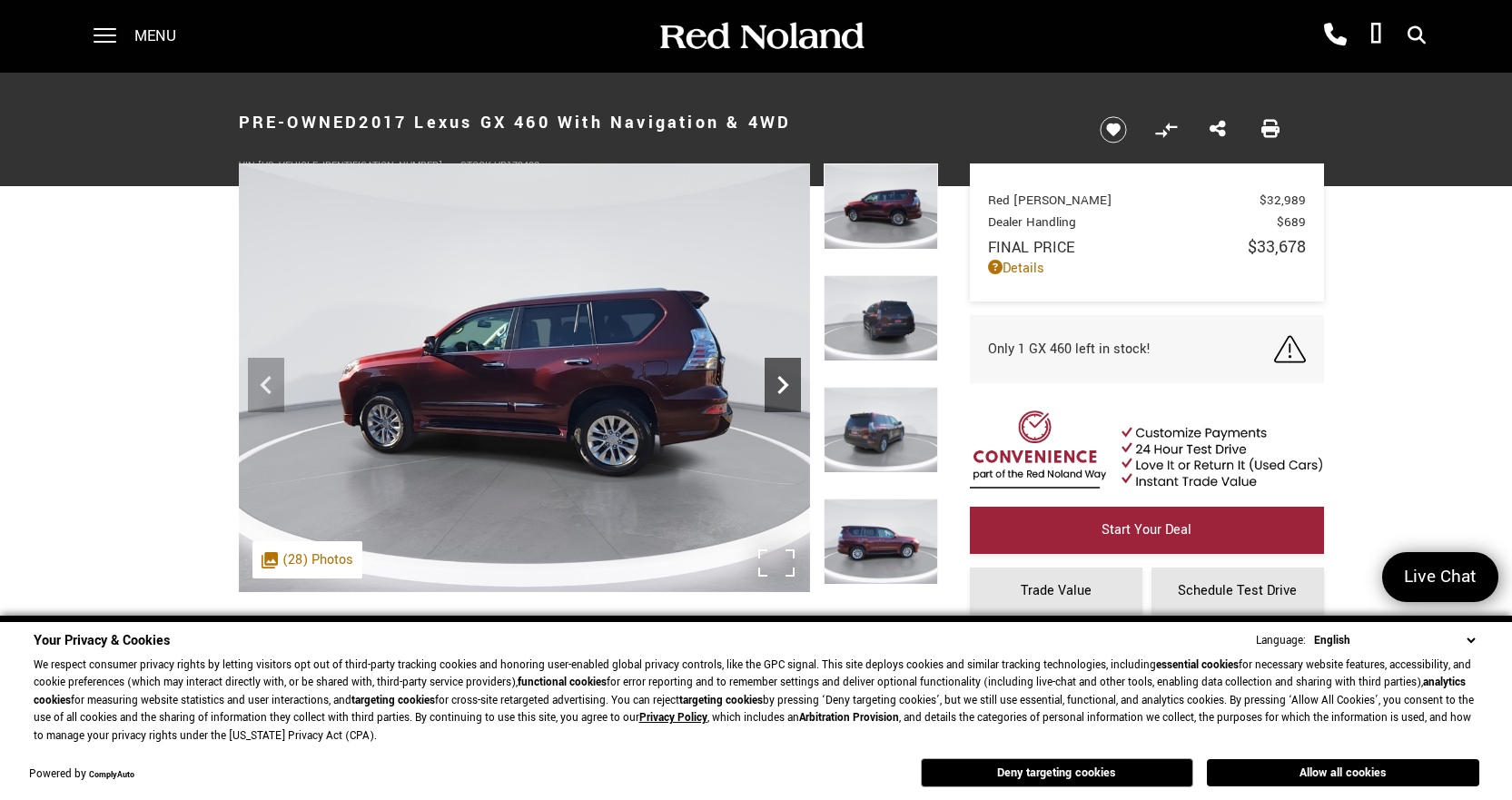
click at [780, 385] on icon "Next" at bounding box center [782, 385] width 37 height 37
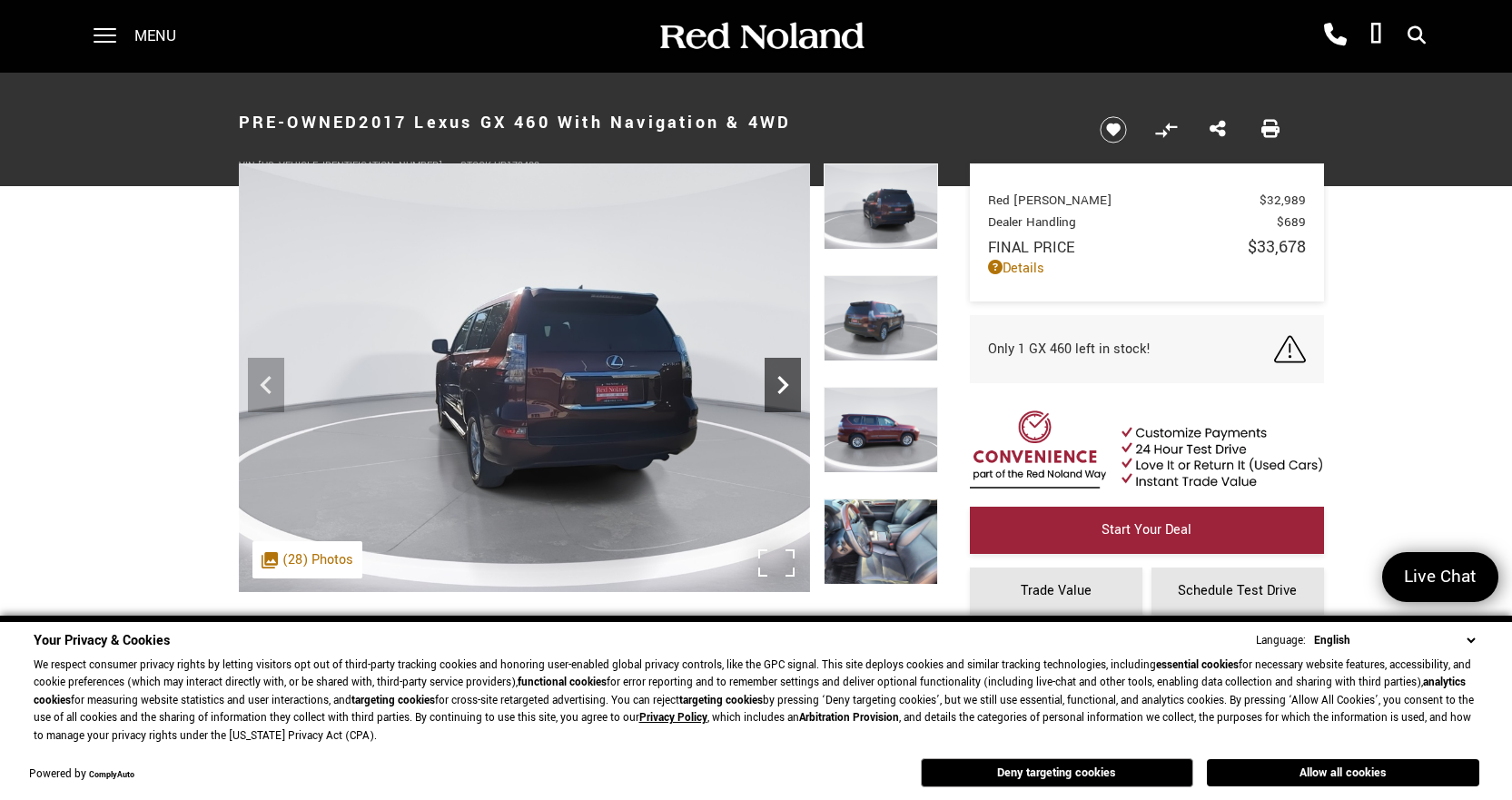
click at [780, 385] on icon "Next" at bounding box center [782, 385] width 37 height 37
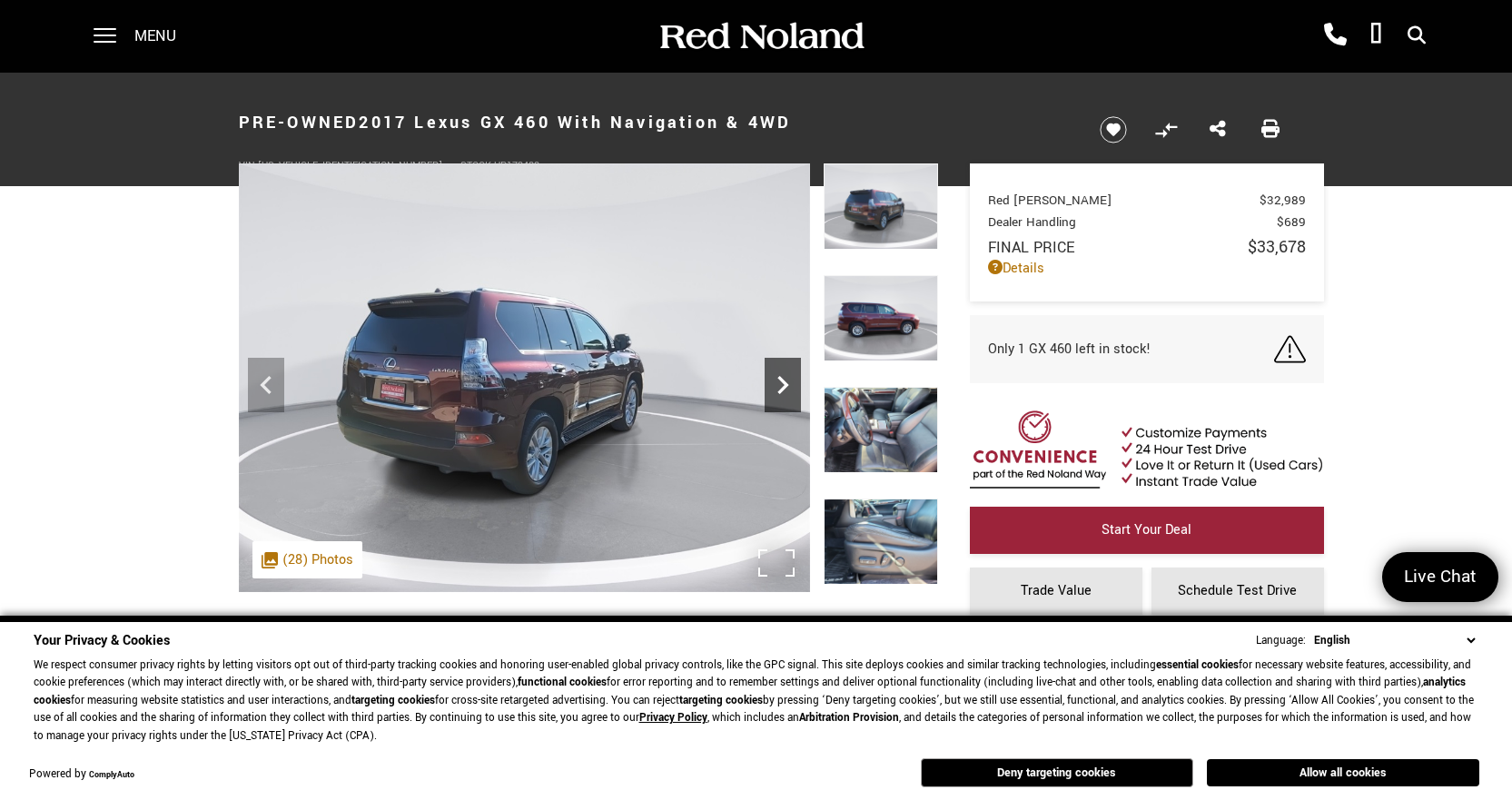
click at [780, 385] on icon "Next" at bounding box center [782, 385] width 37 height 37
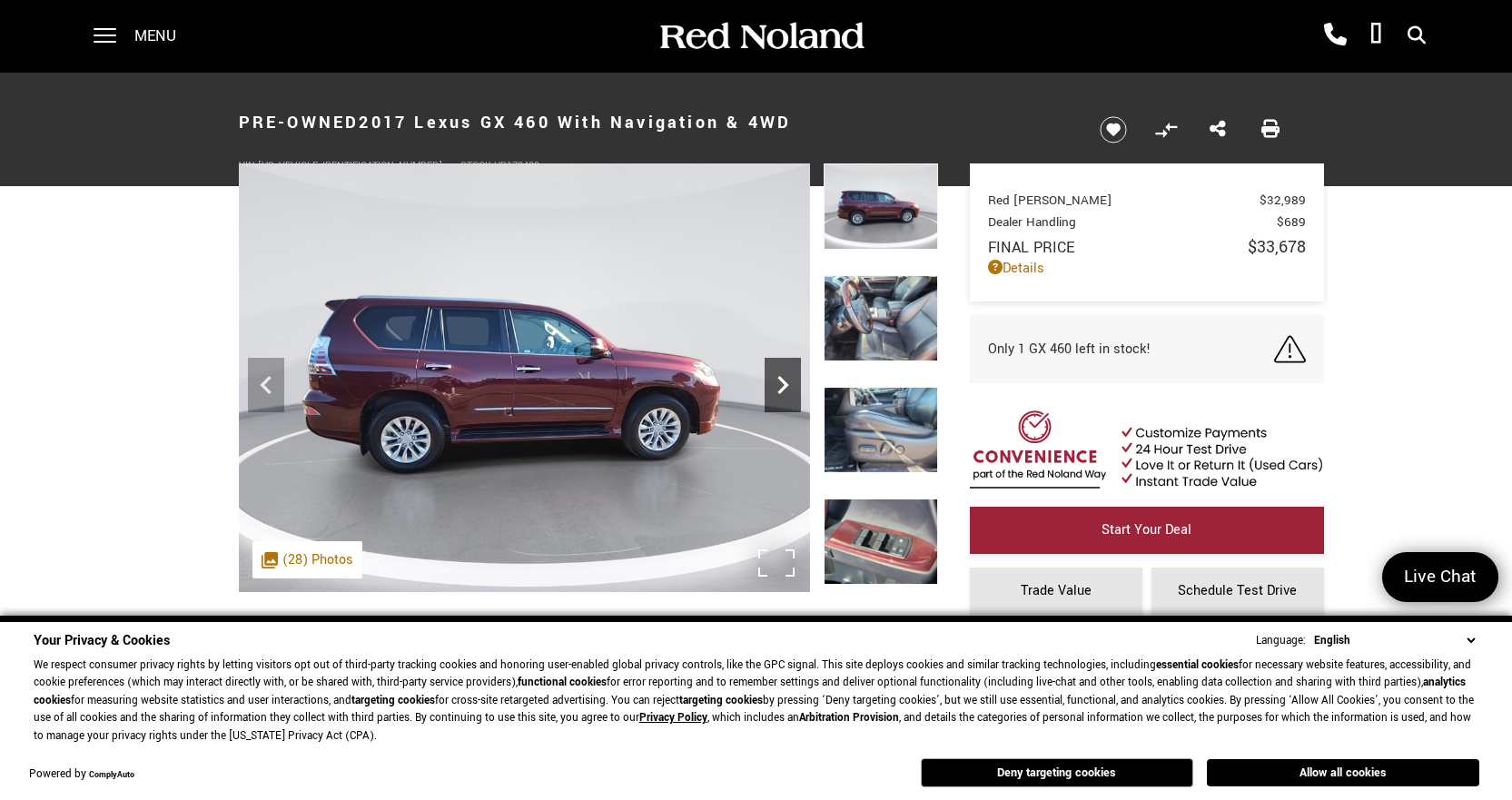
click at [780, 385] on icon "Next" at bounding box center [782, 385] width 37 height 37
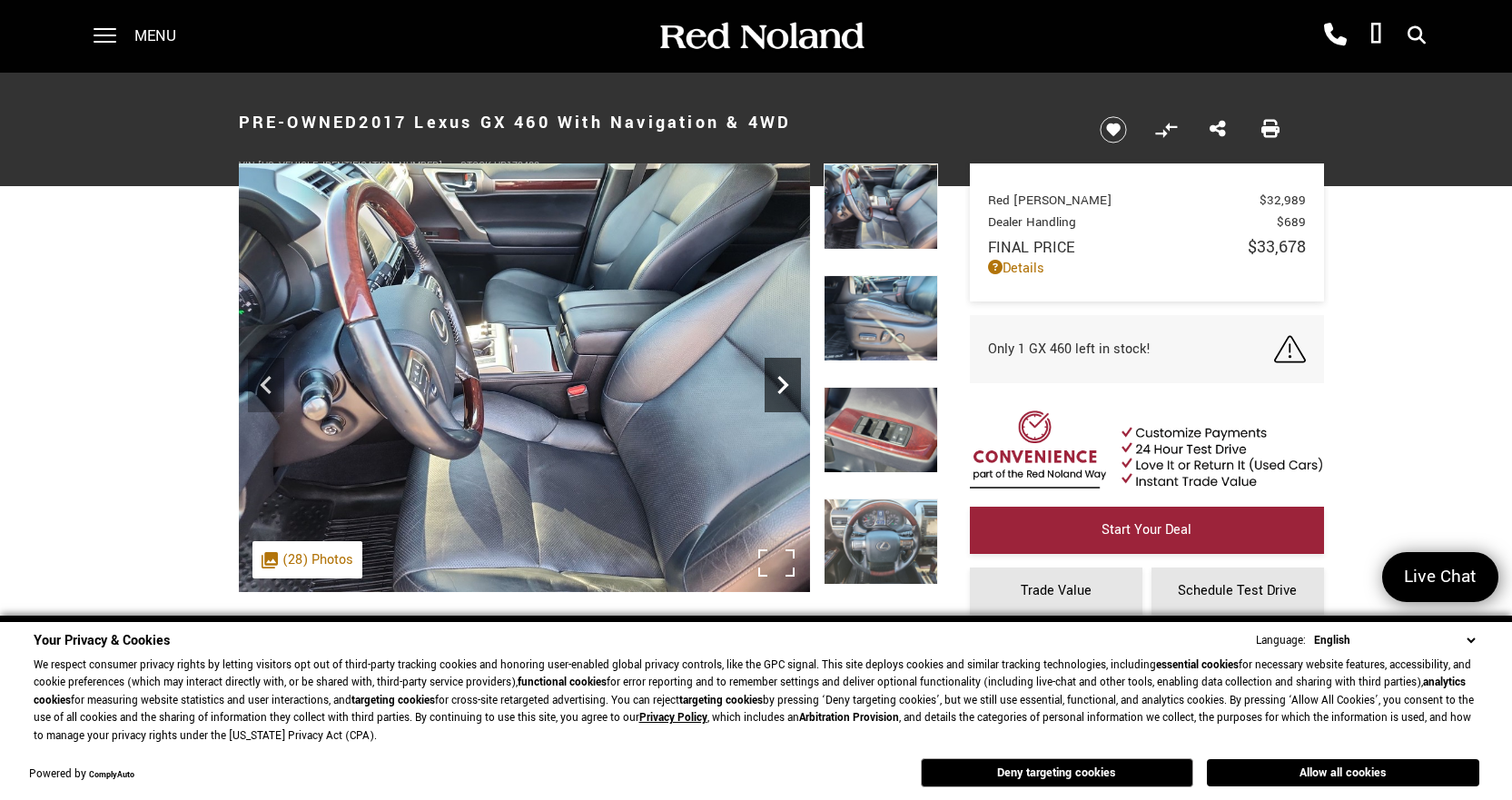
click at [780, 385] on icon "Next" at bounding box center [782, 385] width 37 height 37
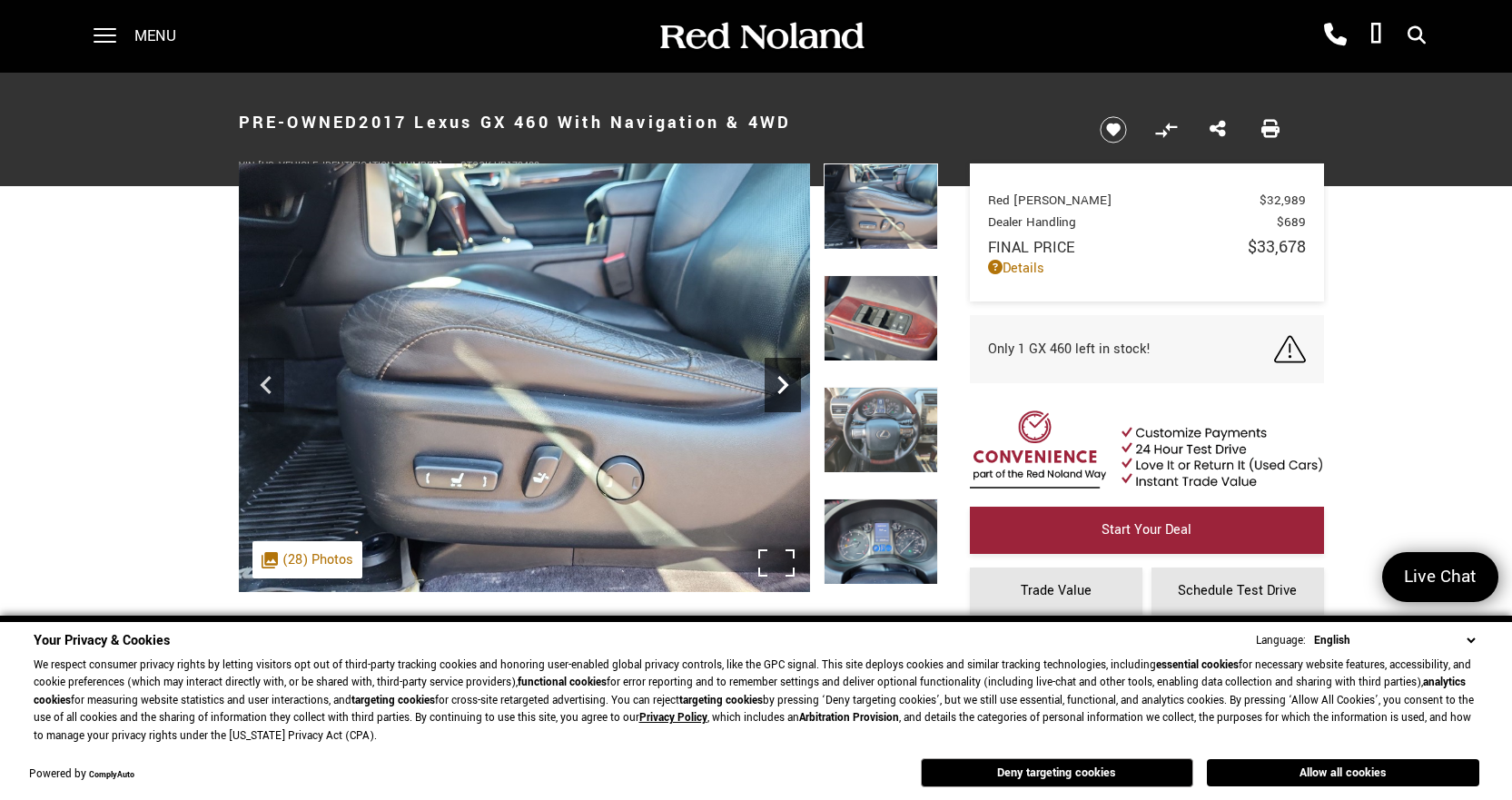
click at [780, 385] on icon "Next" at bounding box center [782, 385] width 37 height 37
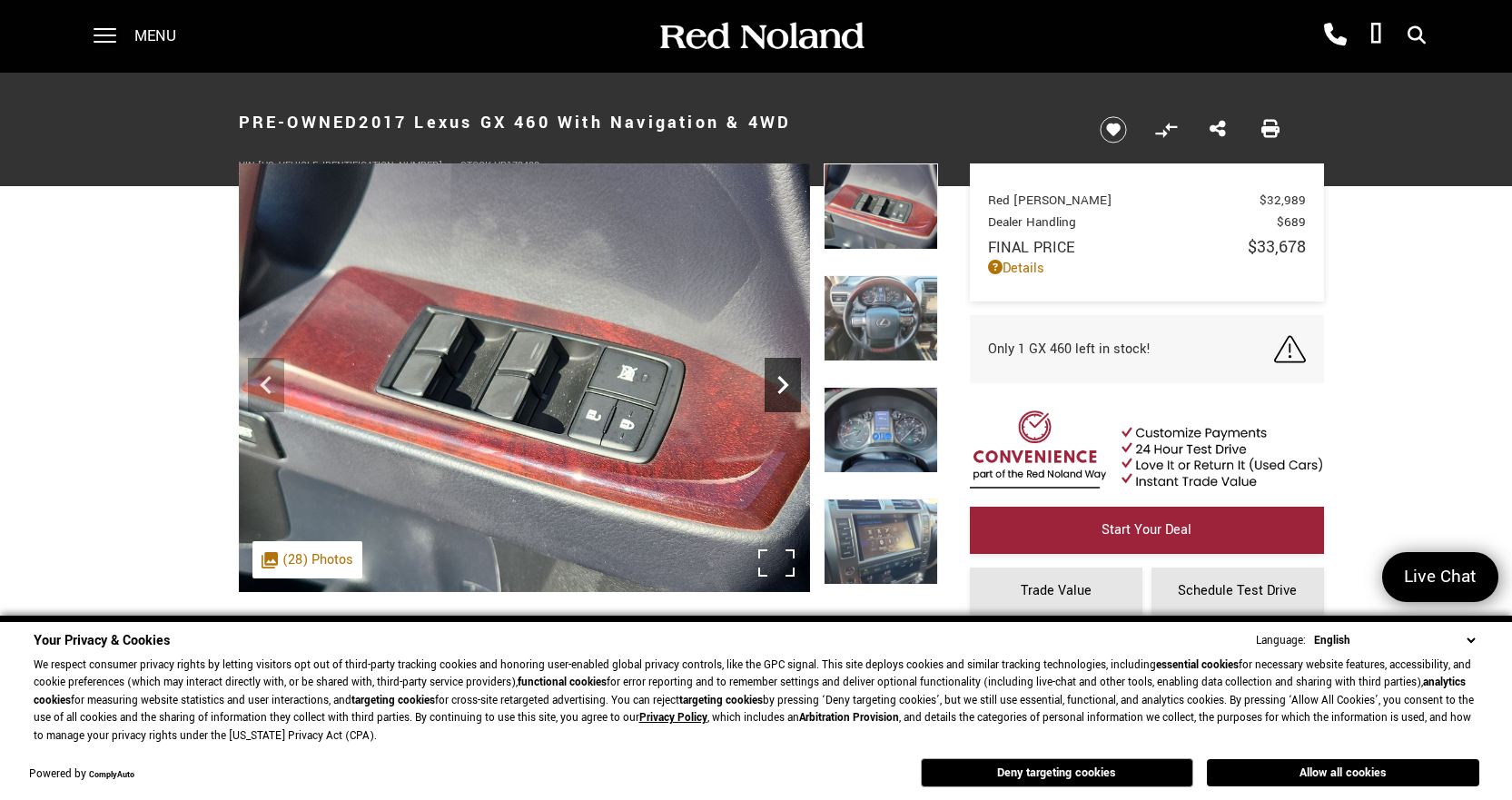
click at [780, 385] on icon "Next" at bounding box center [782, 385] width 37 height 37
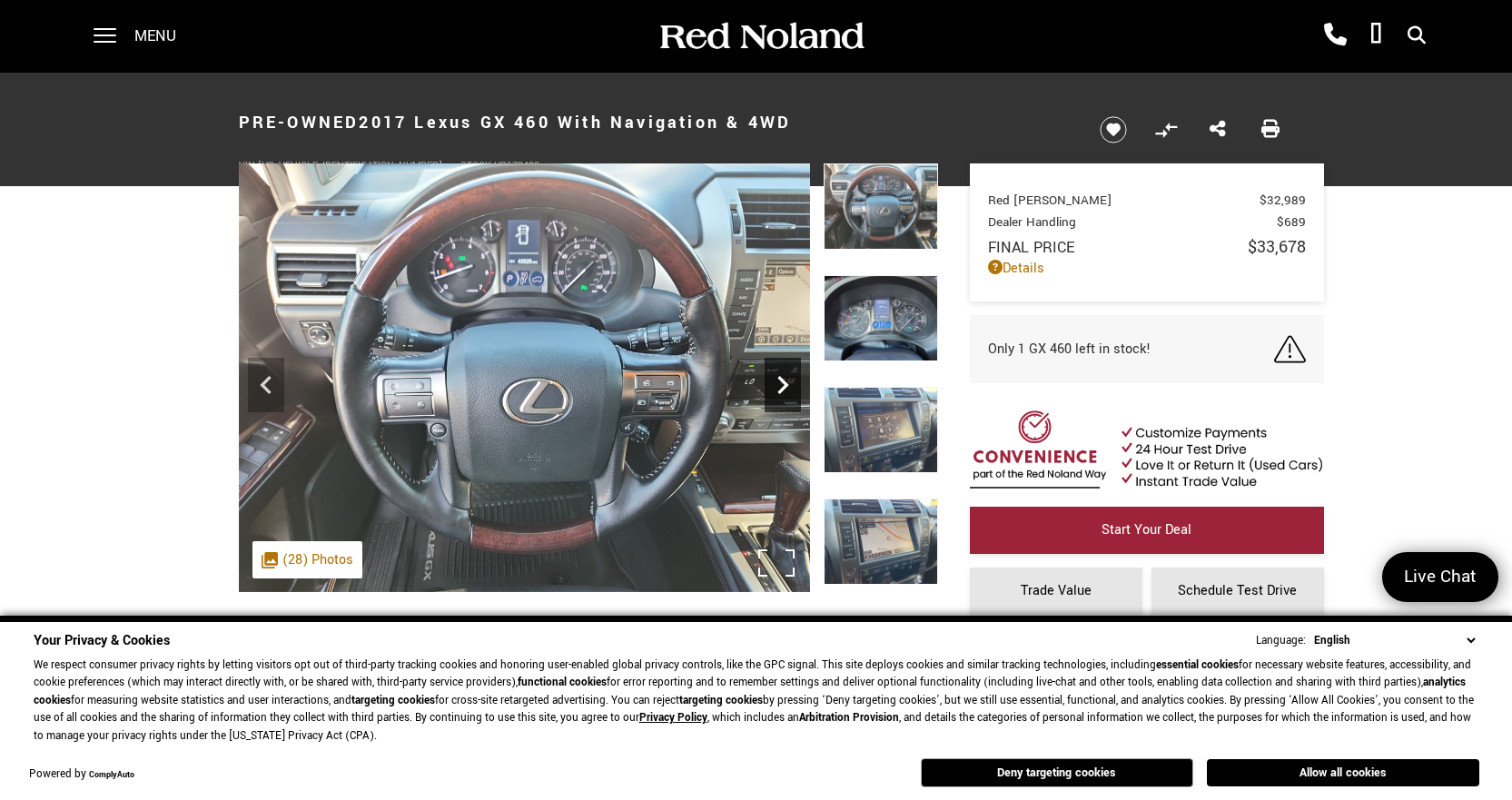
click at [780, 385] on icon "Next" at bounding box center [782, 385] width 37 height 37
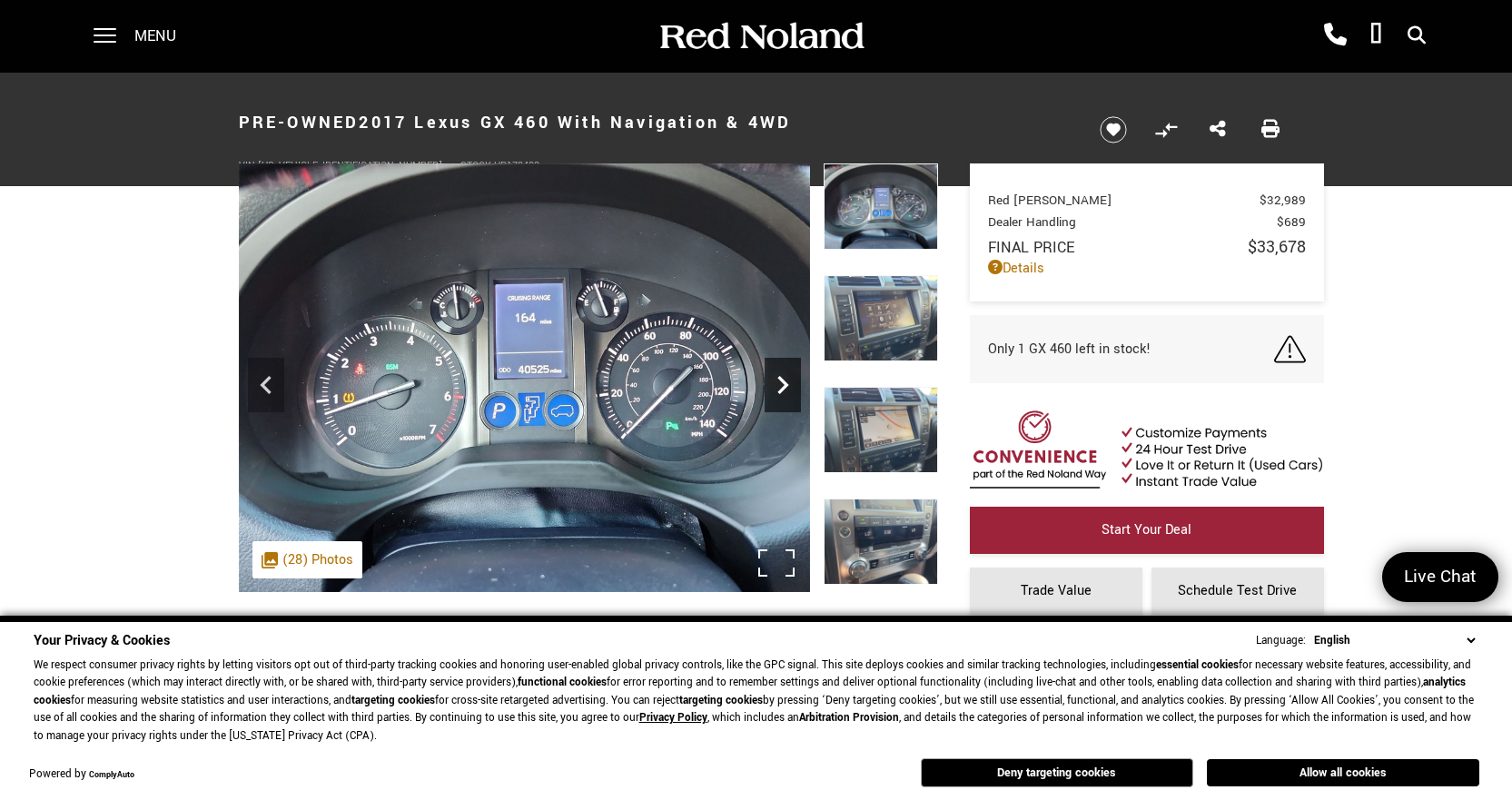
click at [780, 385] on icon "Next" at bounding box center [782, 385] width 37 height 37
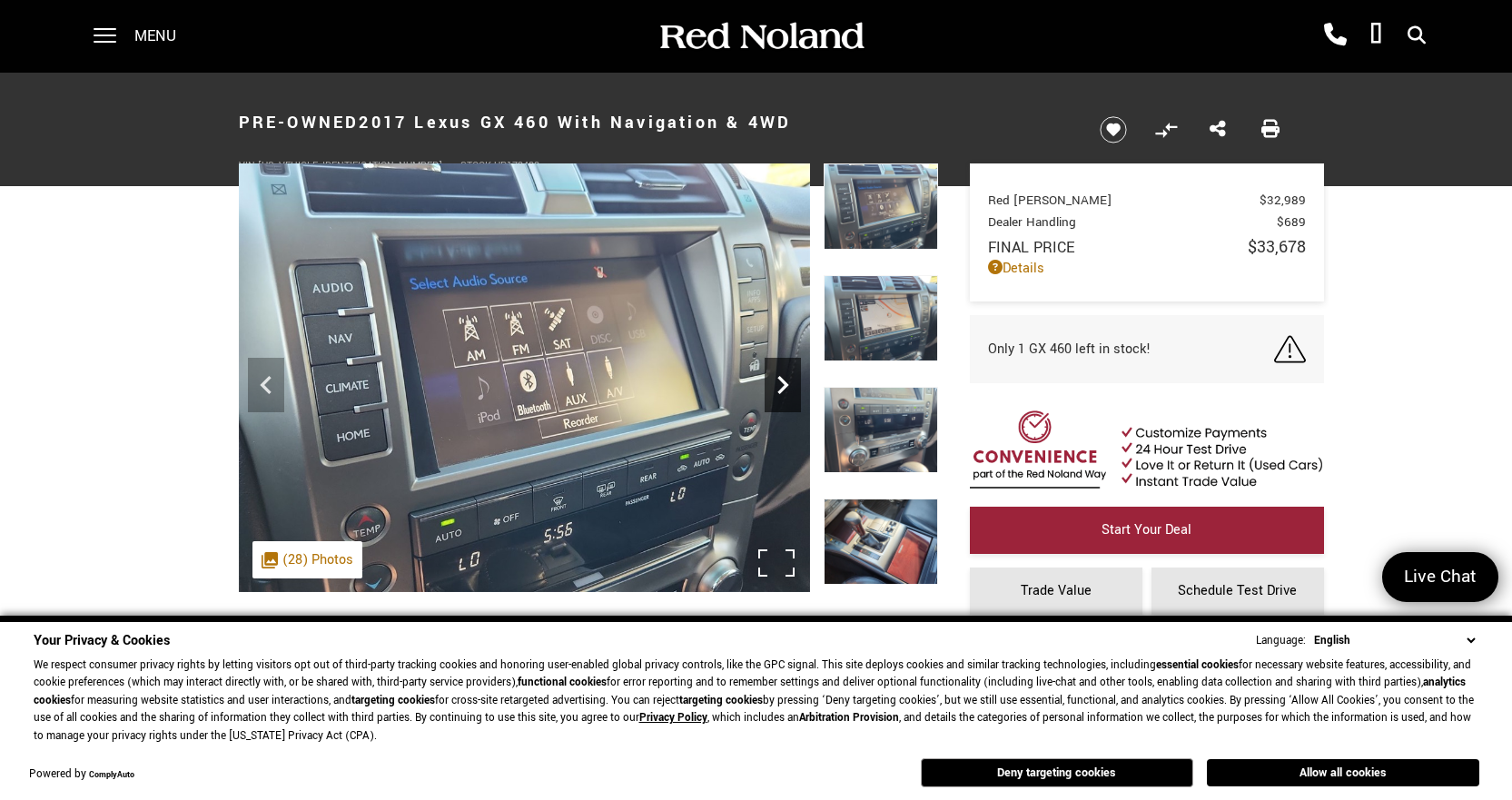
click at [780, 385] on icon "Next" at bounding box center [782, 385] width 37 height 37
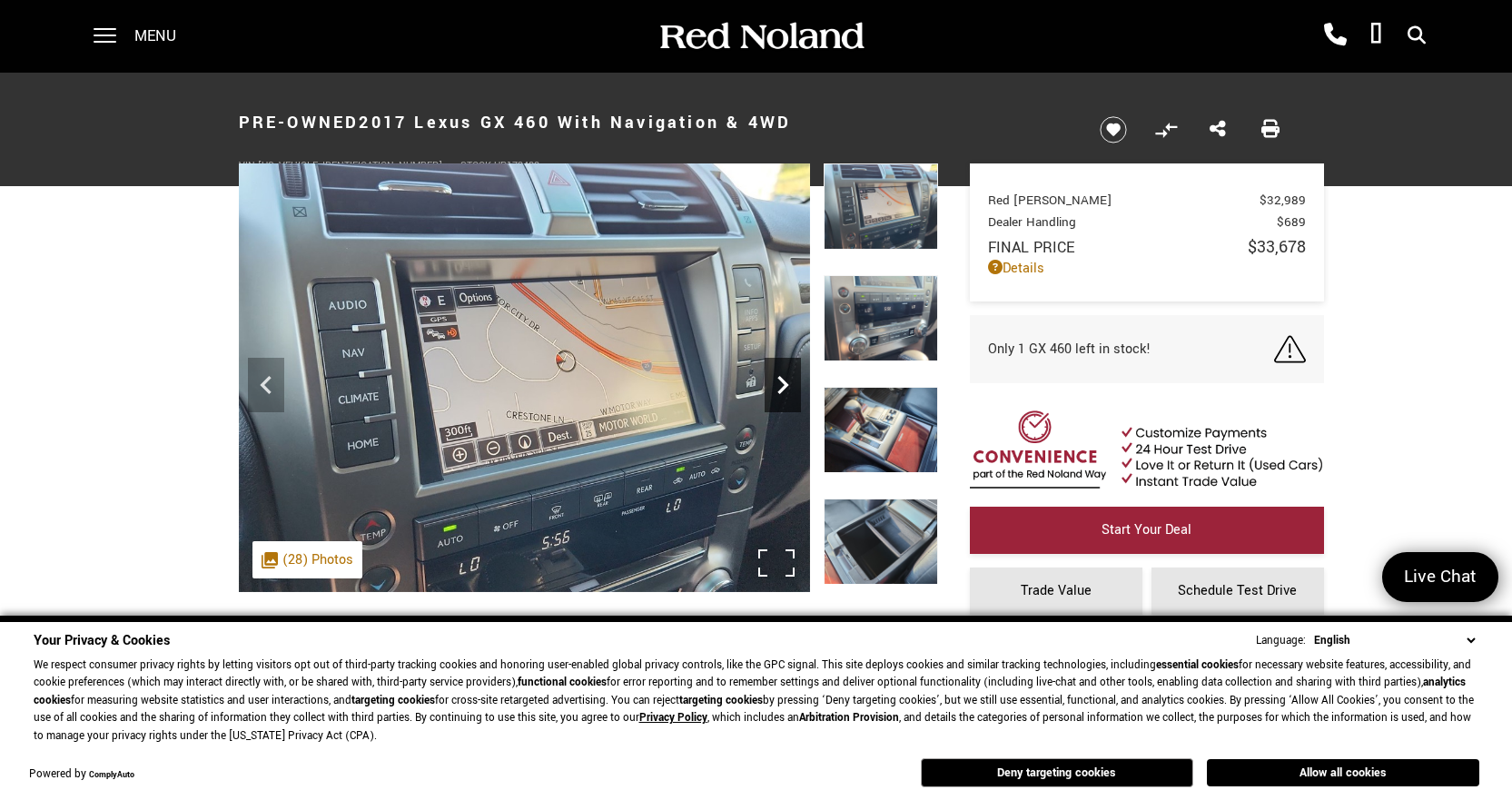
click at [780, 385] on icon "Next" at bounding box center [782, 385] width 37 height 37
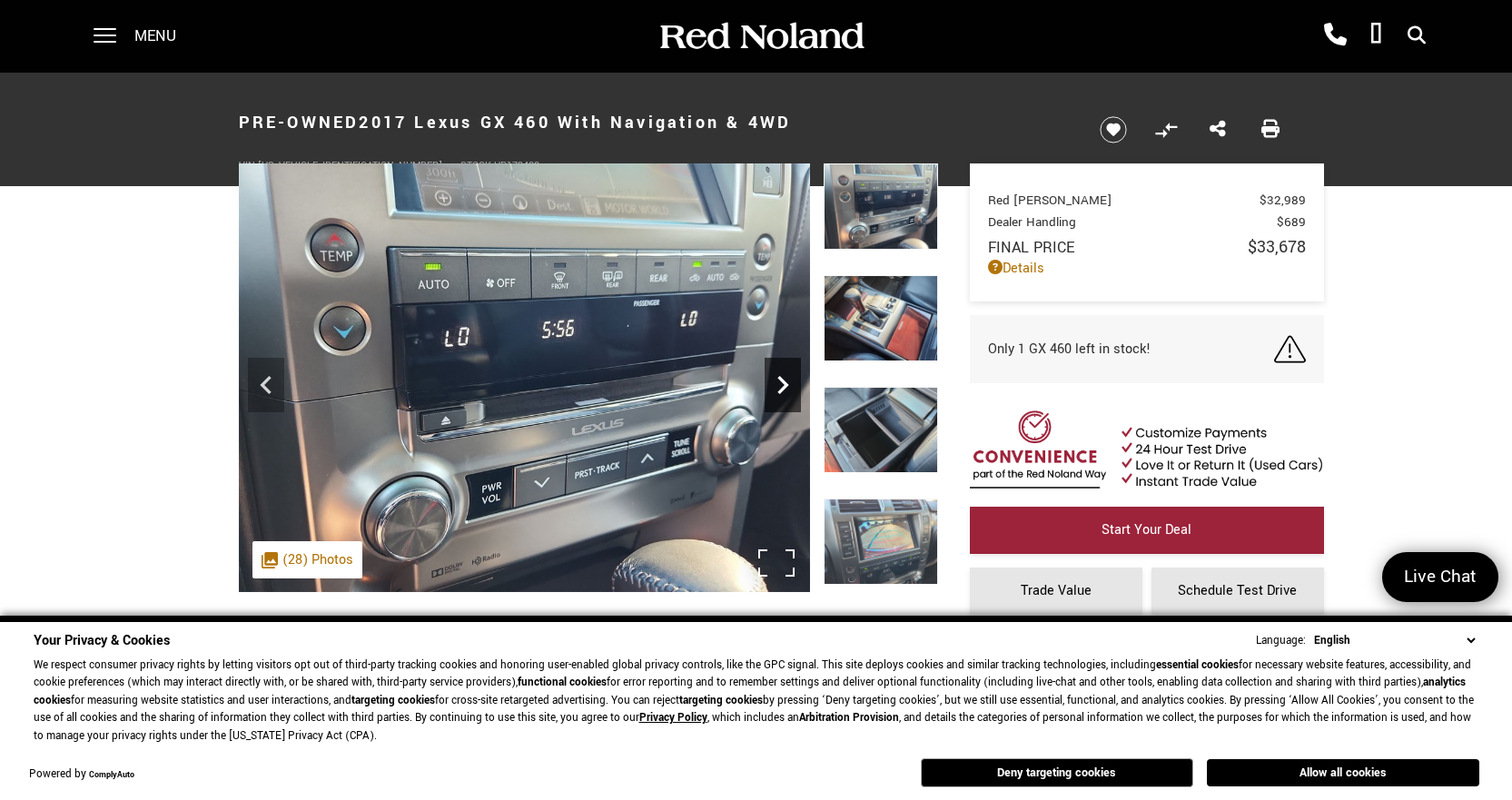
click at [780, 385] on icon "Next" at bounding box center [782, 385] width 37 height 37
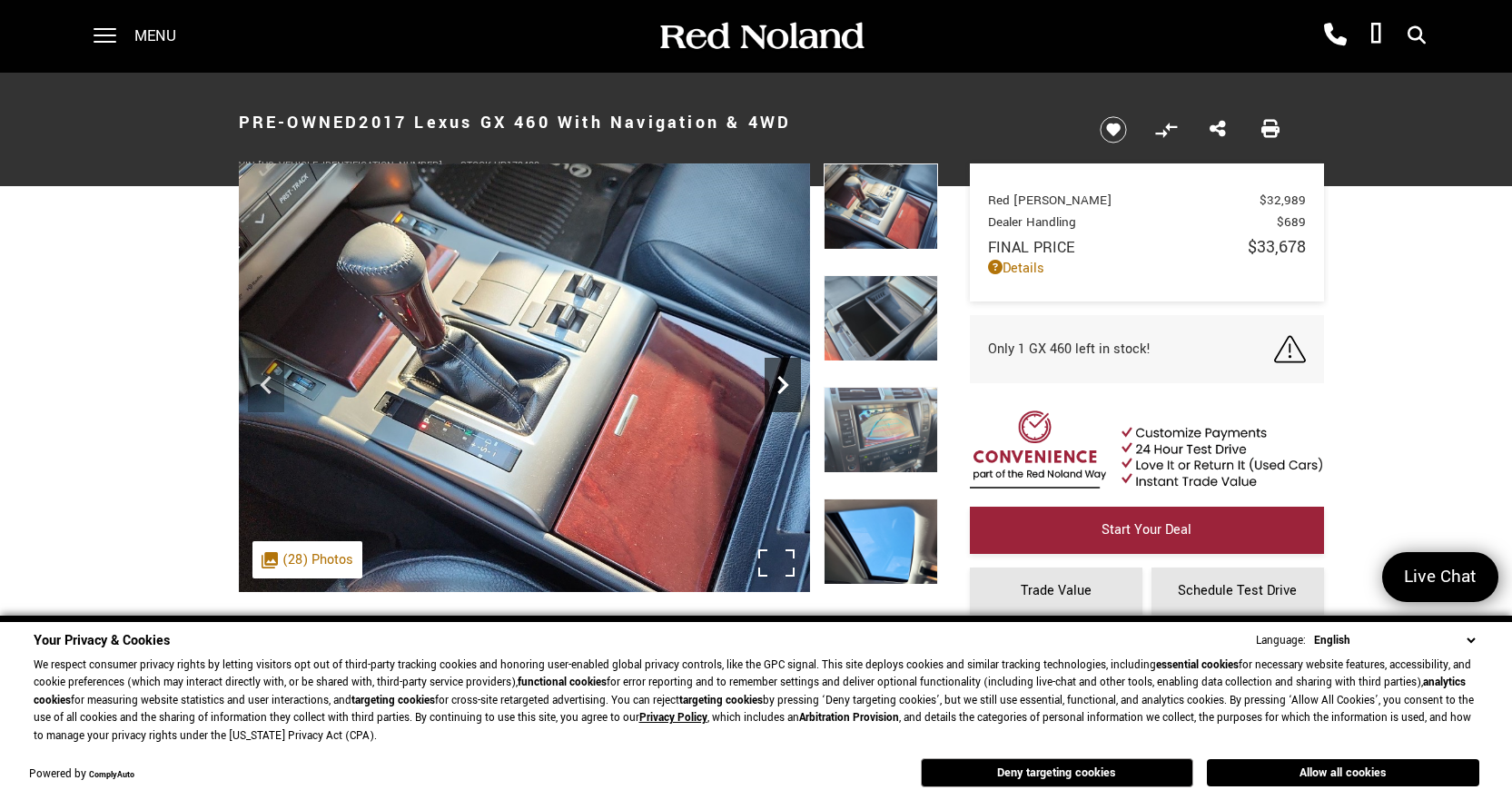
click at [780, 385] on icon "Next" at bounding box center [782, 385] width 37 height 37
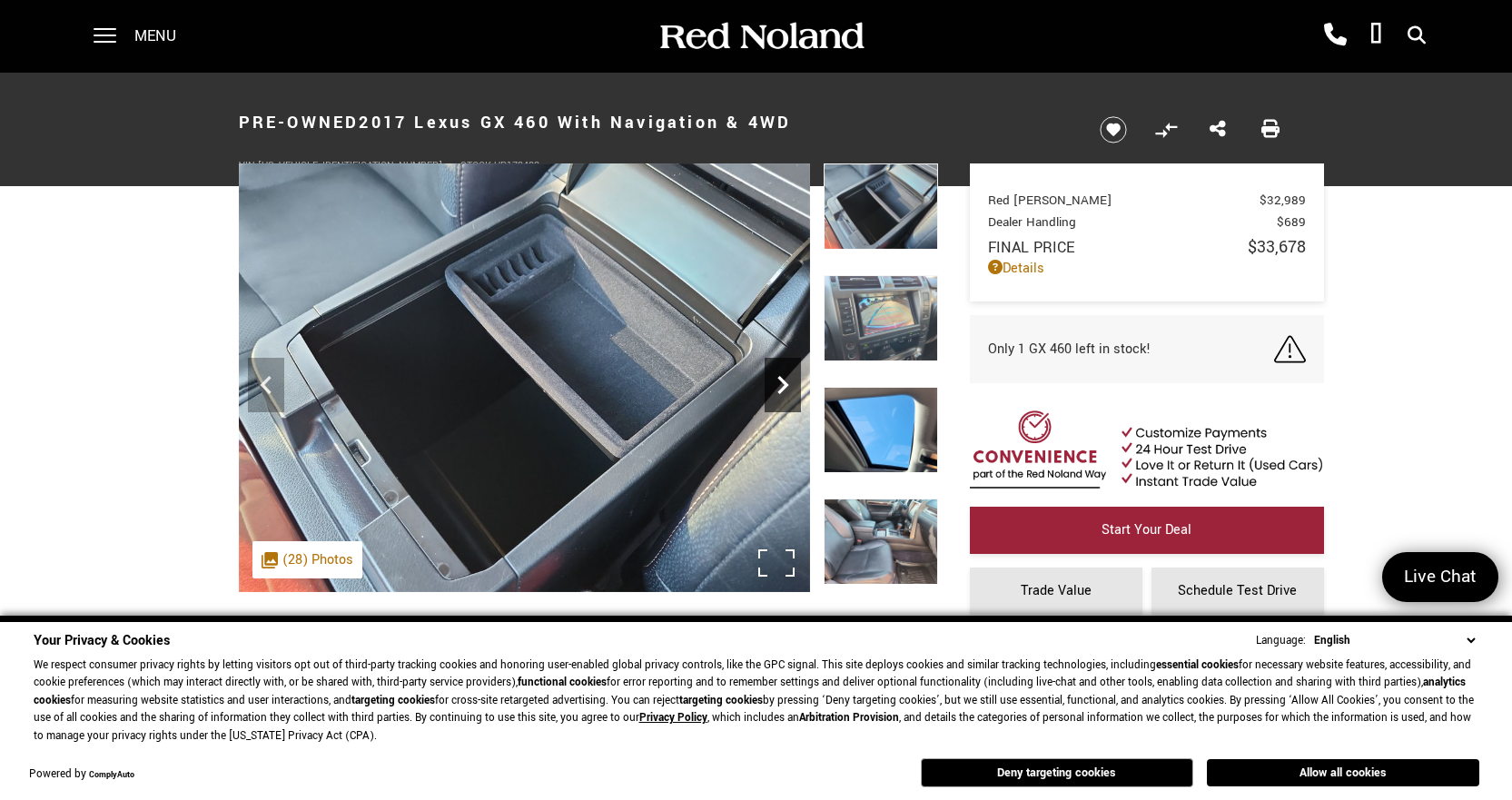
click at [780, 385] on icon "Next" at bounding box center [782, 385] width 37 height 37
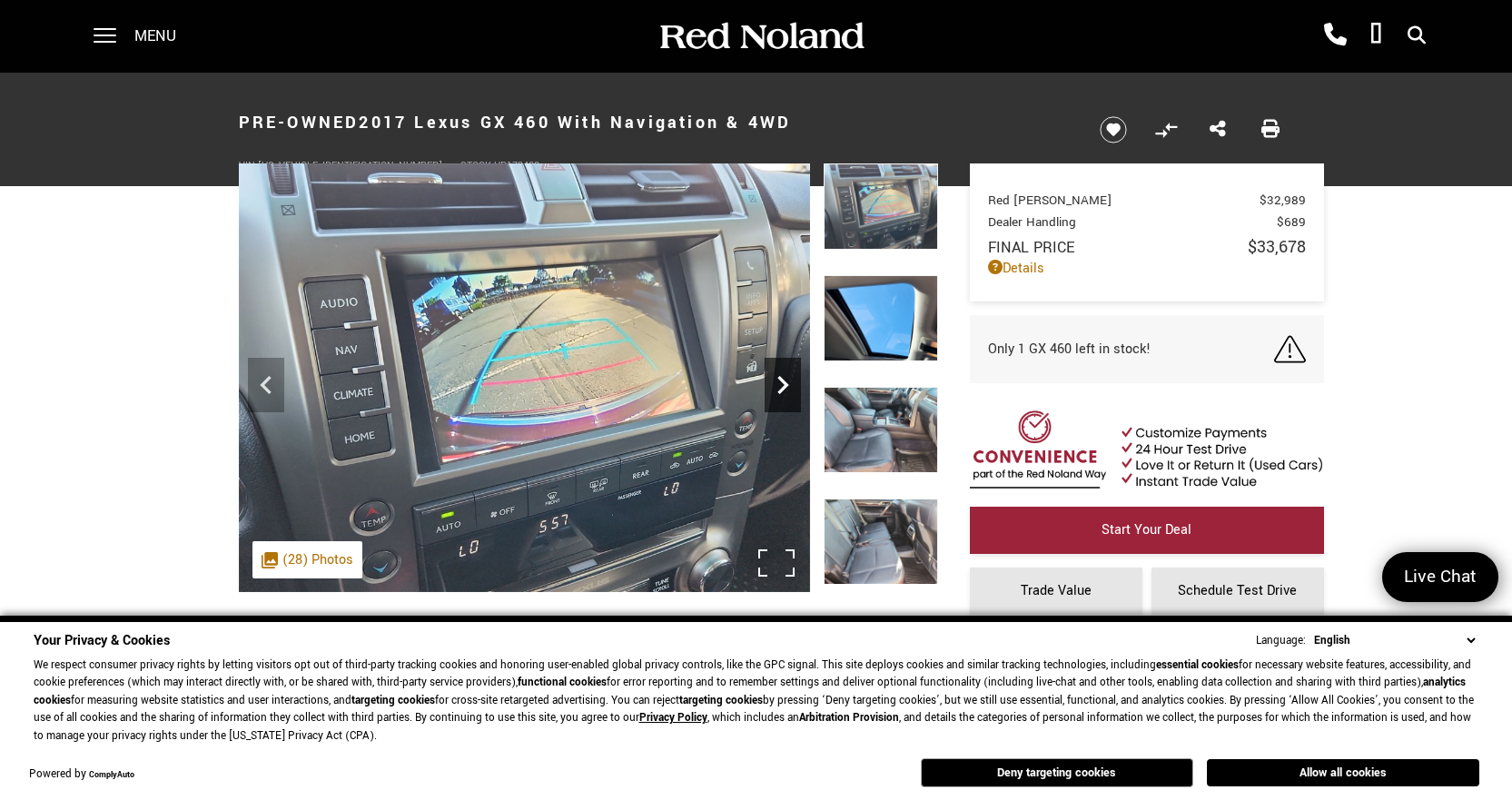
click at [780, 385] on icon "Next" at bounding box center [782, 385] width 37 height 37
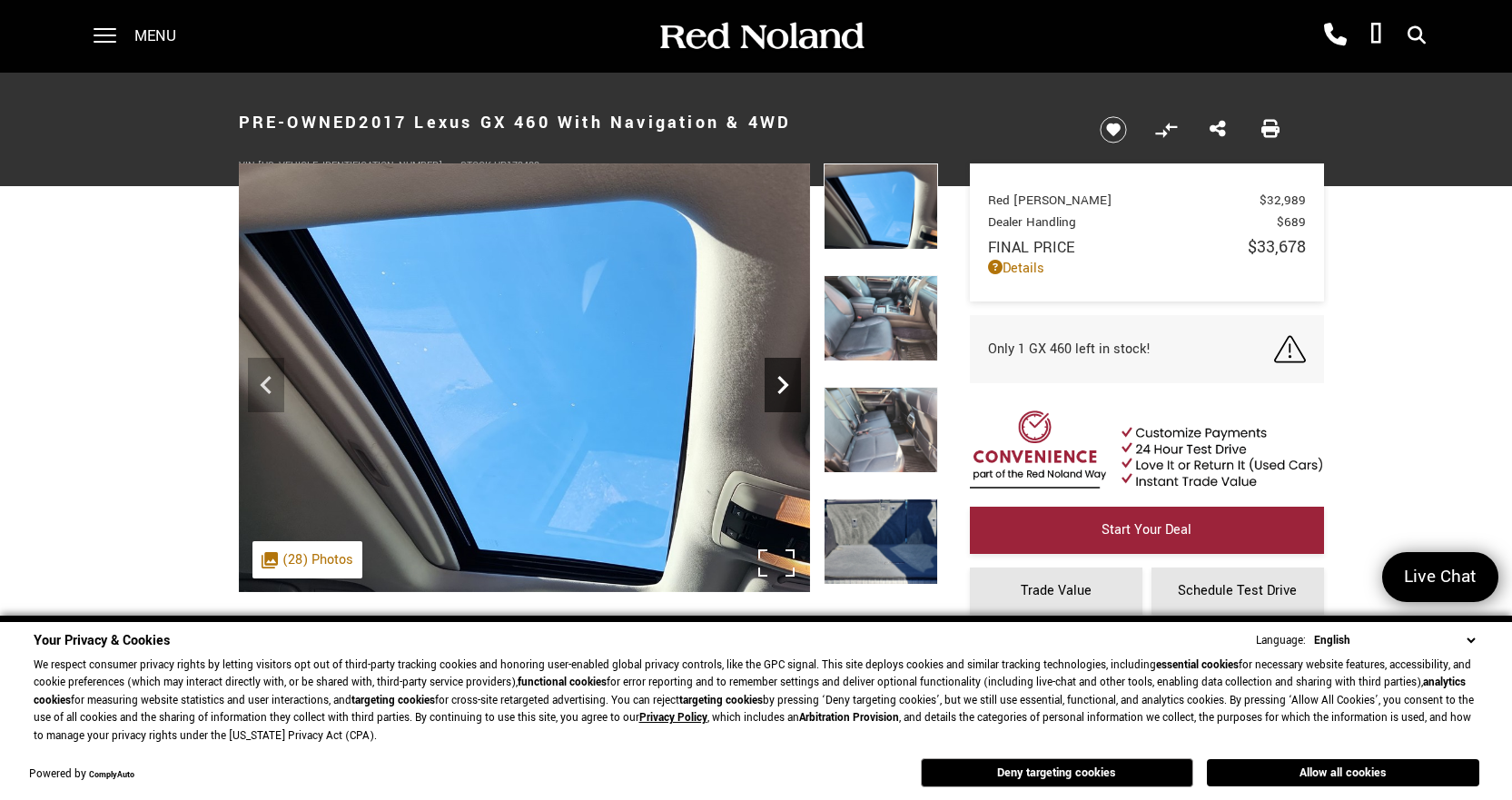
click at [780, 385] on icon "Next" at bounding box center [782, 385] width 37 height 37
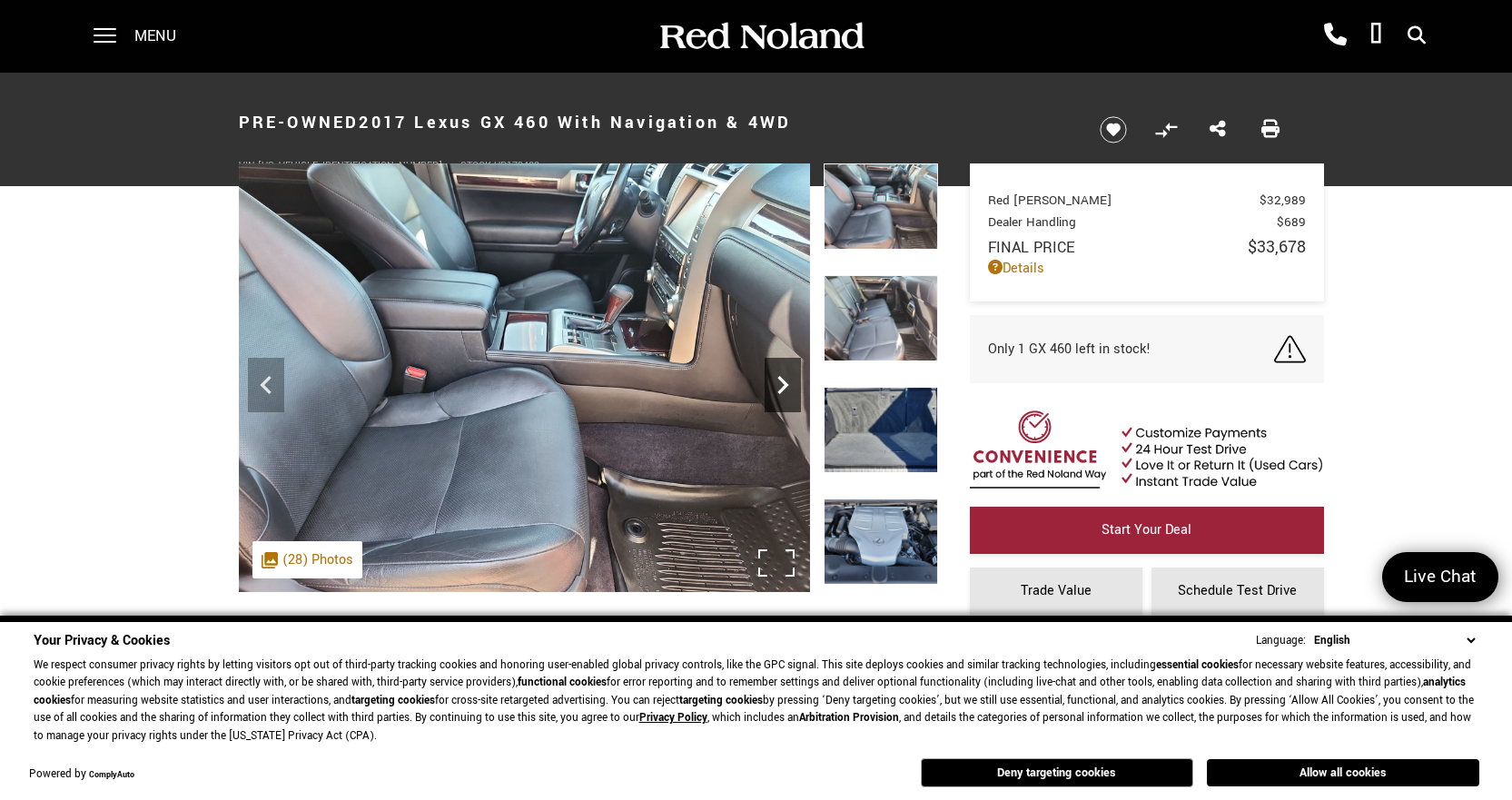
click at [780, 385] on icon "Next" at bounding box center [782, 385] width 37 height 37
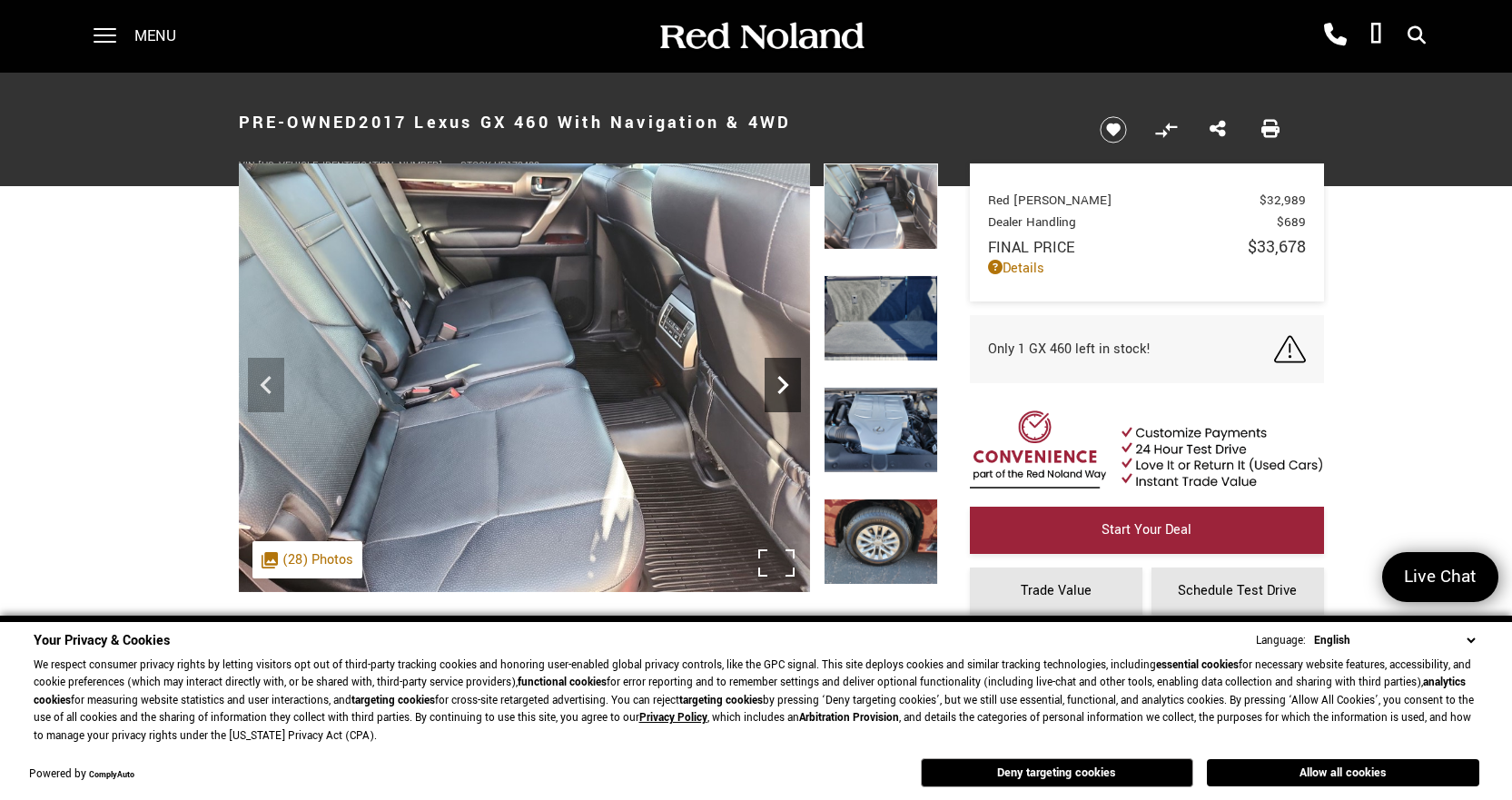
click at [780, 385] on icon "Next" at bounding box center [782, 385] width 37 height 37
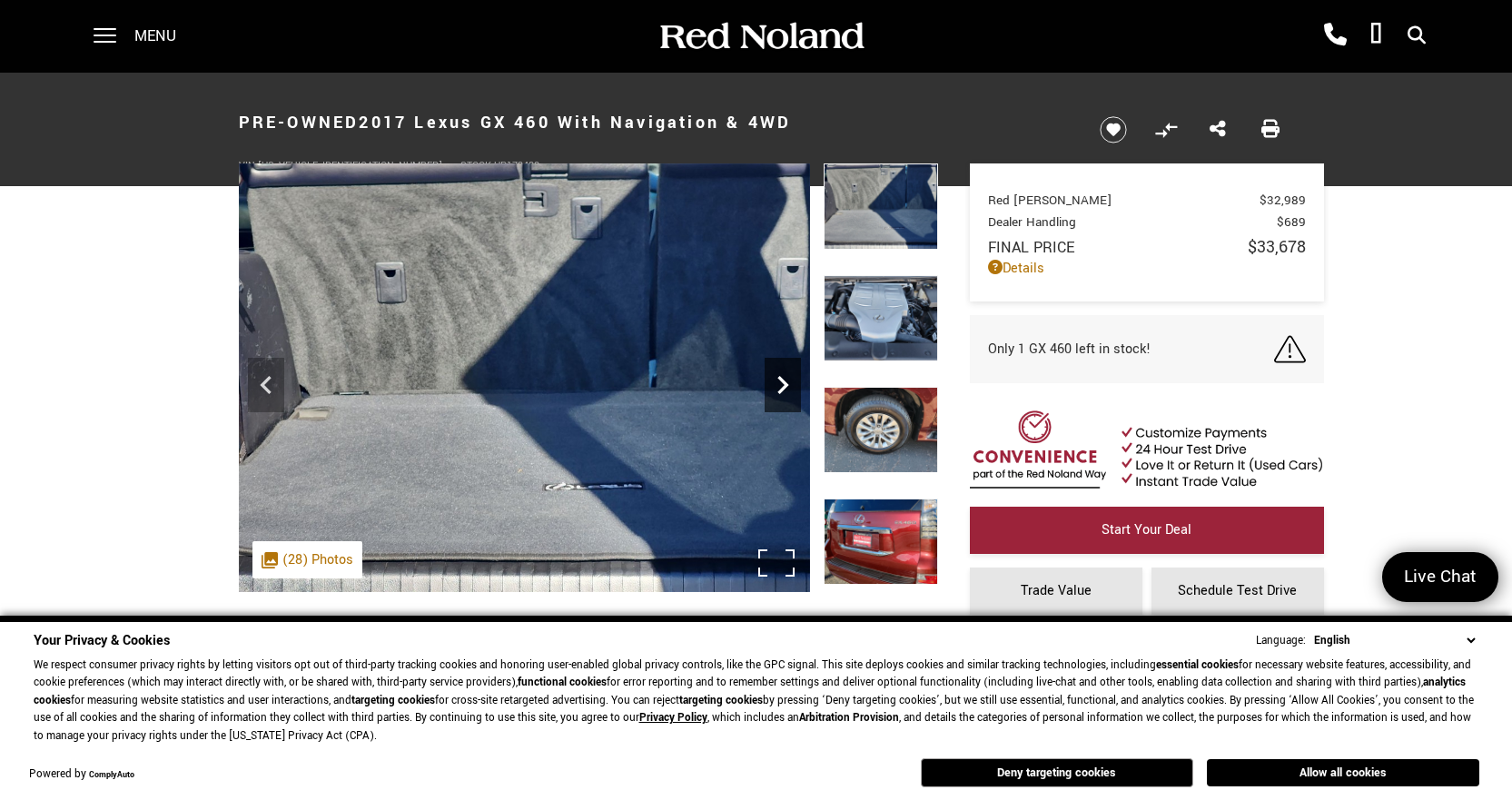
click at [776, 381] on icon "Next" at bounding box center [782, 385] width 37 height 37
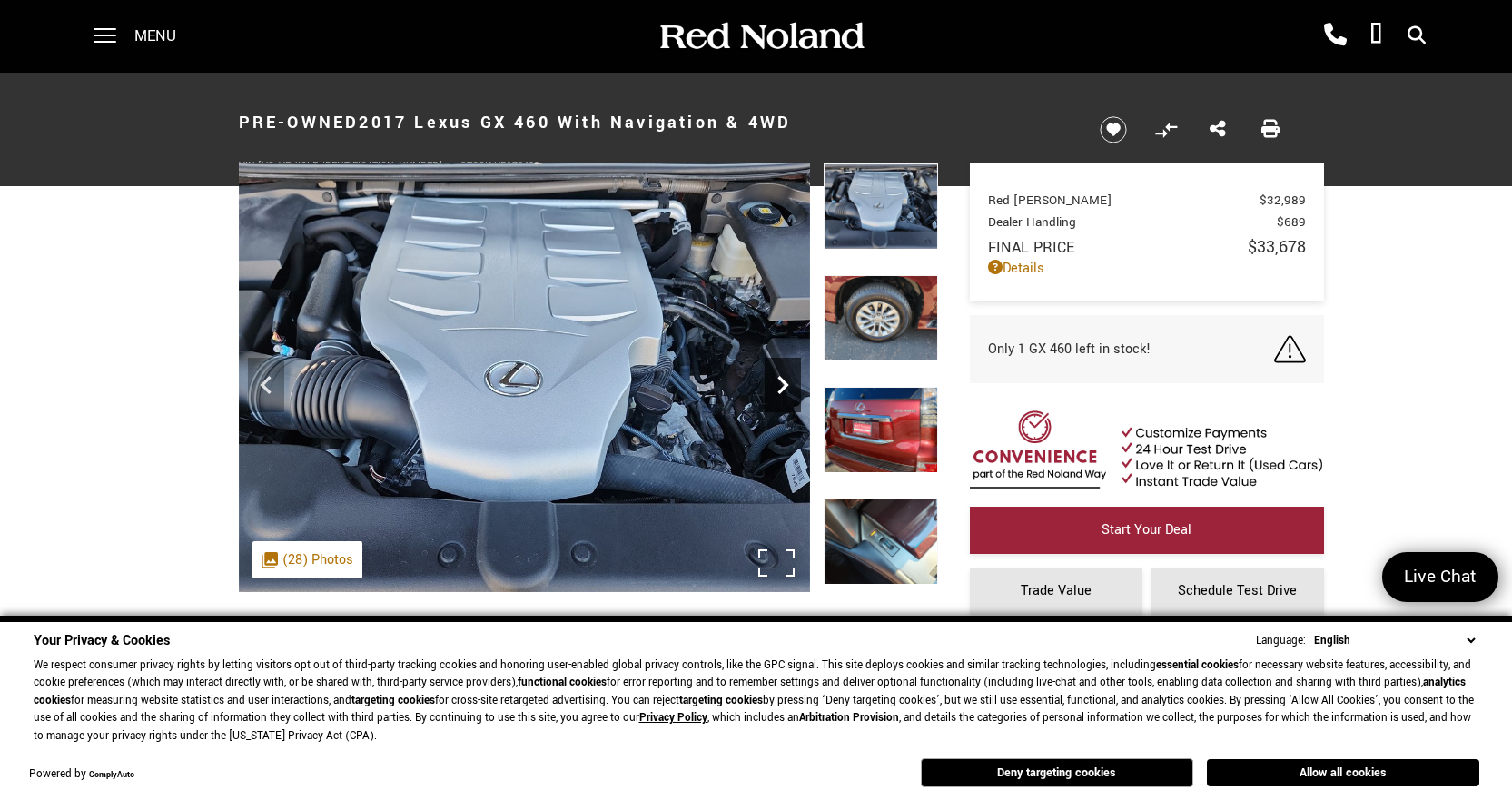
click at [776, 381] on icon "Next" at bounding box center [782, 385] width 37 height 37
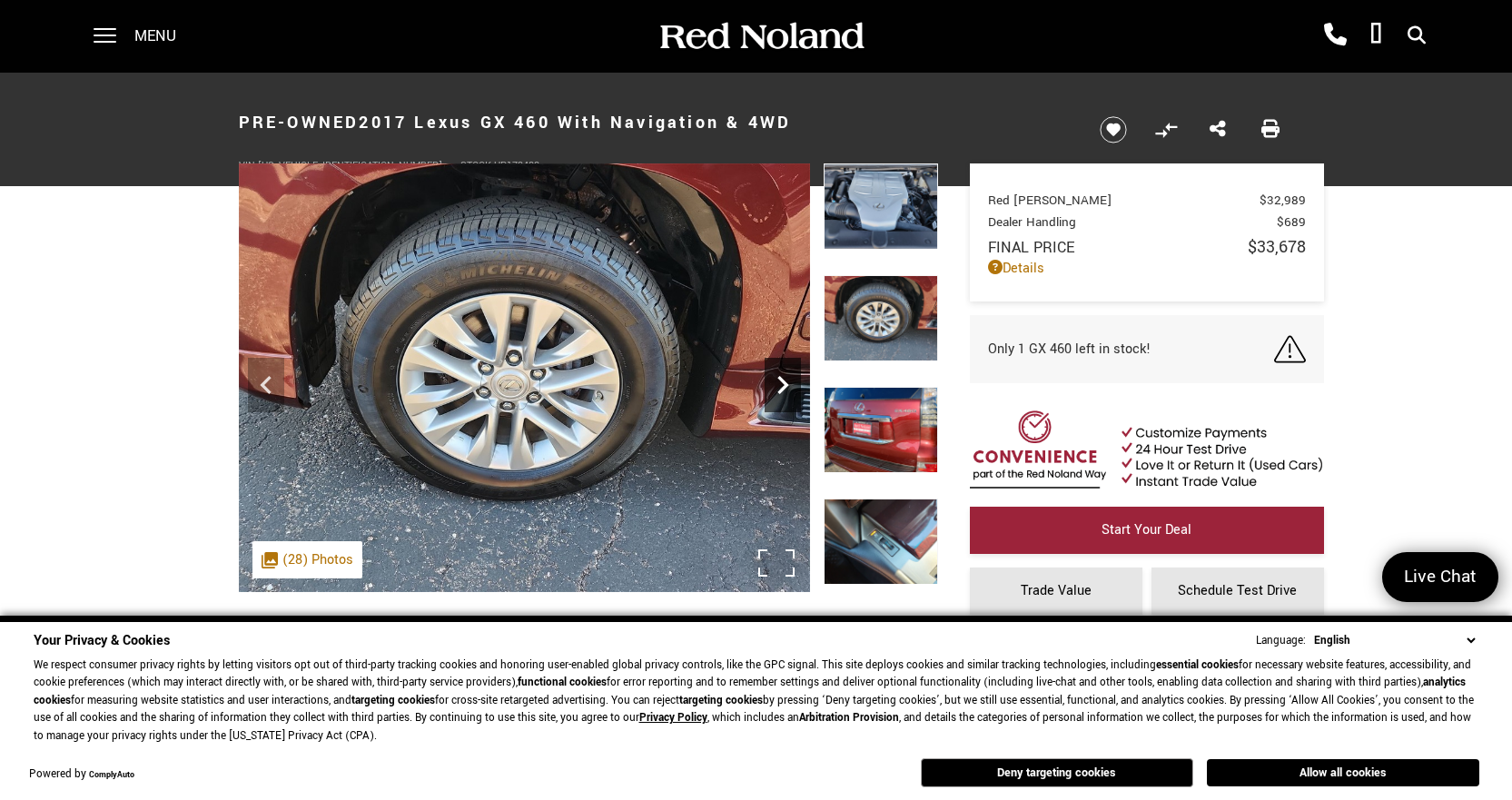
click at [776, 381] on icon "Next" at bounding box center [782, 385] width 37 height 37
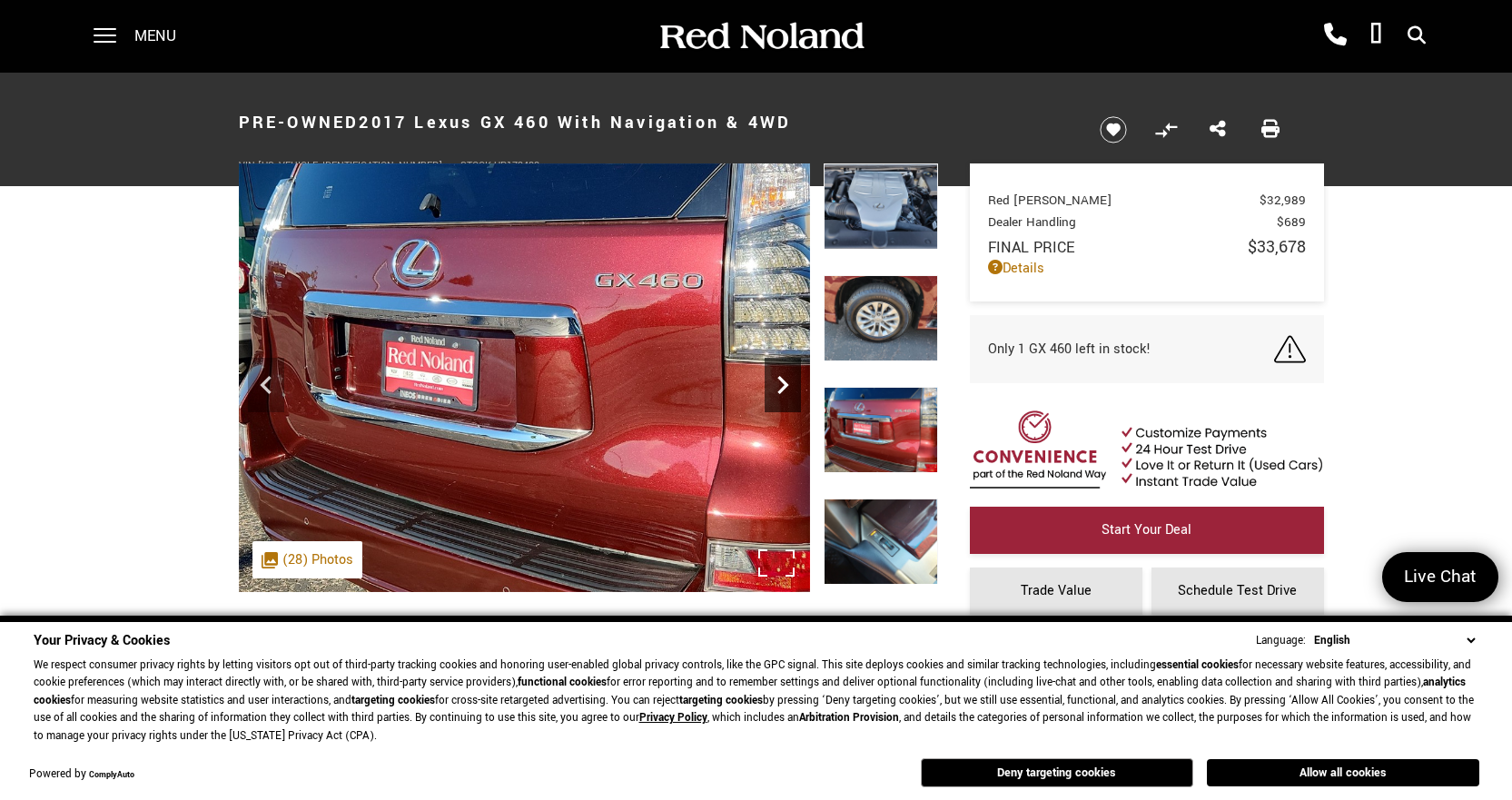
click at [776, 381] on icon "Next" at bounding box center [782, 385] width 37 height 37
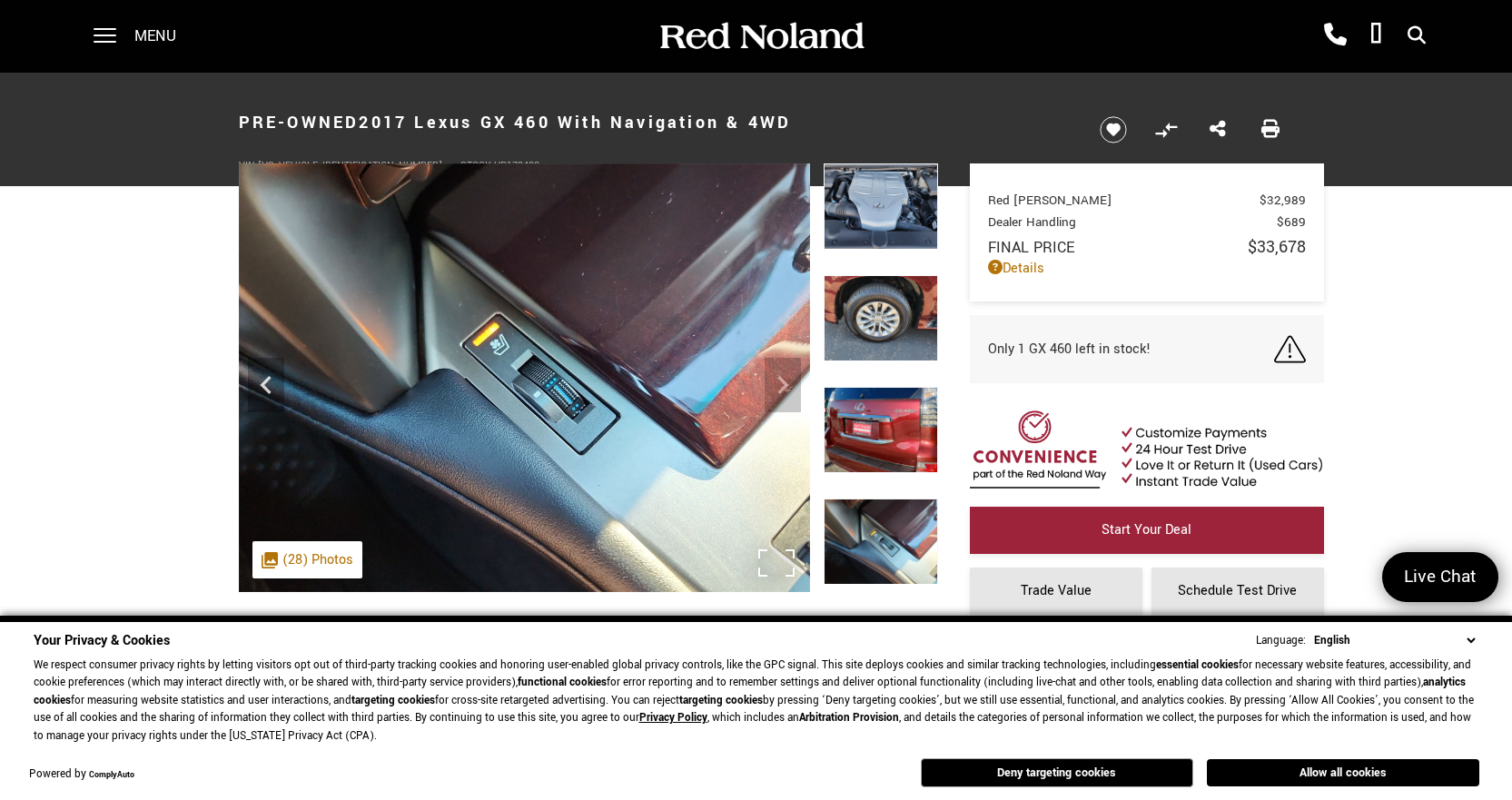
click at [776, 381] on img at bounding box center [525, 378] width 572 height 429
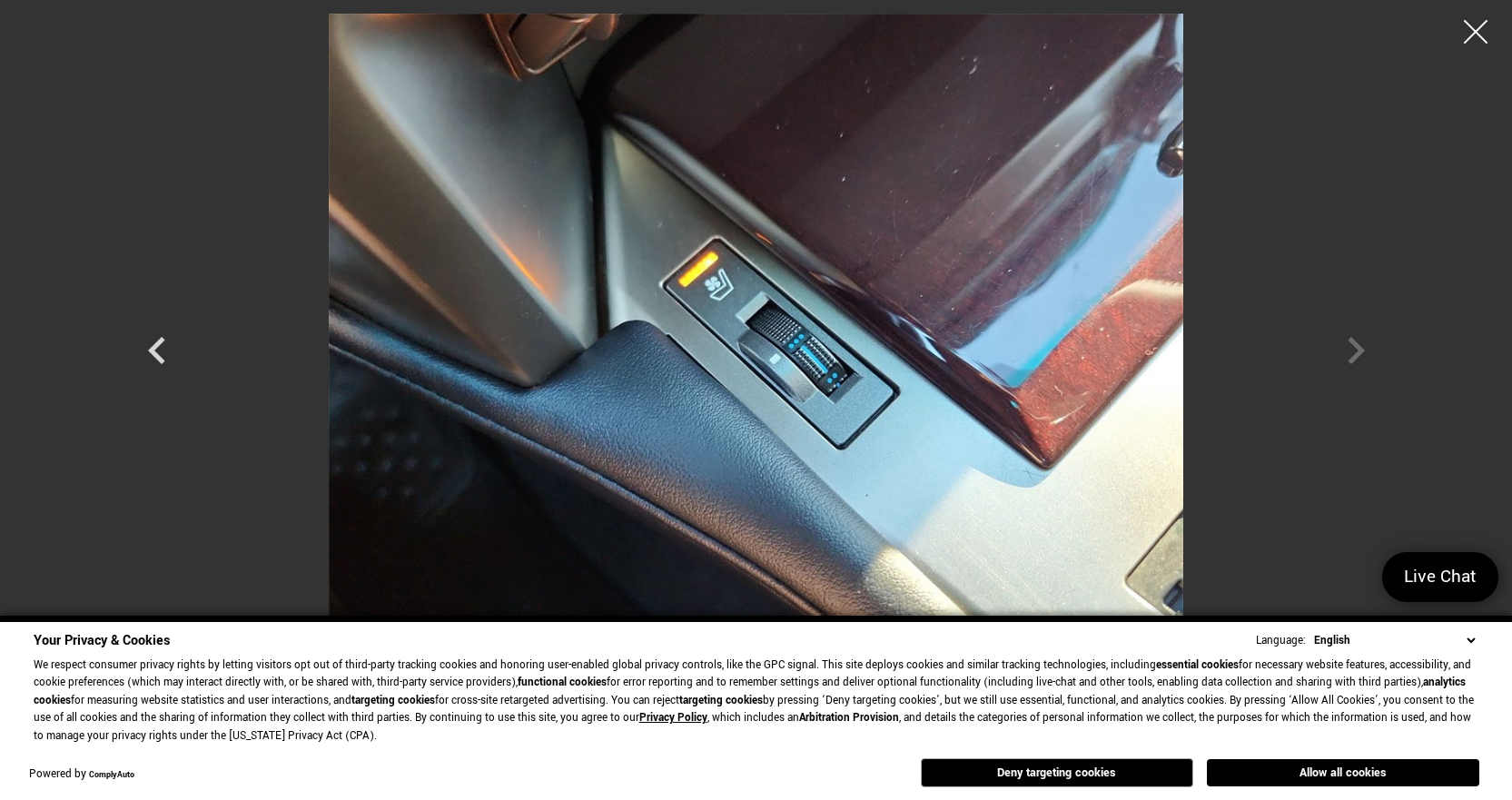
click at [1471, 36] on div at bounding box center [1476, 32] width 48 height 48
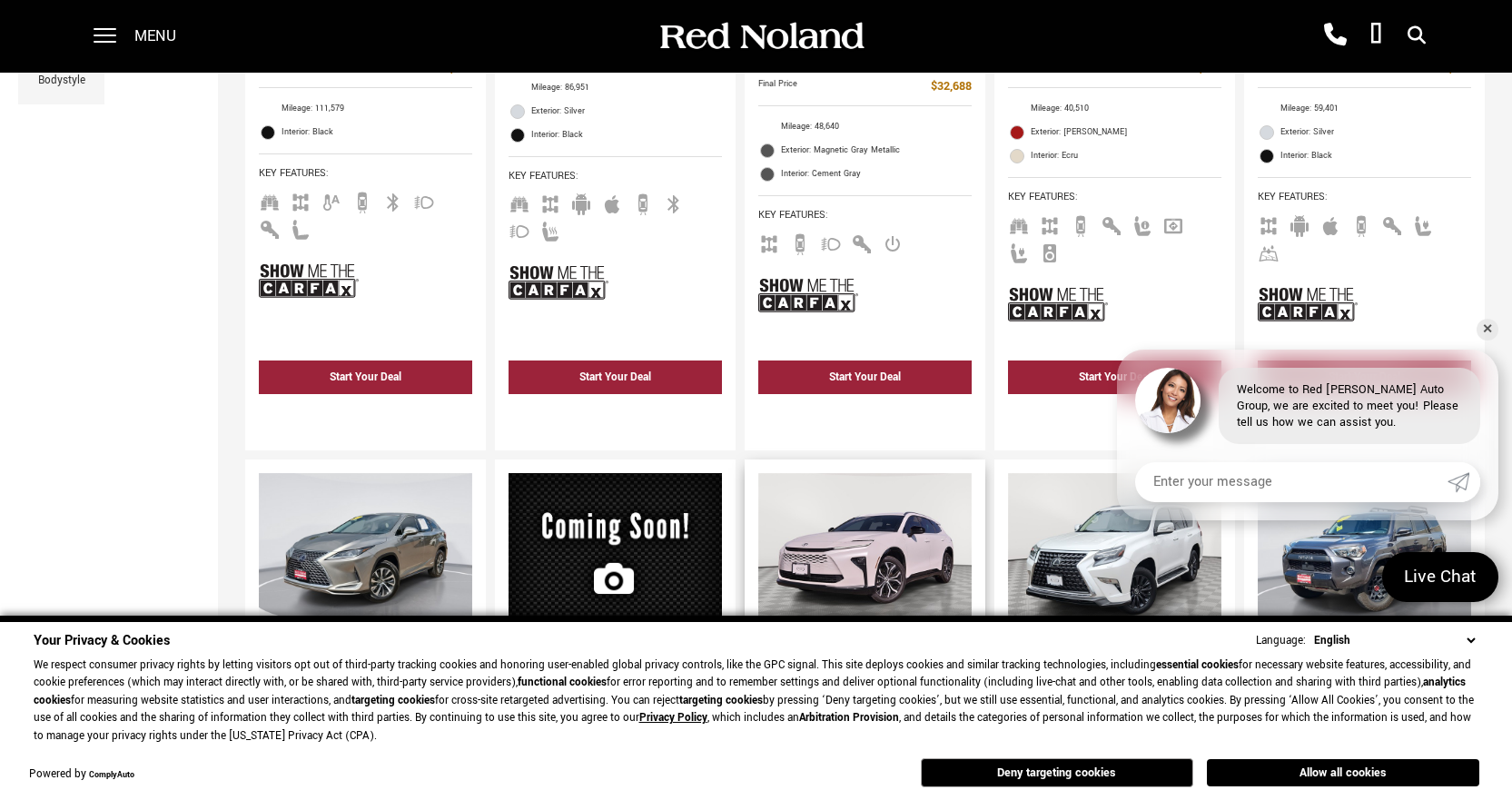
scroll to position [999, 0]
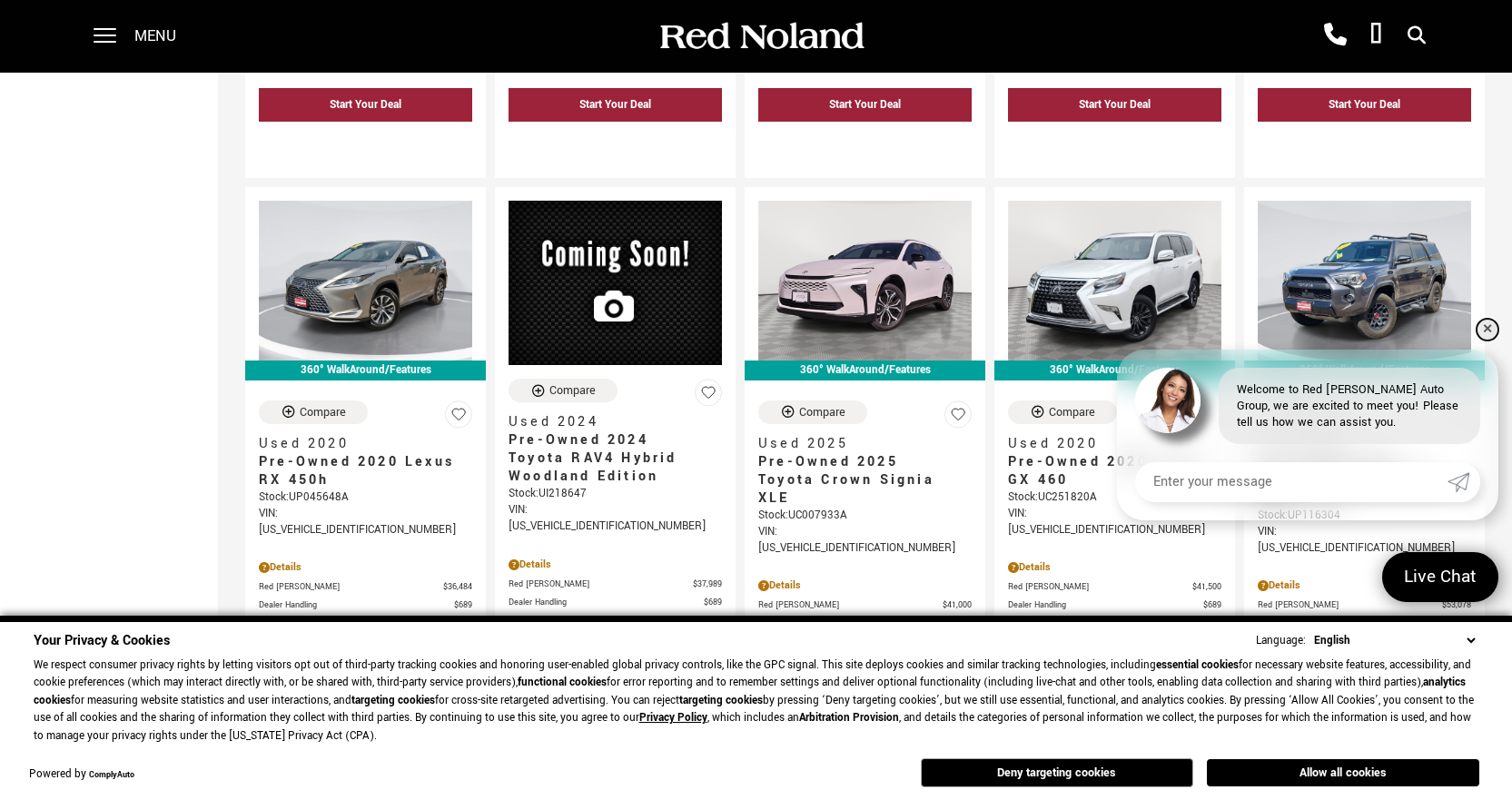
click at [1486, 330] on link "✕" at bounding box center [1488, 329] width 22 height 22
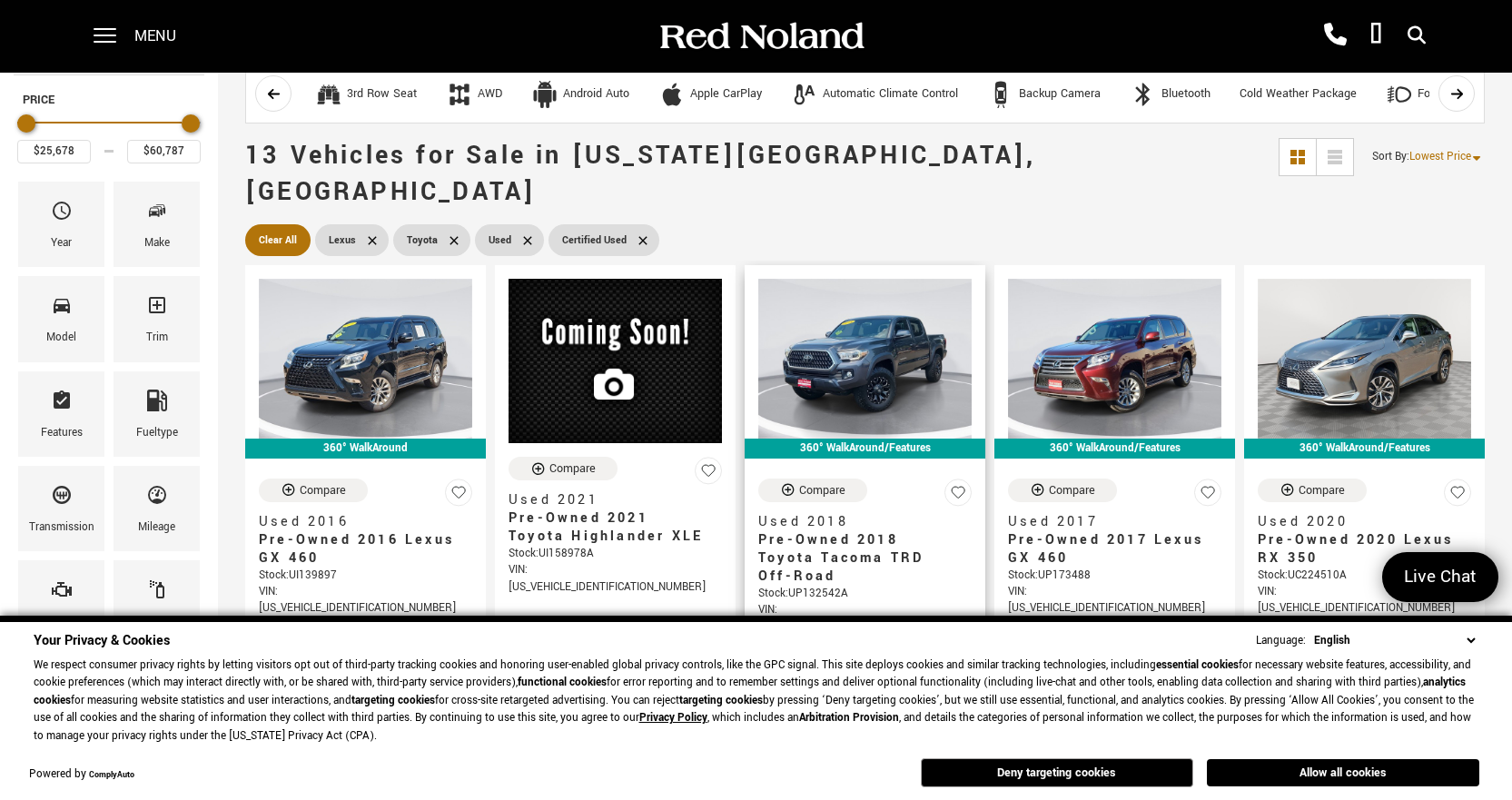
scroll to position [0, 0]
